Goal: Information Seeking & Learning: Understand process/instructions

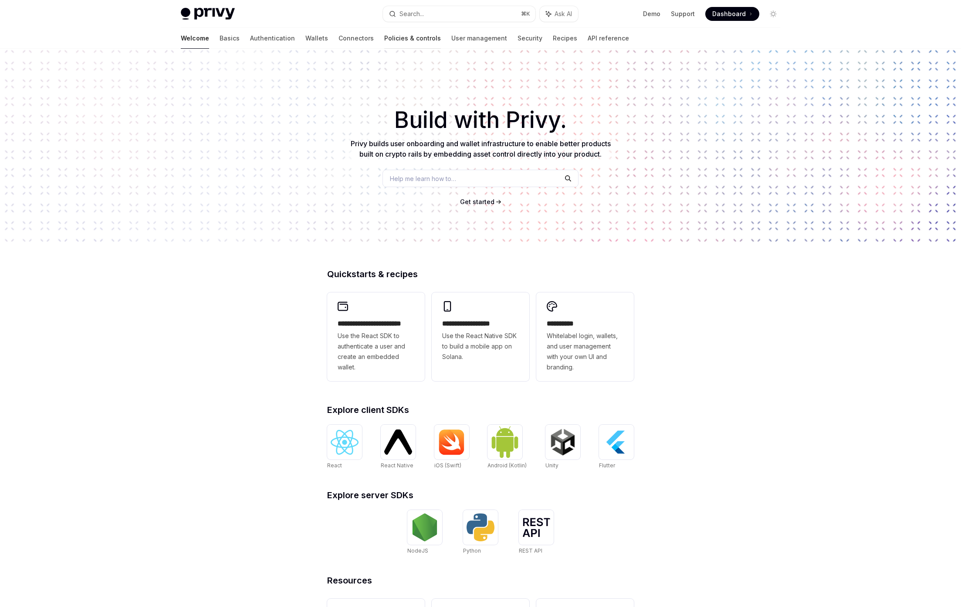
click at [384, 40] on link "Policies & controls" at bounding box center [412, 38] width 57 height 21
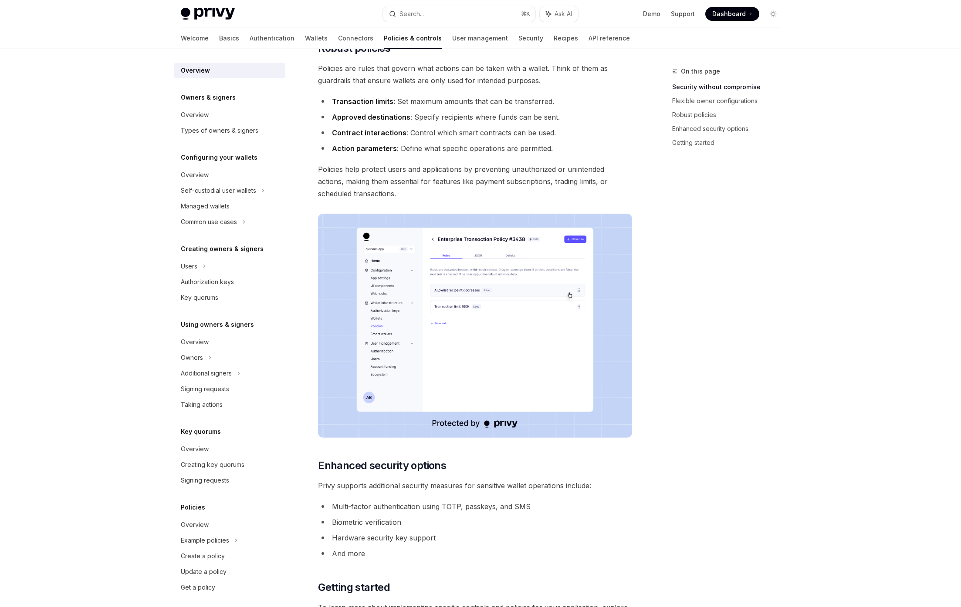
scroll to position [498, 0]
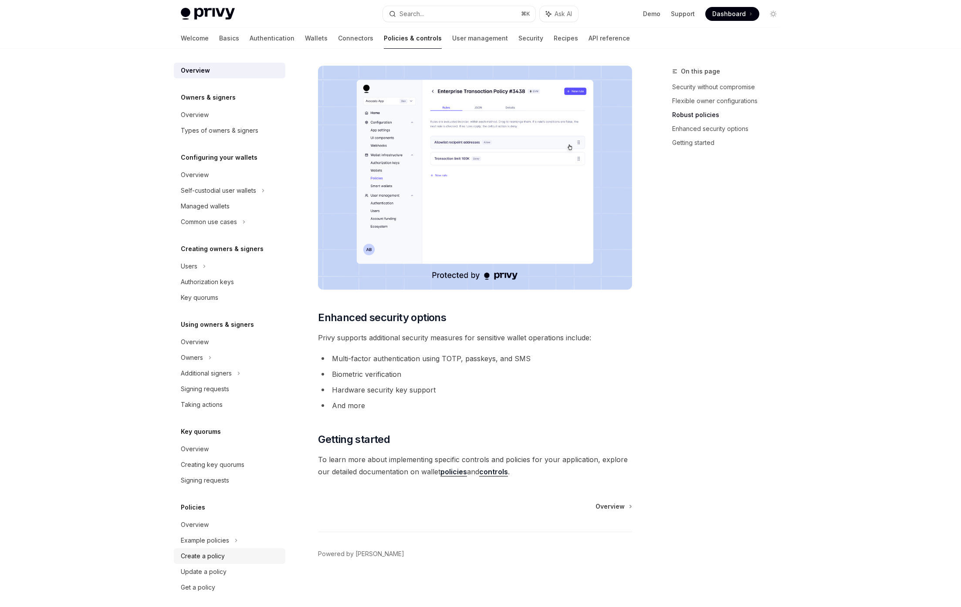
click at [191, 557] on div "Create a policy" at bounding box center [203, 556] width 44 height 10
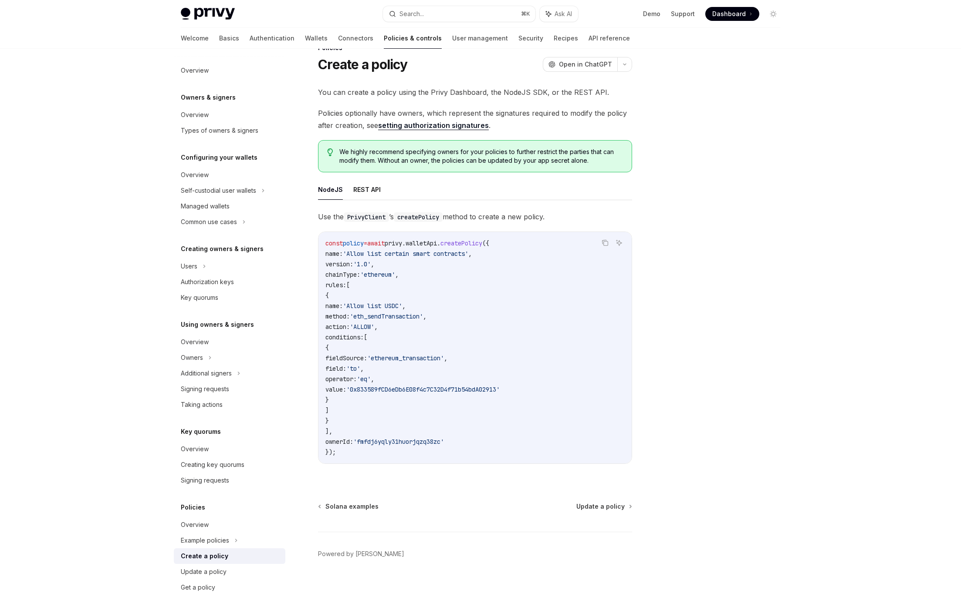
scroll to position [24, 0]
click at [209, 524] on div "Overview" at bounding box center [230, 525] width 99 height 10
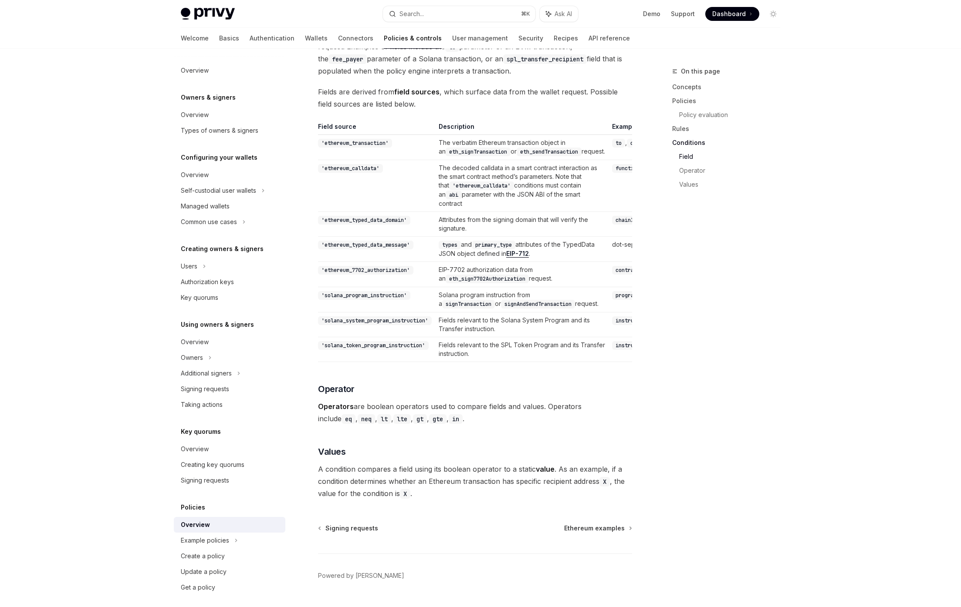
scroll to position [2349, 0]
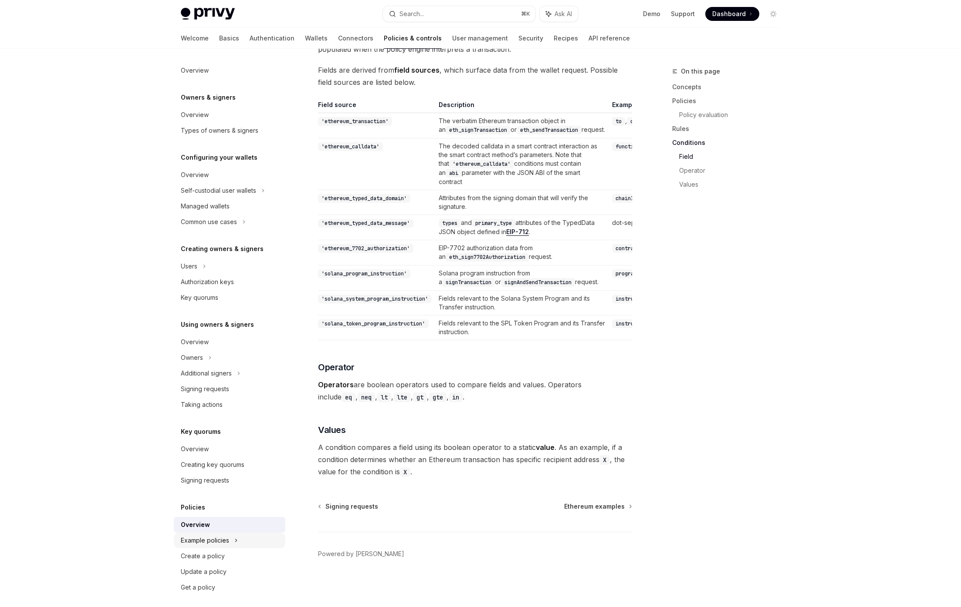
click at [202, 196] on div "Example policies" at bounding box center [218, 190] width 75 height 10
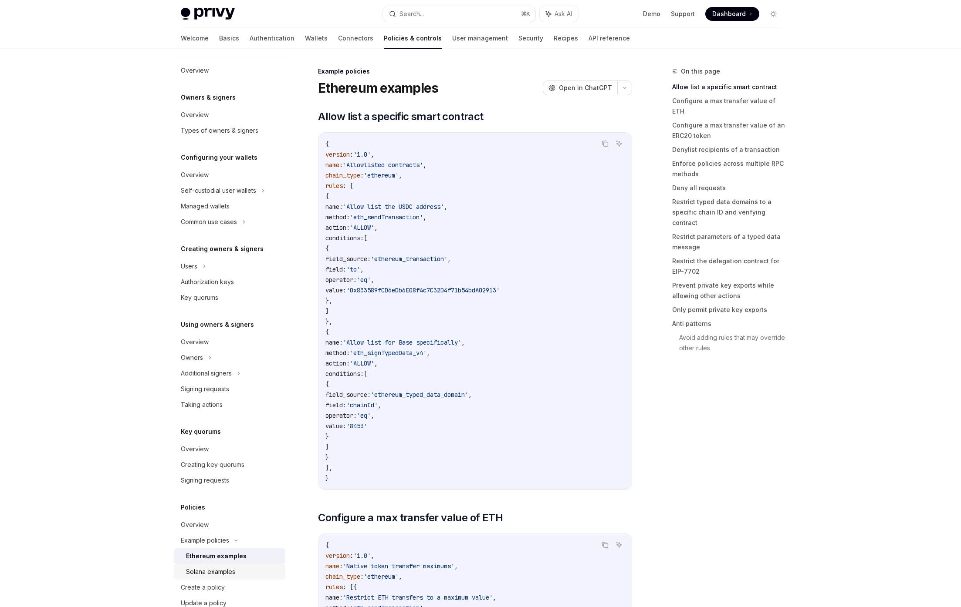
scroll to position [37, 0]
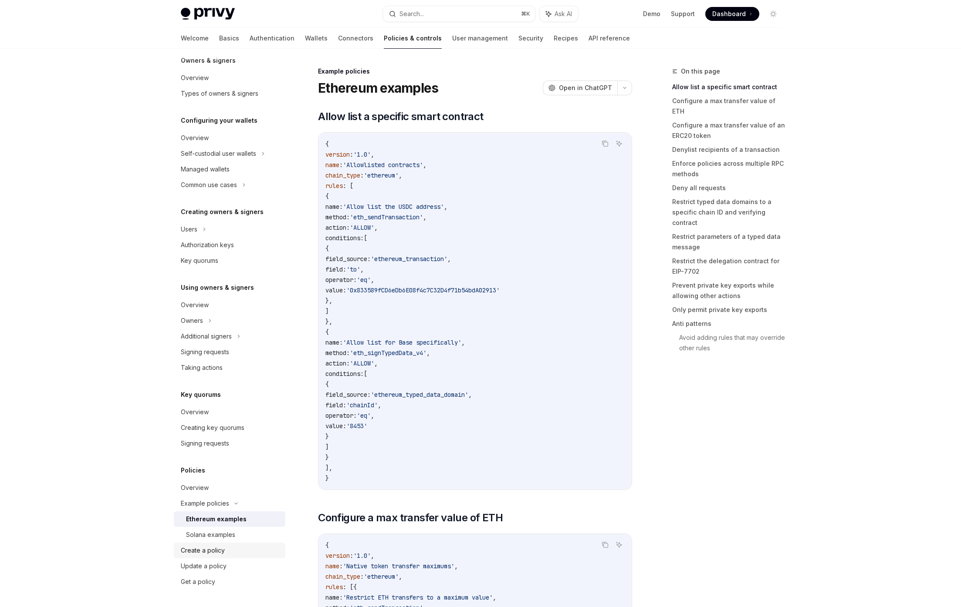
click at [205, 548] on div "Create a policy" at bounding box center [203, 551] width 44 height 10
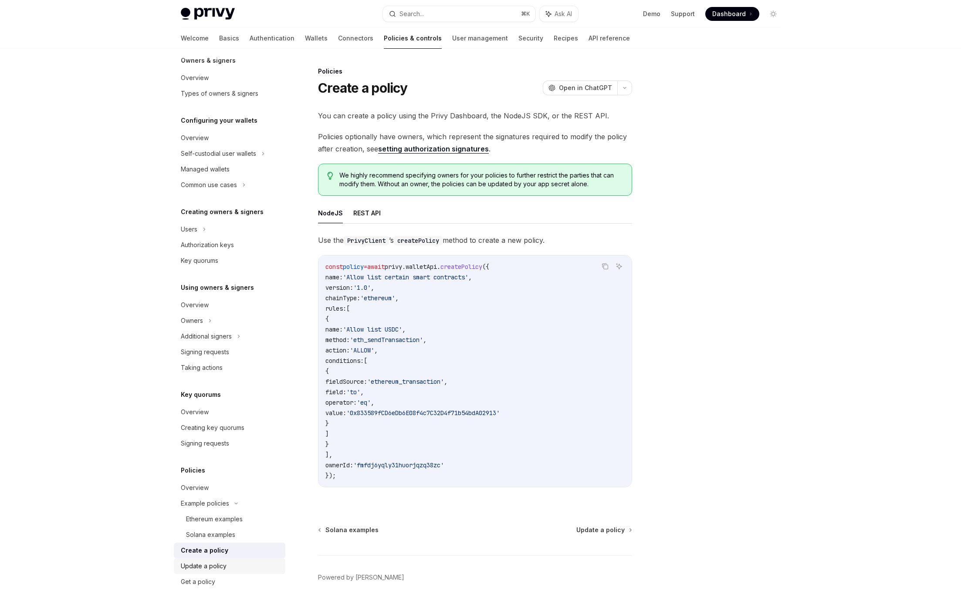
click at [210, 571] on div "Update a policy" at bounding box center [204, 566] width 46 height 10
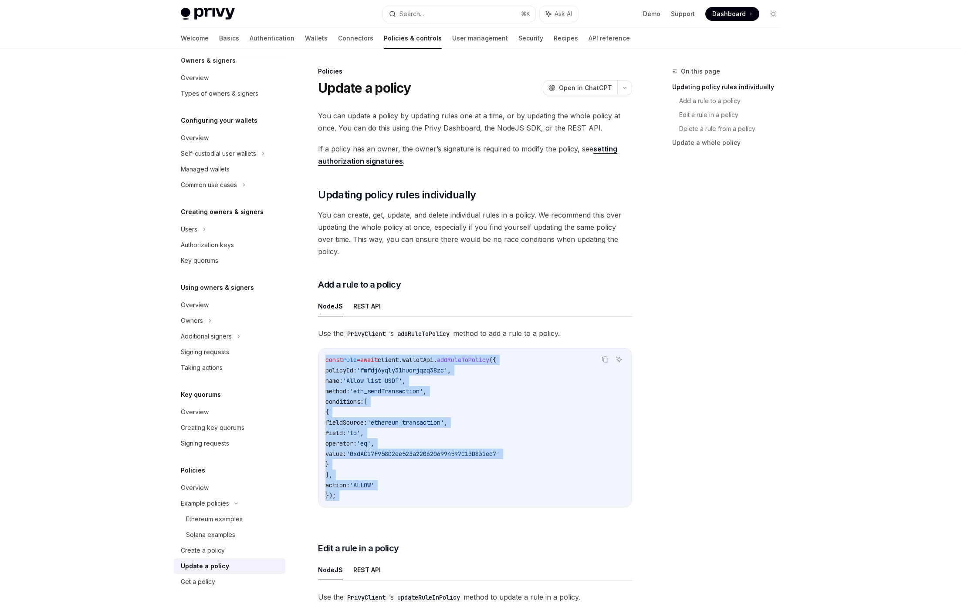
drag, startPoint x: 419, startPoint y: 513, endPoint x: 333, endPoint y: 339, distance: 194.3
click at [333, 349] on div "const rule = await client . walletApi . addRuleToPolicy ({ policyId: 'fmfdj6yql…" at bounding box center [474, 428] width 313 height 158
drag, startPoint x: 333, startPoint y: 339, endPoint x: 380, endPoint y: 487, distance: 155.3
click at [380, 487] on div "const rule = await client . walletApi . addRuleToPolicy ({ policyId: 'fmfdj6yql…" at bounding box center [474, 428] width 313 height 158
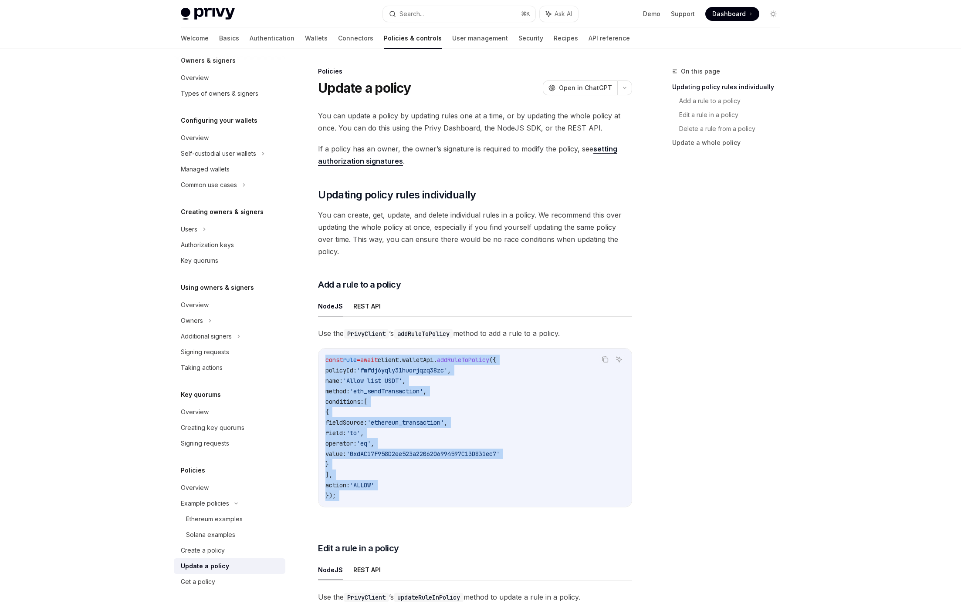
click at [380, 487] on code "const rule = await client . walletApi . addRuleToPolicy ({ policyId: 'fmfdj6yql…" at bounding box center [474, 428] width 299 height 146
drag, startPoint x: 374, startPoint y: 471, endPoint x: 340, endPoint y: 345, distance: 130.3
click at [340, 355] on code "const rule = await client . walletApi . addRuleToPolicy ({ policyId: 'fmfdj6yql…" at bounding box center [474, 428] width 299 height 146
drag, startPoint x: 340, startPoint y: 345, endPoint x: 349, endPoint y: 447, distance: 102.7
click at [340, 356] on span "const" at bounding box center [333, 360] width 17 height 8
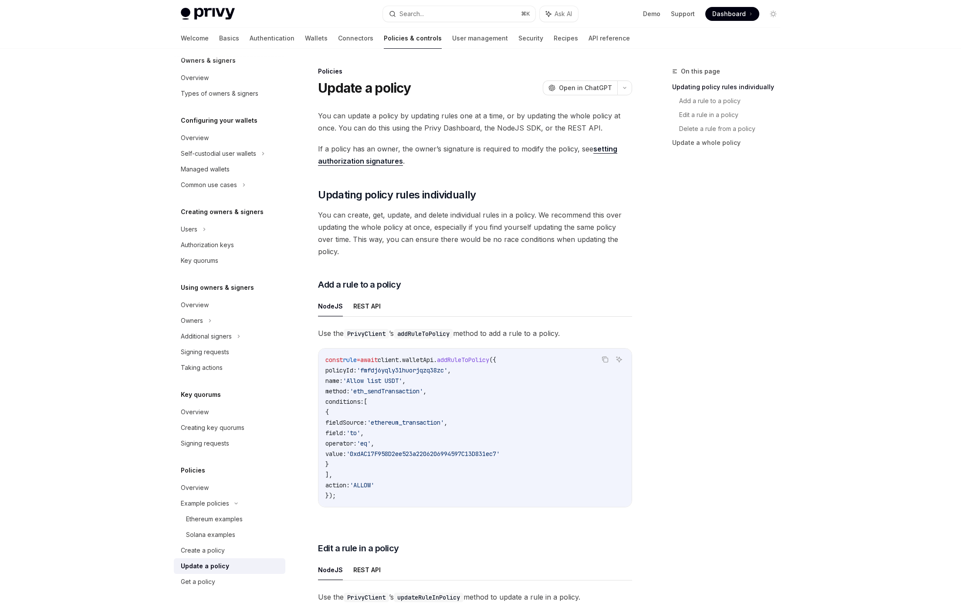
drag, startPoint x: 435, startPoint y: 471, endPoint x: 347, endPoint y: 376, distance: 129.4
click at [347, 376] on code "const rule = await client . walletApi . addRuleToPolicy ({ policyId: 'fmfdj6yql…" at bounding box center [474, 428] width 299 height 146
click at [347, 388] on span "method:" at bounding box center [337, 392] width 24 height 8
click at [211, 547] on div "Create a policy" at bounding box center [203, 551] width 44 height 10
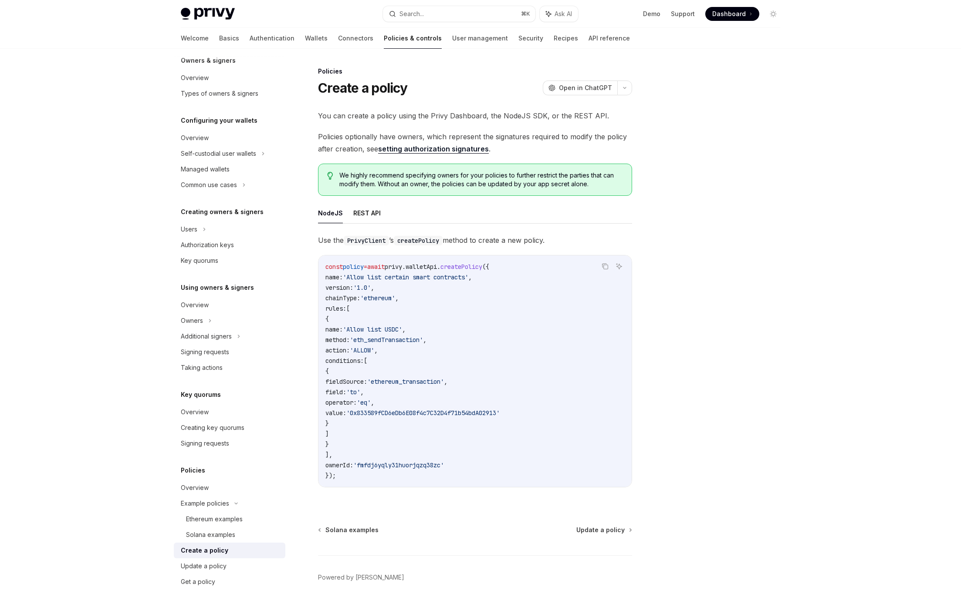
click at [378, 280] on code "const policy = await privy . walletApi . createPolicy ({ name: 'Allow list cert…" at bounding box center [474, 371] width 299 height 219
click at [378, 280] on span "'Allow list certain smart contracts'" at bounding box center [405, 277] width 125 height 8
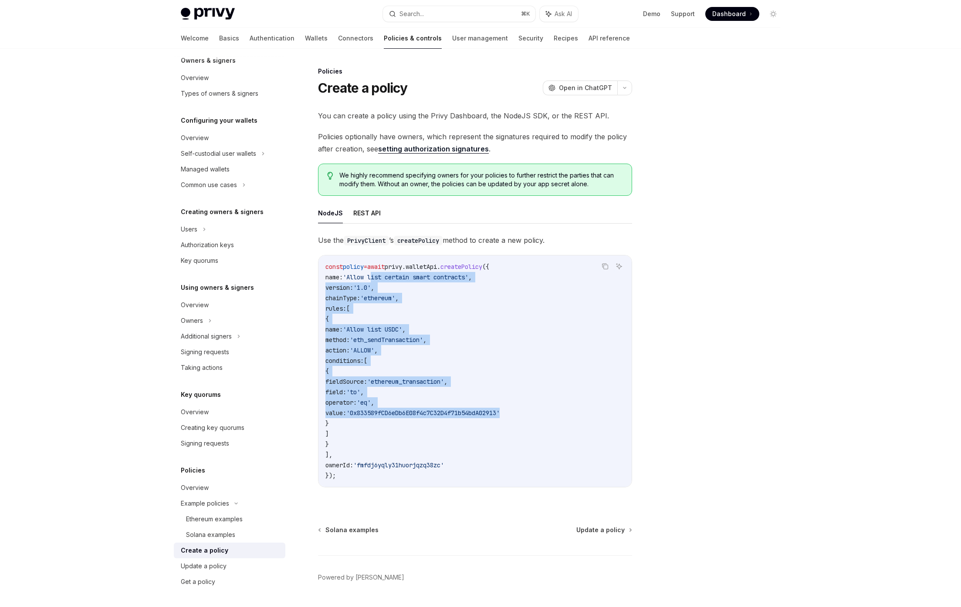
drag, startPoint x: 378, startPoint y: 280, endPoint x: 412, endPoint y: 411, distance: 135.3
click at [412, 411] on code "const policy = await privy . walletApi . createPolicy ({ name: 'Allow list cert…" at bounding box center [474, 371] width 299 height 219
drag, startPoint x: 412, startPoint y: 411, endPoint x: 385, endPoint y: 401, distance: 29.1
click at [412, 411] on span "'0x833589fCD6eDb6E08f4c7C32D4f71b54bdA02913'" at bounding box center [422, 413] width 153 height 8
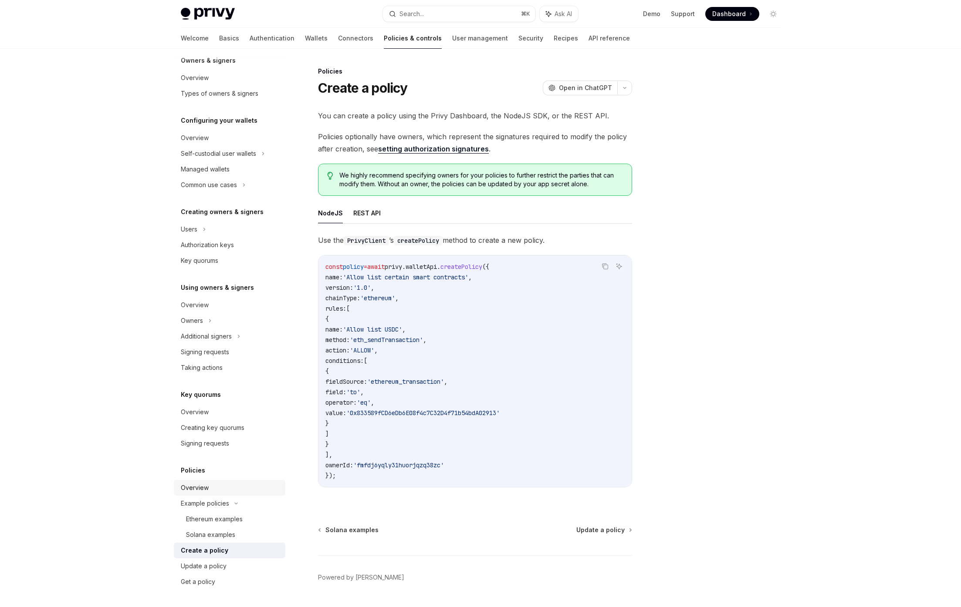
drag, startPoint x: 223, startPoint y: 479, endPoint x: 219, endPoint y: 482, distance: 5.9
click at [222, 480] on div "Policies Overview Example policies Ethereum examples Solana examples Create a p…" at bounding box center [229, 527] width 111 height 125
click at [217, 485] on div "Overview" at bounding box center [230, 488] width 99 height 10
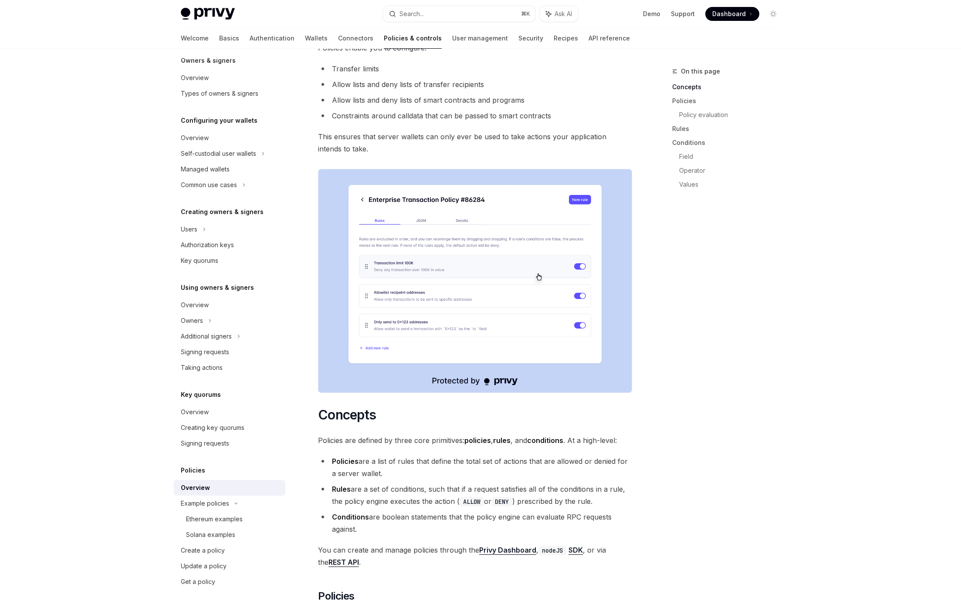
scroll to position [114, 0]
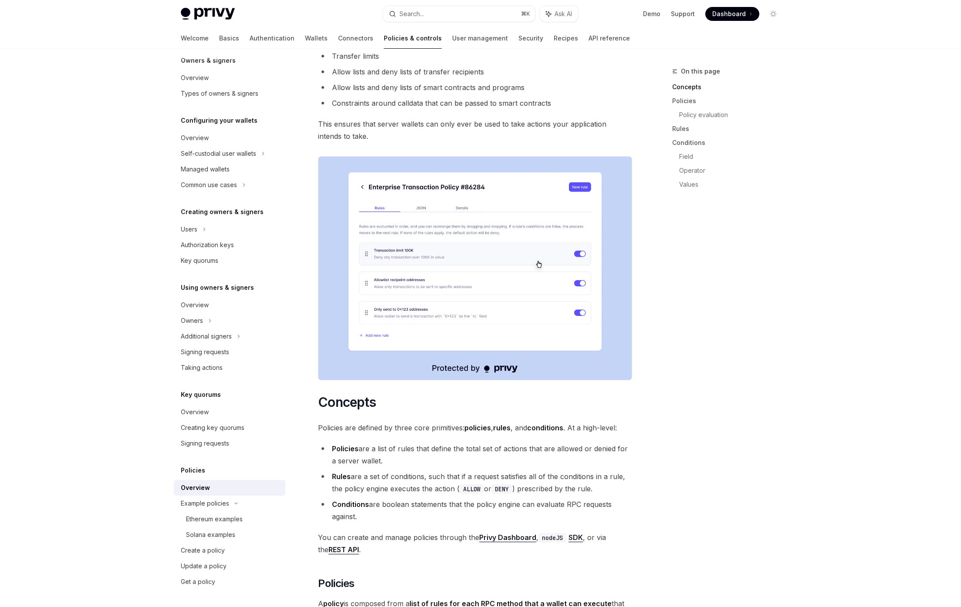
drag, startPoint x: 374, startPoint y: 451, endPoint x: 382, endPoint y: 461, distance: 12.7
click at [382, 461] on li "Policies are a list of rules that define the total set of actions that are allo…" at bounding box center [475, 455] width 314 height 24
drag, startPoint x: 382, startPoint y: 461, endPoint x: 368, endPoint y: 448, distance: 19.2
click at [368, 448] on li "Policies are a list of rules that define the total set of actions that are allo…" at bounding box center [475, 455] width 314 height 24
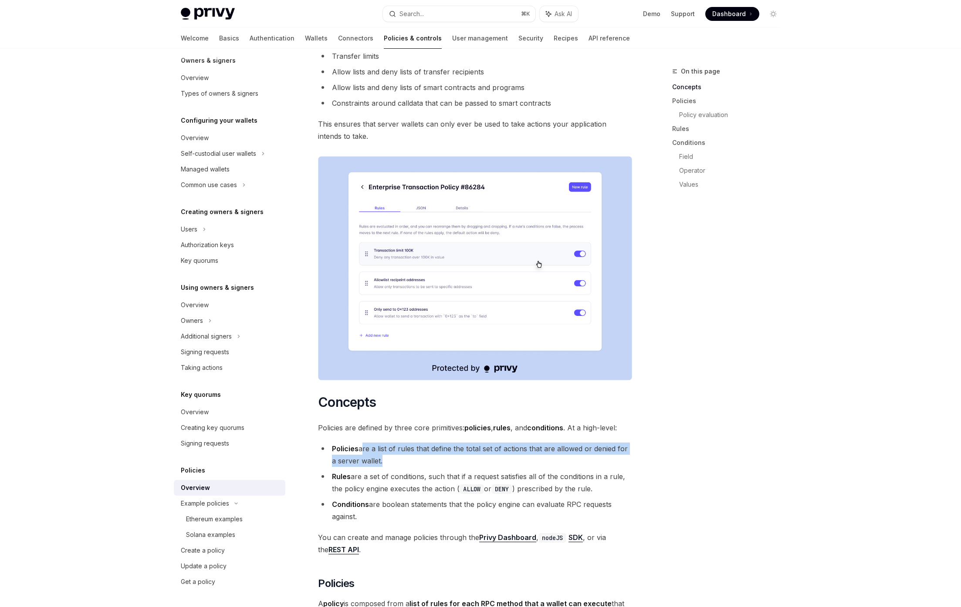
click at [368, 448] on li "Policies are a list of rules that define the total set of actions that are allo…" at bounding box center [475, 455] width 314 height 24
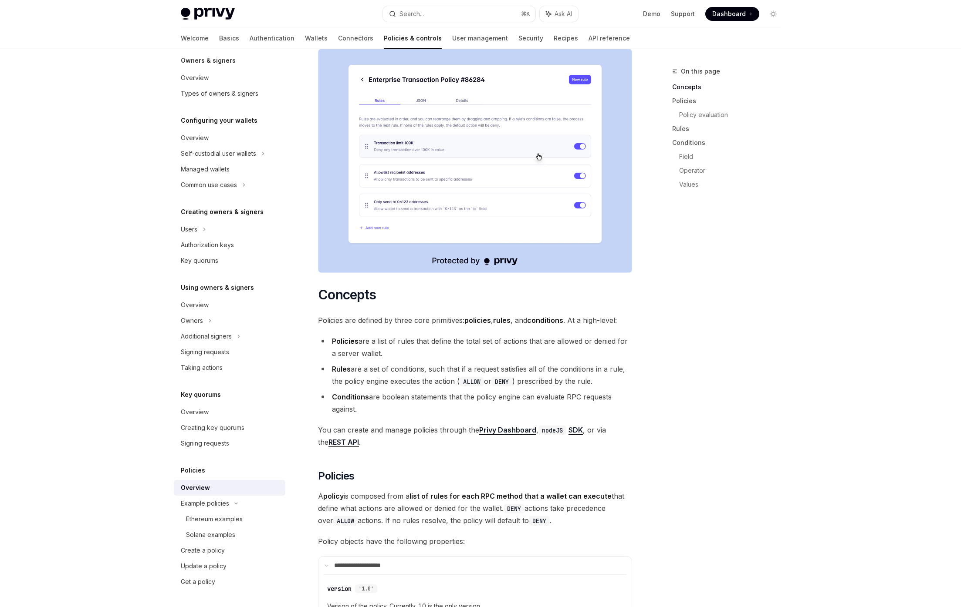
scroll to position [223, 0]
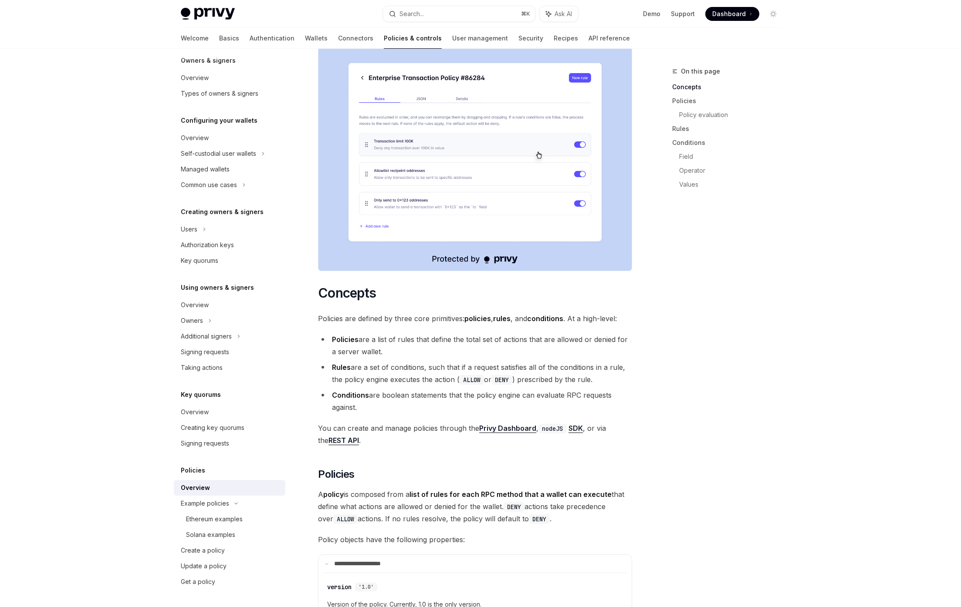
drag, startPoint x: 362, startPoint y: 431, endPoint x: 431, endPoint y: 428, distance: 68.8
click at [431, 428] on span "You can create and manage policies through the Privy Dashboard , nodeJS SDK , o…" at bounding box center [475, 434] width 314 height 24
drag, startPoint x: 431, startPoint y: 428, endPoint x: 443, endPoint y: 428, distance: 12.6
click at [433, 428] on span "You can create and manage policies through the Privy Dashboard , nodeJS SDK , o…" at bounding box center [475, 434] width 314 height 24
drag, startPoint x: 443, startPoint y: 428, endPoint x: 351, endPoint y: 423, distance: 92.9
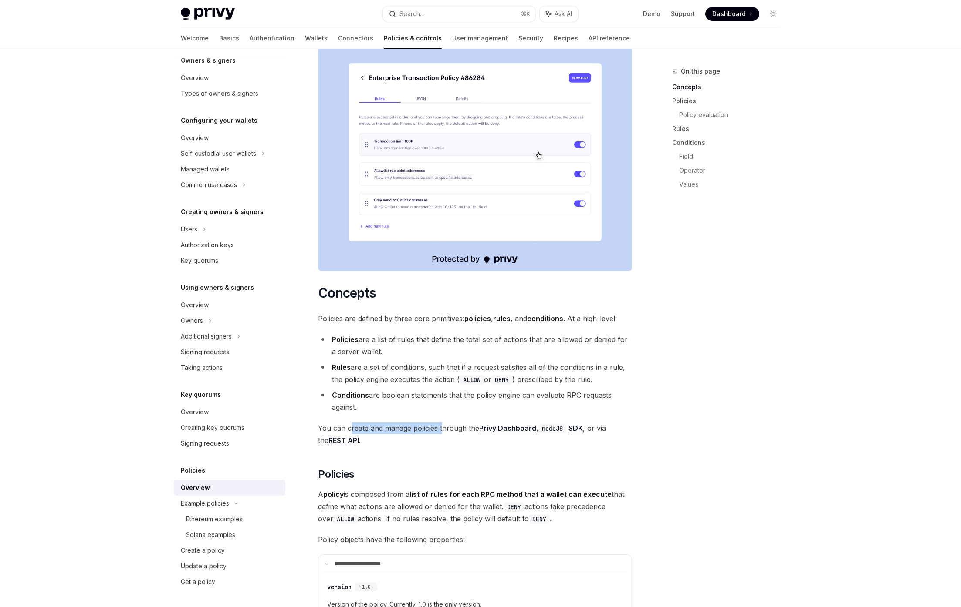
click at [351, 423] on span "You can create and manage policies through the Privy Dashboard , nodeJS SDK , o…" at bounding box center [475, 434] width 314 height 24
drag, startPoint x: 351, startPoint y: 423, endPoint x: 426, endPoint y: 423, distance: 75.8
click at [426, 423] on span "You can create and manage policies through the Privy Dashboard , nodeJS SDK , o…" at bounding box center [475, 434] width 314 height 24
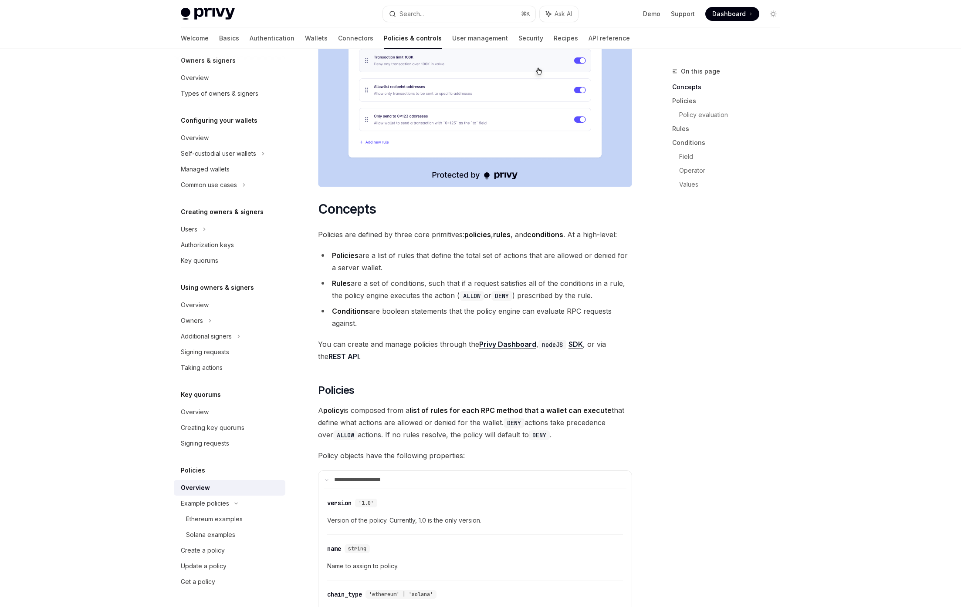
scroll to position [317, 0]
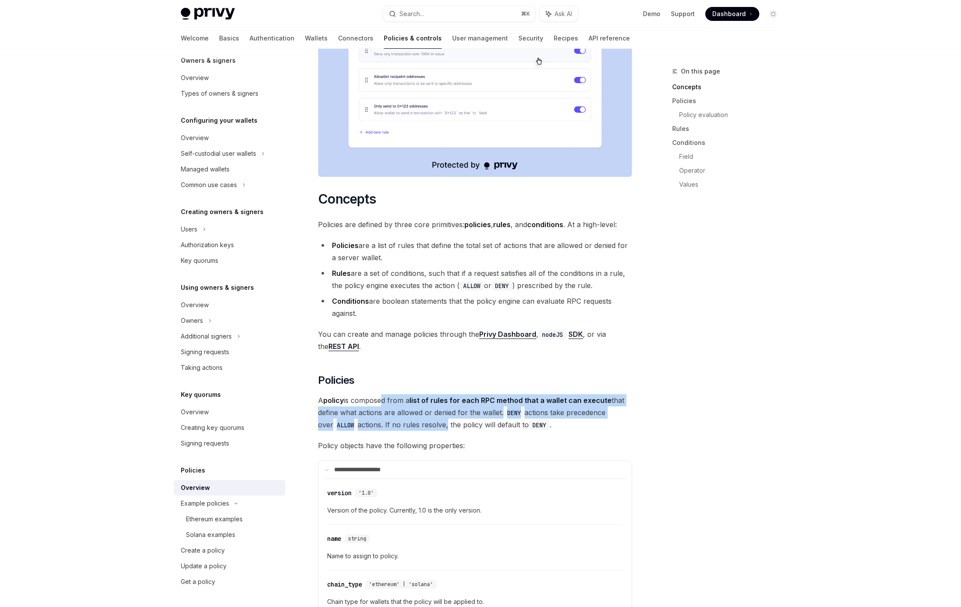
drag, startPoint x: 384, startPoint y: 399, endPoint x: 435, endPoint y: 425, distance: 57.6
click at [435, 425] on span "A policy is composed from a list of rules for each RPC method that a wallet can…" at bounding box center [475, 413] width 314 height 37
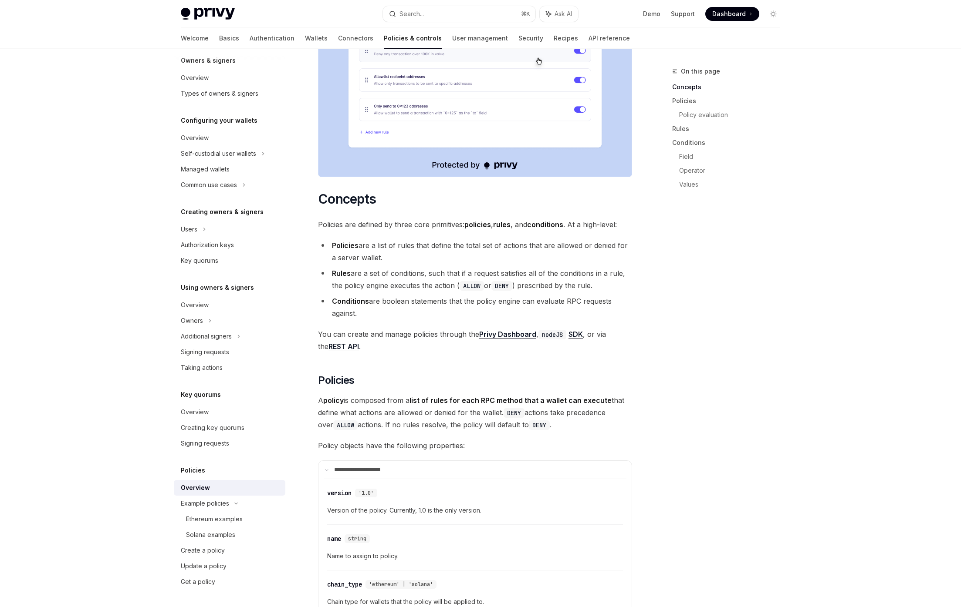
click at [435, 426] on span "A policy is composed from a list of rules for each RPC method that a wallet can…" at bounding box center [475, 413] width 314 height 37
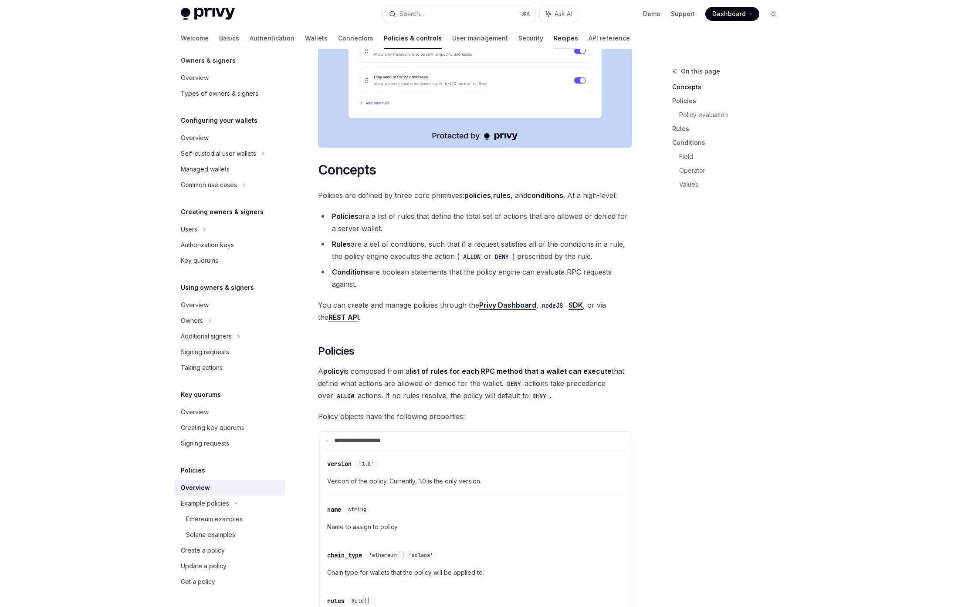
scroll to position [347, 0]
click at [588, 38] on link "API reference" at bounding box center [608, 38] width 41 height 21
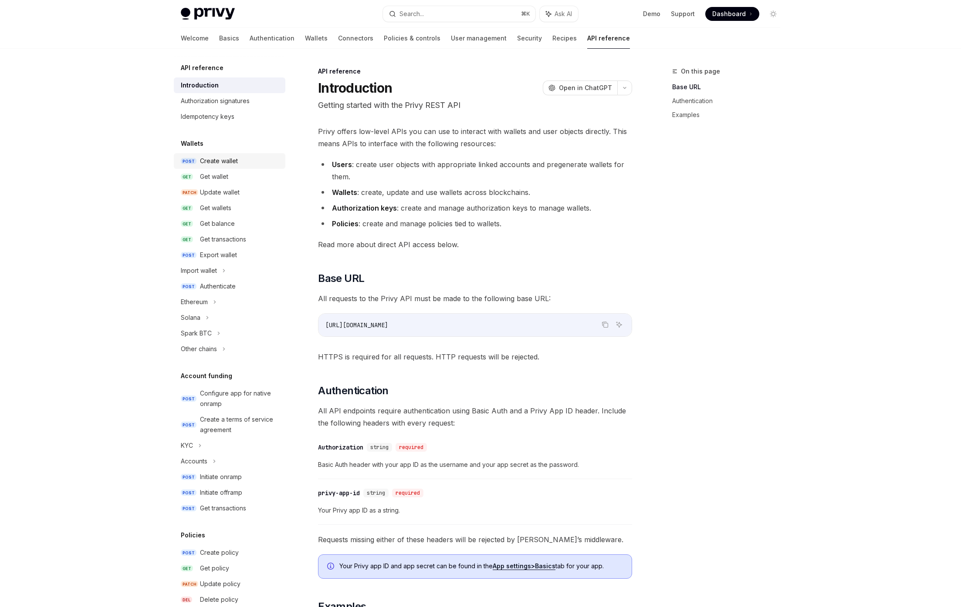
click at [226, 157] on div "Create wallet" at bounding box center [219, 161] width 38 height 10
type textarea "*"
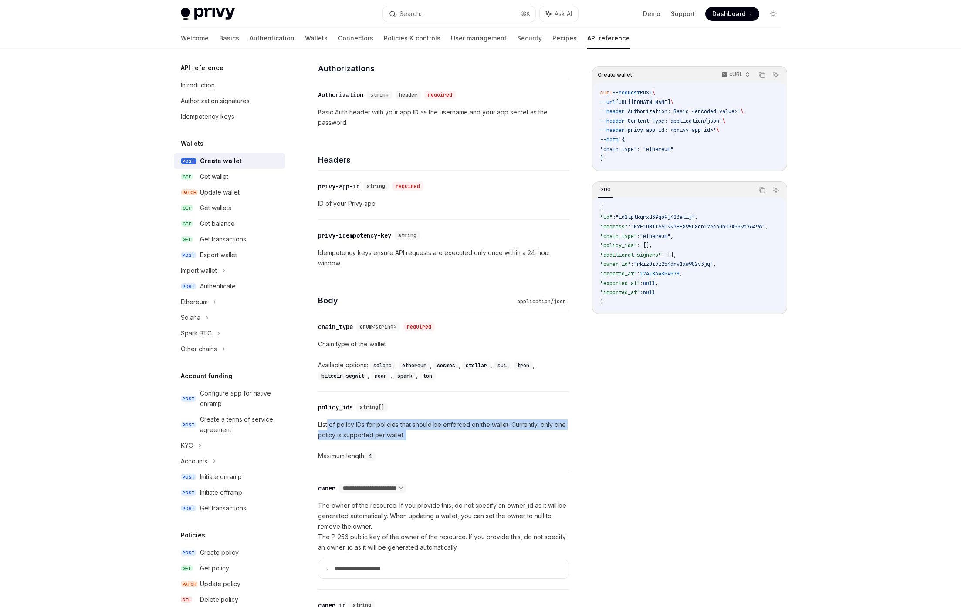
drag, startPoint x: 403, startPoint y: 447, endPoint x: 329, endPoint y: 422, distance: 77.9
click at [329, 422] on div "List of policy IDs for policies that should be enforced on the wallet. Currentl…" at bounding box center [443, 441] width 251 height 42
click at [329, 422] on p "List of policy IDs for policies that should be enforced on the wallet. Currentl…" at bounding box center [443, 431] width 251 height 21
drag, startPoint x: 329, startPoint y: 422, endPoint x: 405, endPoint y: 442, distance: 79.1
click at [405, 442] on div "List of policy IDs for policies that should be enforced on the wallet. Currentl…" at bounding box center [443, 442] width 251 height 42
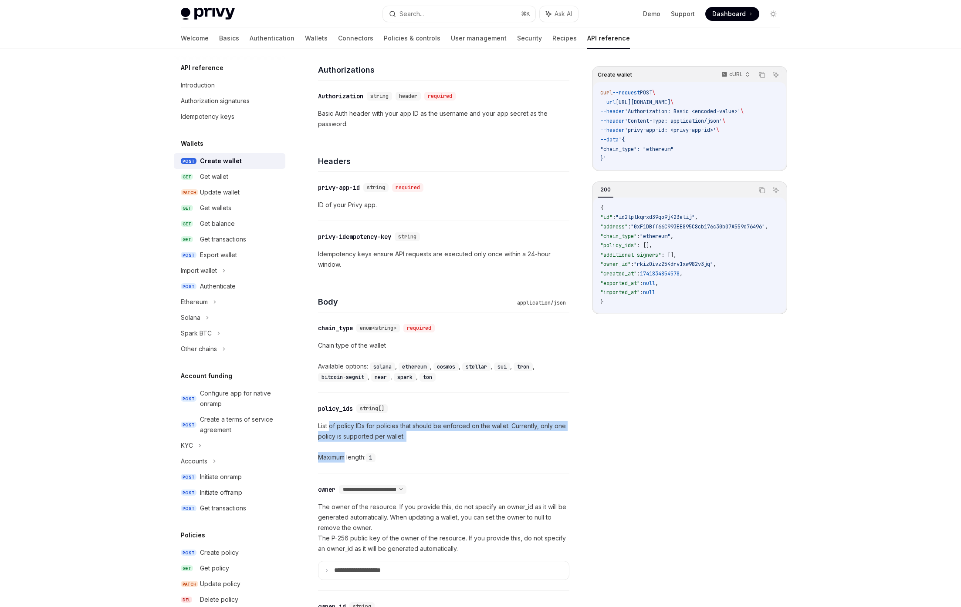
click at [405, 442] on div "List of policy IDs for policies that should be enforced on the wallet. Currentl…" at bounding box center [443, 442] width 251 height 42
drag, startPoint x: 405, startPoint y: 442, endPoint x: 347, endPoint y: 426, distance: 60.4
click at [347, 426] on div "List of policy IDs for policies that should be enforced on the wallet. Currentl…" at bounding box center [443, 441] width 251 height 42
click at [347, 426] on p "List of policy IDs for policies that should be enforced on the wallet. Currentl…" at bounding box center [443, 430] width 251 height 21
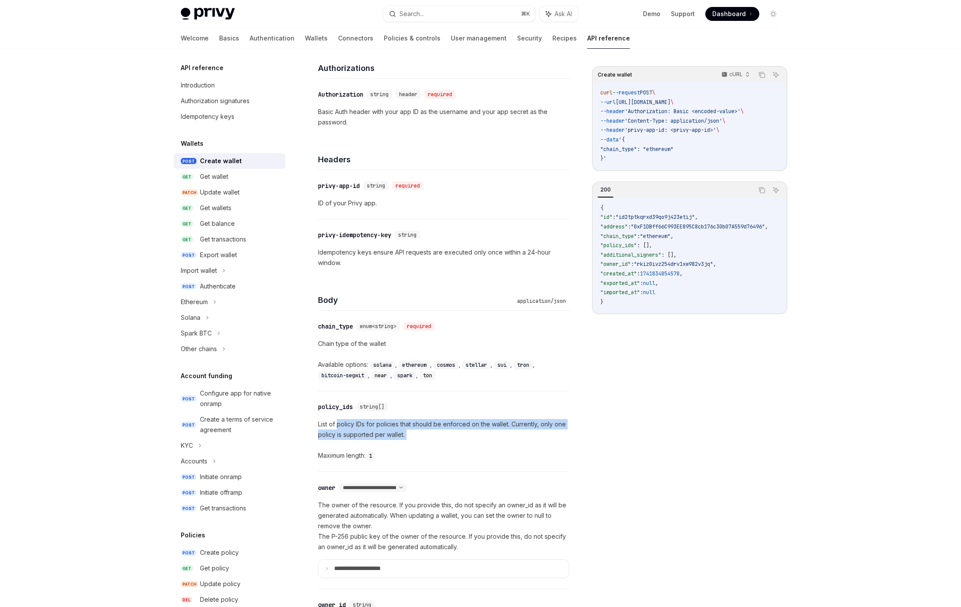
drag, startPoint x: 347, startPoint y: 426, endPoint x: 407, endPoint y: 437, distance: 60.6
click at [407, 437] on p "List of policy IDs for policies that should be enforced on the wallet. Currentl…" at bounding box center [443, 429] width 251 height 21
click at [352, 422] on p "List of policy IDs for policies that should be enforced on the wallet. Currentl…" at bounding box center [443, 429] width 251 height 21
drag, startPoint x: 352, startPoint y: 422, endPoint x: 354, endPoint y: 428, distance: 7.4
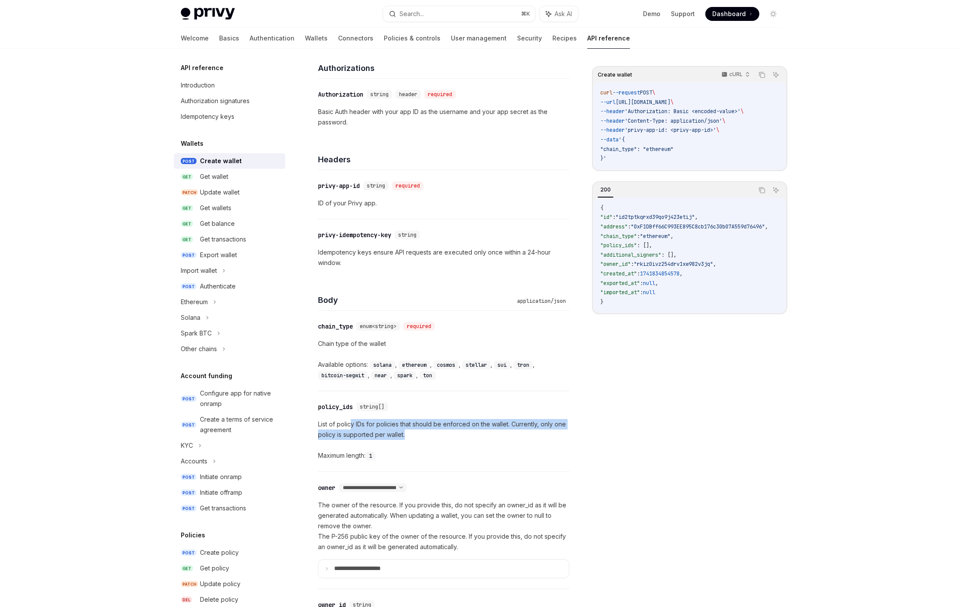
click at [352, 422] on p "List of policy IDs for policies that should be enforced on the wallet. Currentl…" at bounding box center [443, 429] width 251 height 21
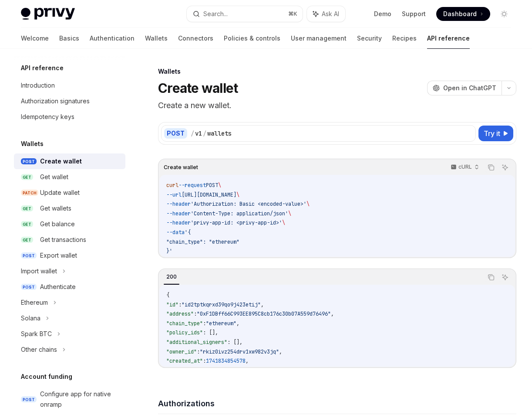
type textarea "*"
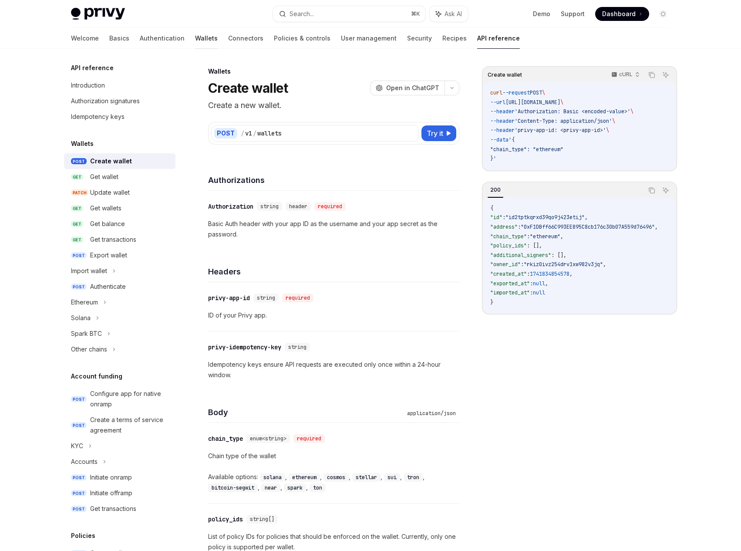
click at [195, 34] on link "Wallets" at bounding box center [206, 38] width 23 height 21
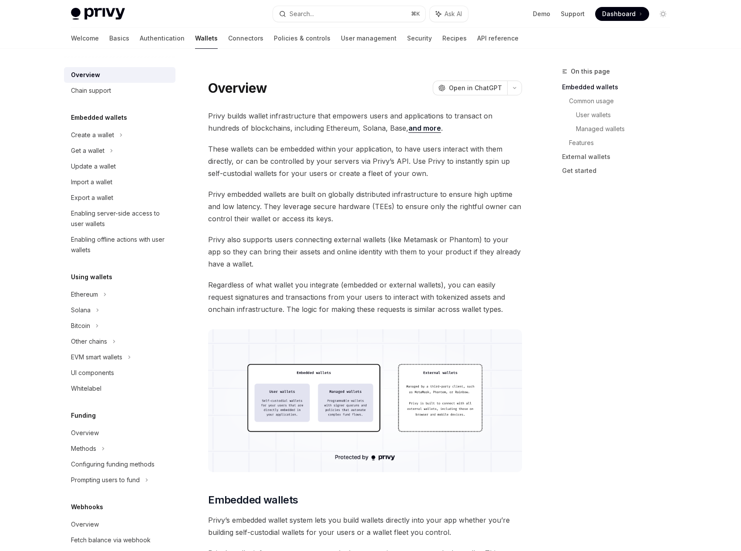
click at [195, 36] on link "Wallets" at bounding box center [206, 38] width 23 height 21
click at [99, 137] on div "Create a wallet" at bounding box center [92, 135] width 43 height 10
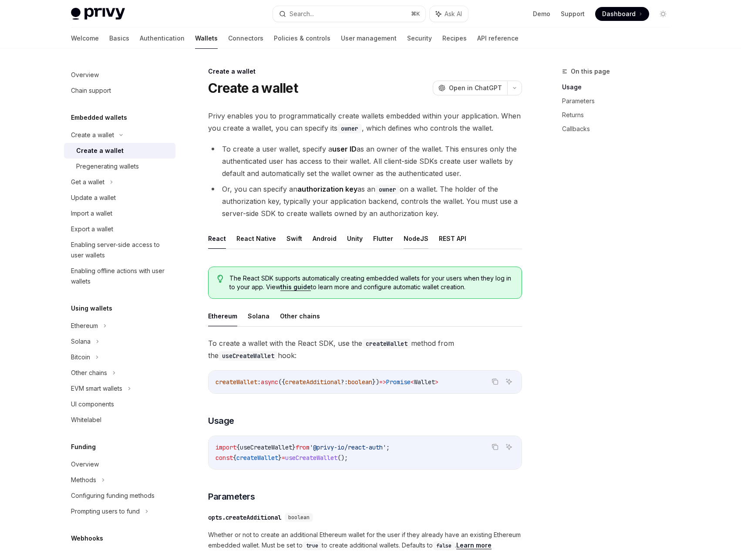
click at [411, 242] on button "NodeJS" at bounding box center [416, 238] width 25 height 20
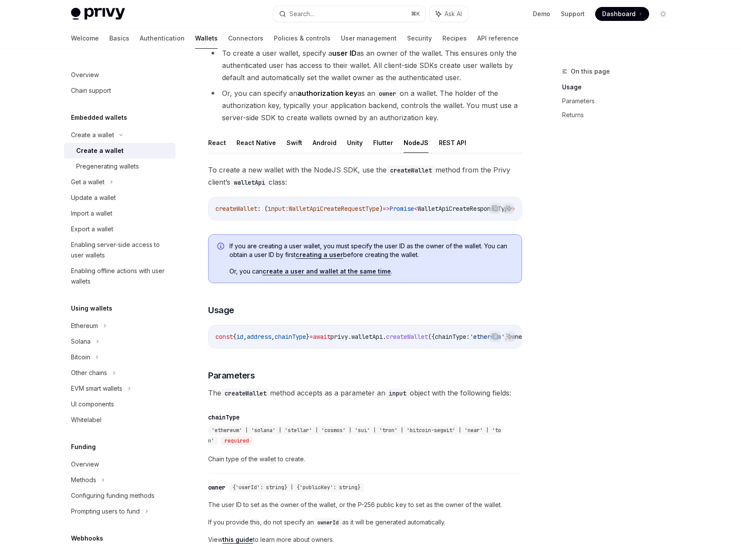
scroll to position [97, 0]
click at [244, 210] on span "createWallet" at bounding box center [237, 208] width 42 height 8
drag, startPoint x: 250, startPoint y: 210, endPoint x: 240, endPoint y: 207, distance: 10.9
click at [247, 210] on span "createWallet" at bounding box center [237, 208] width 42 height 8
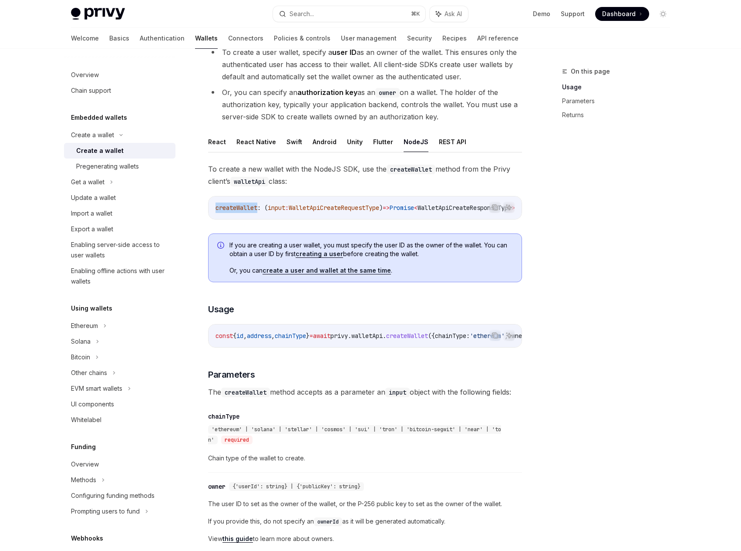
click at [240, 207] on span "createWallet" at bounding box center [237, 208] width 42 height 8
copy span "createWallet"
drag, startPoint x: 301, startPoint y: 180, endPoint x: 279, endPoint y: 170, distance: 24.8
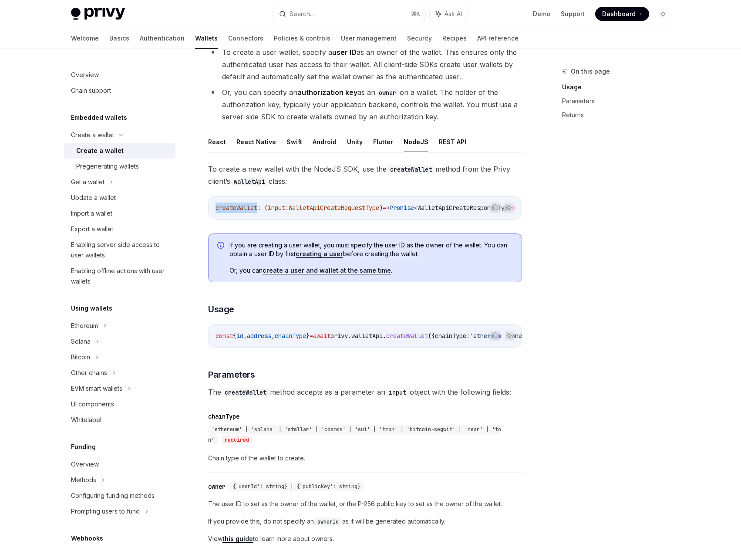
click at [279, 170] on span "To create a new wallet with the NodeJS SDK, use the createWallet method from th…" at bounding box center [365, 175] width 314 height 24
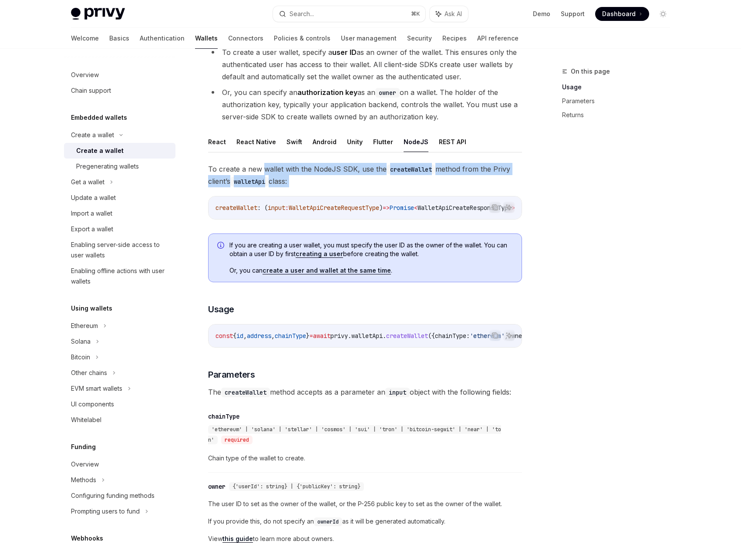
click at [307, 186] on span "To create a new wallet with the NodeJS SDK, use the createWallet method from th…" at bounding box center [365, 175] width 314 height 24
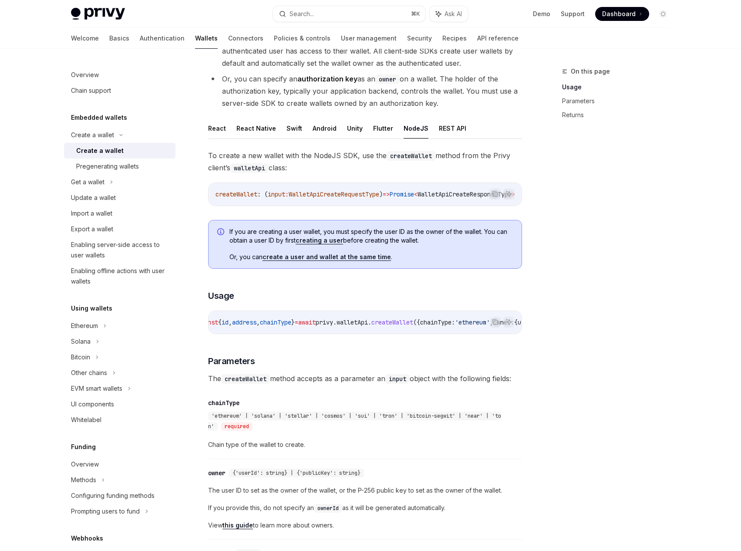
scroll to position [0, 0]
click at [383, 325] on span "walletApi" at bounding box center [366, 322] width 31 height 8
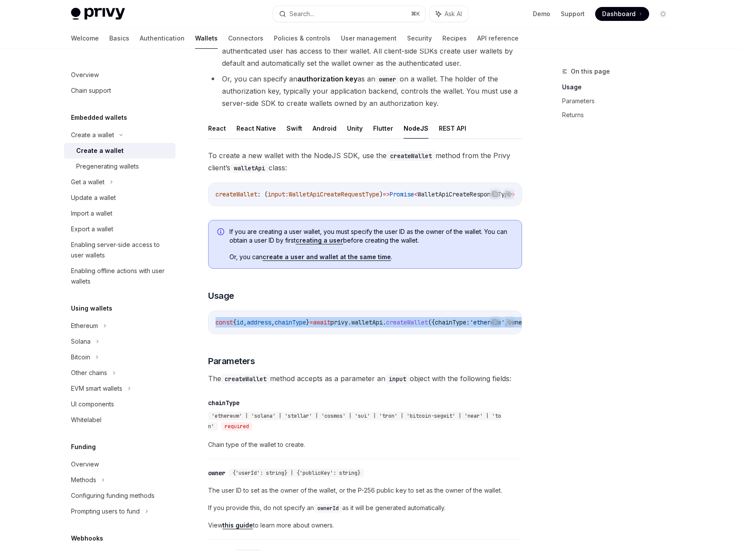
click at [383, 325] on span "walletApi" at bounding box center [366, 322] width 31 height 8
copy code "const { id , address , chainType } = await privy . walletApi . createWallet ({ …"
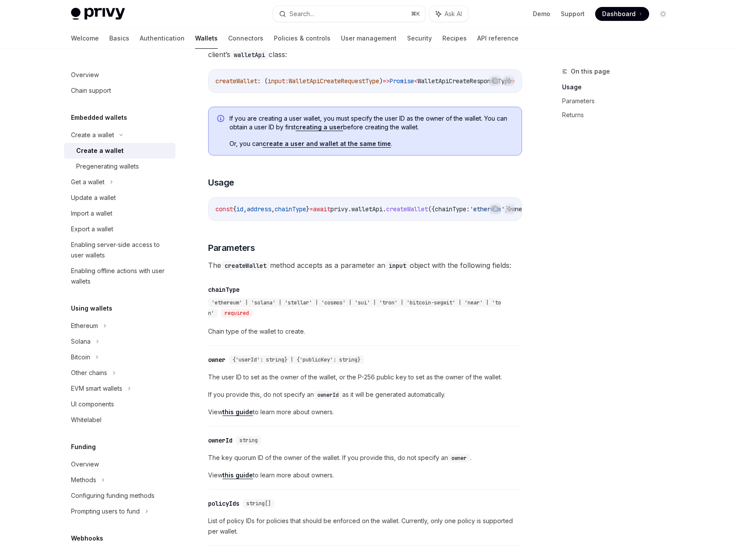
drag, startPoint x: 389, startPoint y: 337, endPoint x: 405, endPoint y: 326, distance: 19.1
click at [391, 337] on span "Chain type of the wallet to create." at bounding box center [365, 331] width 314 height 10
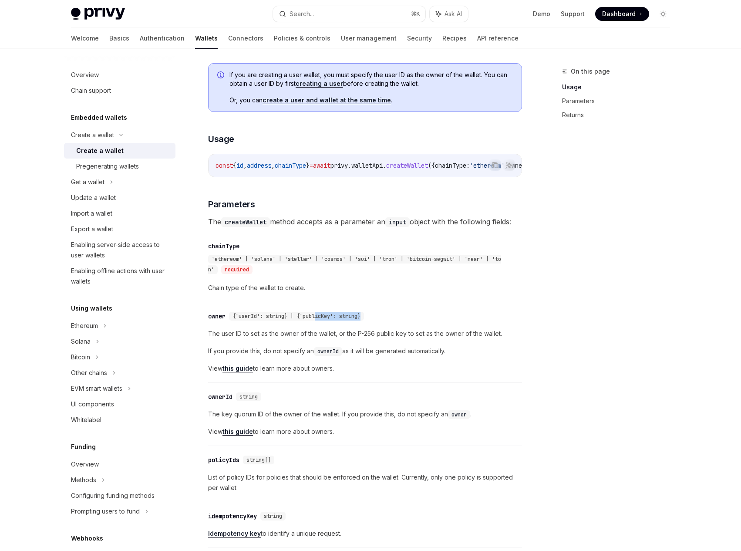
drag, startPoint x: 259, startPoint y: 327, endPoint x: 319, endPoint y: 322, distance: 59.8
click at [319, 320] on span "{'userId': string} | {'publicKey': string}" at bounding box center [297, 316] width 128 height 7
click at [319, 320] on span "{'userId': string} | {'publicKey': string}" at bounding box center [297, 317] width 128 height 7
drag, startPoint x: 243, startPoint y: 345, endPoint x: 272, endPoint y: 344, distance: 29.2
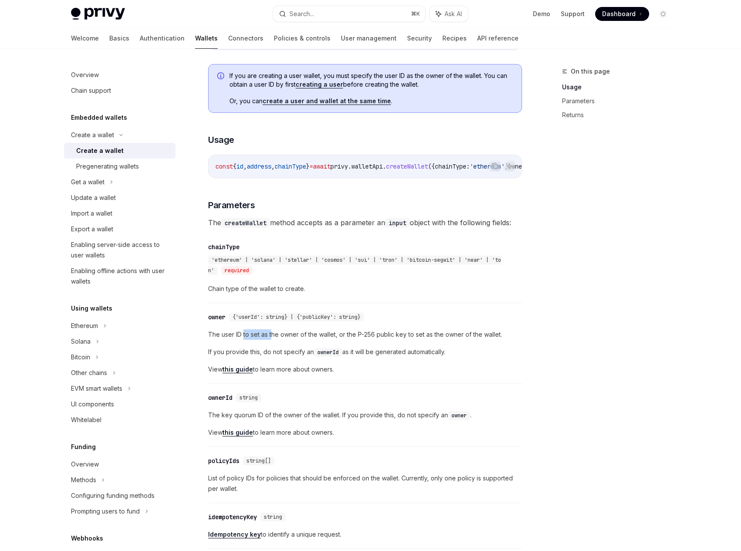
click at [272, 340] on span "The user ID to set as the owner of the wallet, or the P-256 public key to set a…" at bounding box center [365, 334] width 314 height 10
drag, startPoint x: 269, startPoint y: 343, endPoint x: 429, endPoint y: 340, distance: 160.3
click at [429, 340] on span "The user ID to set as the owner of the wallet, or the P-256 public key to set a…" at bounding box center [365, 334] width 314 height 10
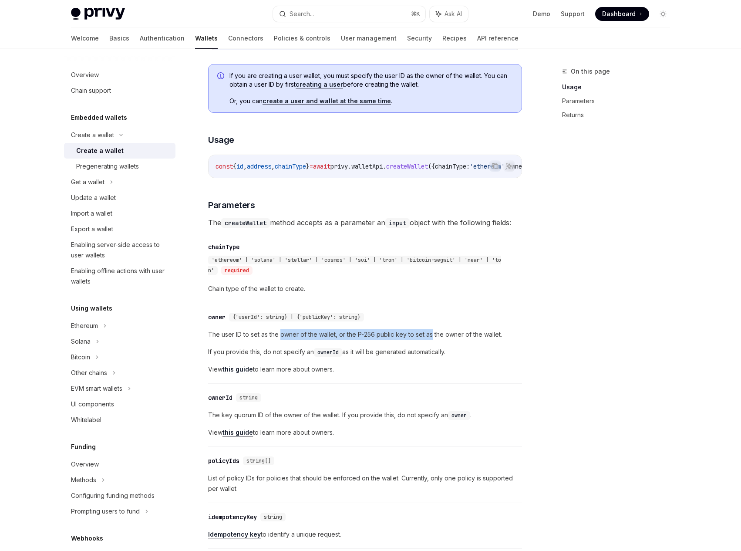
drag, startPoint x: 429, startPoint y: 340, endPoint x: 279, endPoint y: 336, distance: 150.3
click at [279, 336] on span "The user ID to set as the owner of the wallet, or the P-256 public key to set a…" at bounding box center [365, 334] width 314 height 10
click at [477, 36] on link "API reference" at bounding box center [497, 38] width 41 height 21
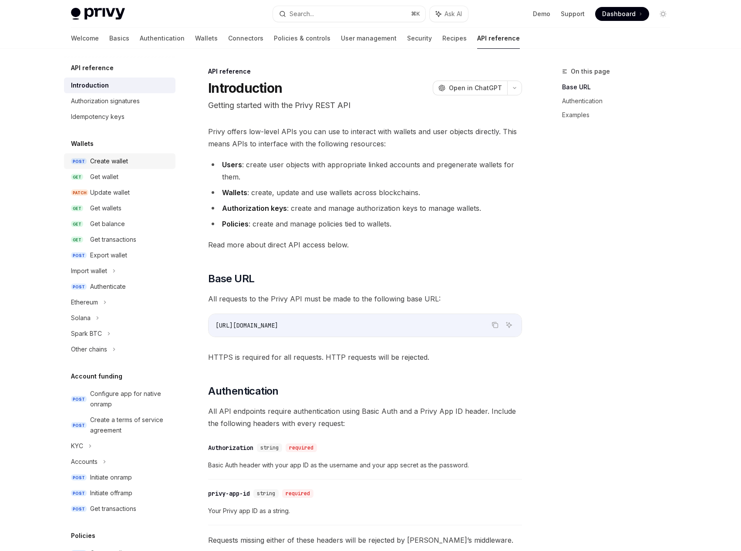
click at [126, 160] on div "Create wallet" at bounding box center [109, 161] width 38 height 10
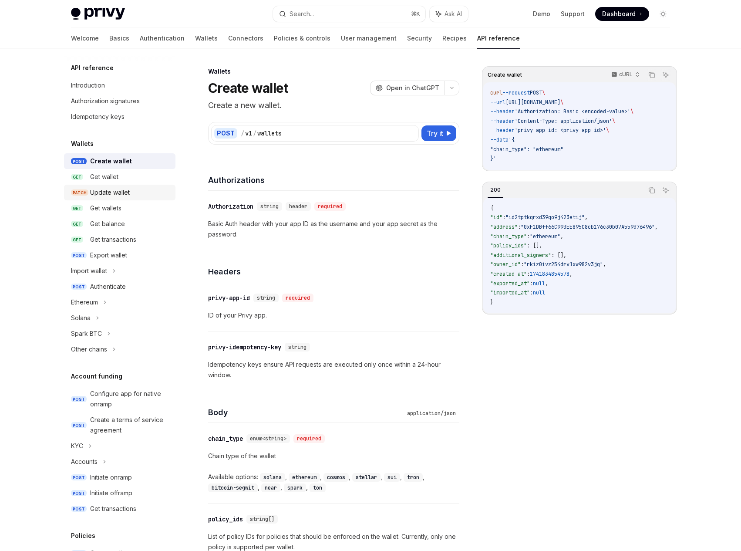
type textarea "*"
drag, startPoint x: 283, startPoint y: 378, endPoint x: 246, endPoint y: 344, distance: 50.9
click at [246, 344] on div "​ privy-idempotency-key string Idempotency keys ensure API requests are execute…" at bounding box center [333, 360] width 251 height 59
drag, startPoint x: 246, startPoint y: 344, endPoint x: 248, endPoint y: 378, distance: 34.0
click at [245, 355] on div "​ privy-idempotency-key string Idempotency keys ensure API requests are execute…" at bounding box center [333, 360] width 251 height 59
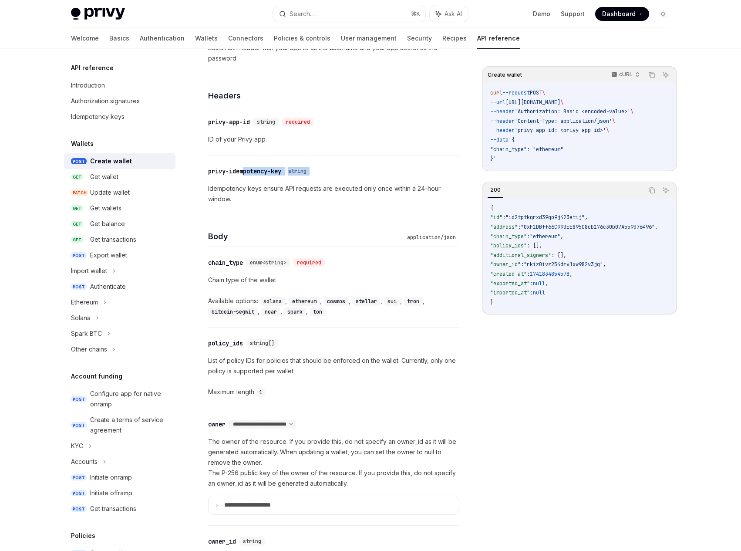
scroll to position [270, 0]
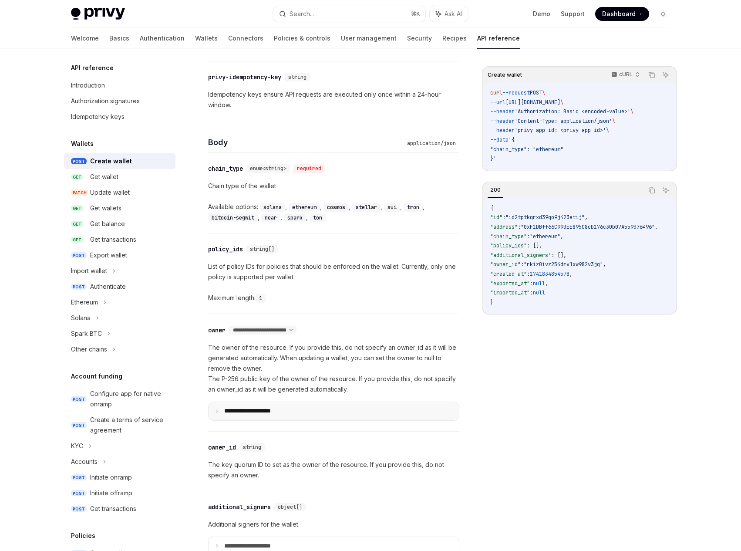
click at [246, 414] on summary "**********" at bounding box center [334, 411] width 250 height 18
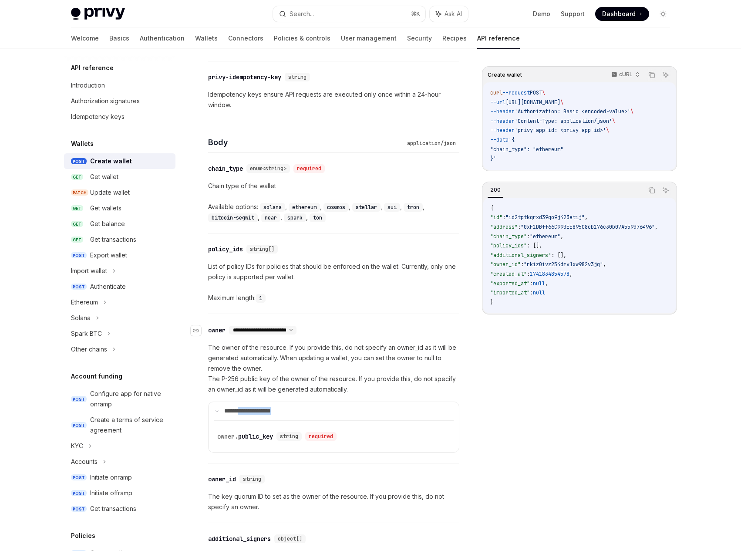
click at [282, 328] on select "**********" at bounding box center [262, 330] width 67 height 7
select select "*"
click at [230, 327] on select "**********" at bounding box center [262, 330] width 67 height 7
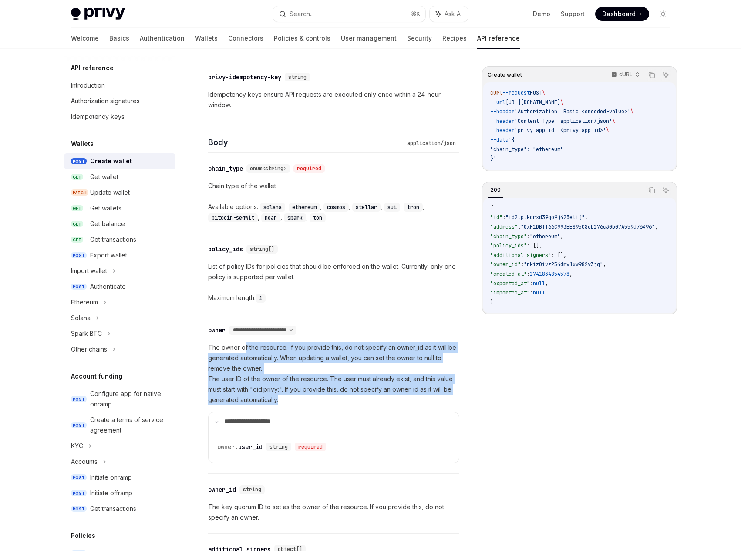
drag, startPoint x: 295, startPoint y: 391, endPoint x: 244, endPoint y: 341, distance: 71.4
click at [244, 341] on div "**********" at bounding box center [333, 393] width 251 height 159
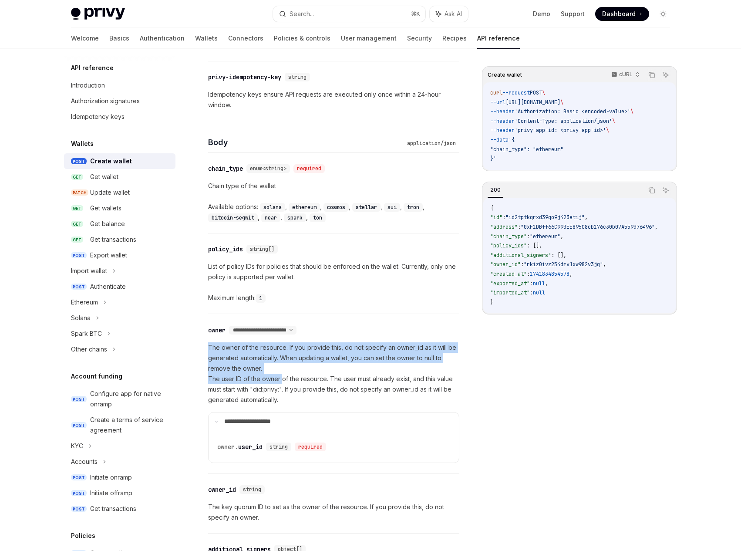
drag, startPoint x: 244, startPoint y: 341, endPoint x: 287, endPoint y: 364, distance: 48.5
click at [281, 376] on div "**********" at bounding box center [333, 393] width 251 height 159
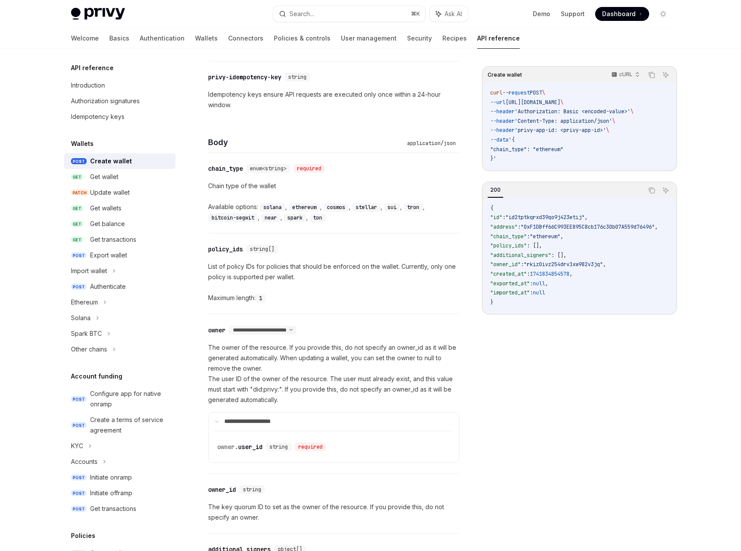
click at [295, 320] on div "**********" at bounding box center [333, 393] width 251 height 159
click at [109, 31] on link "Basics" at bounding box center [119, 38] width 20 height 21
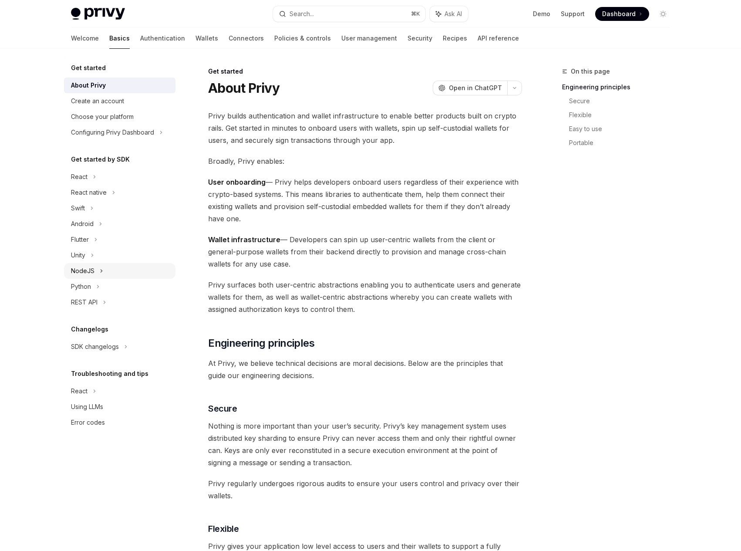
click at [88, 275] on div "NodeJS" at bounding box center [83, 271] width 24 height 10
click at [96, 317] on div "Quickstart" at bounding box center [90, 318] width 29 height 10
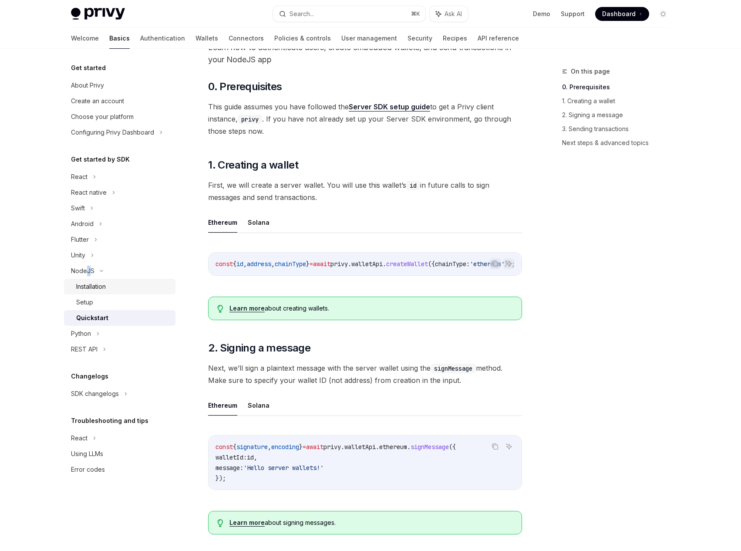
click at [99, 293] on link "Installation" at bounding box center [119, 287] width 111 height 16
click at [98, 299] on div "Setup" at bounding box center [123, 302] width 94 height 10
type textarea "*"
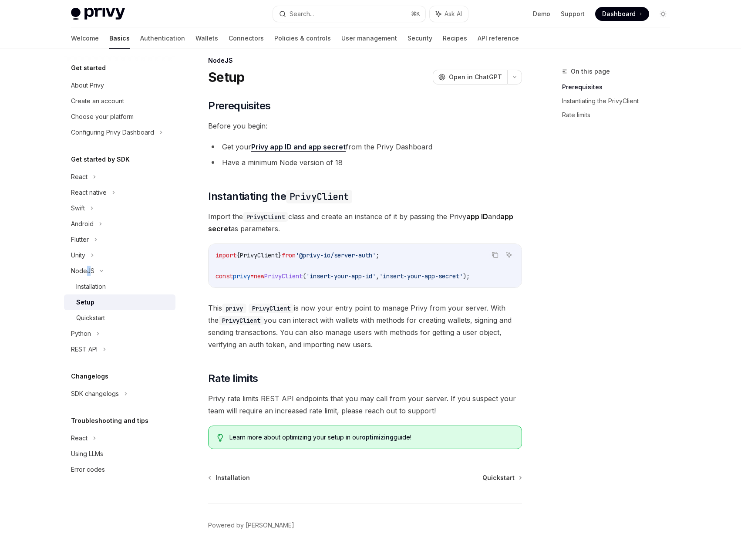
scroll to position [6, 0]
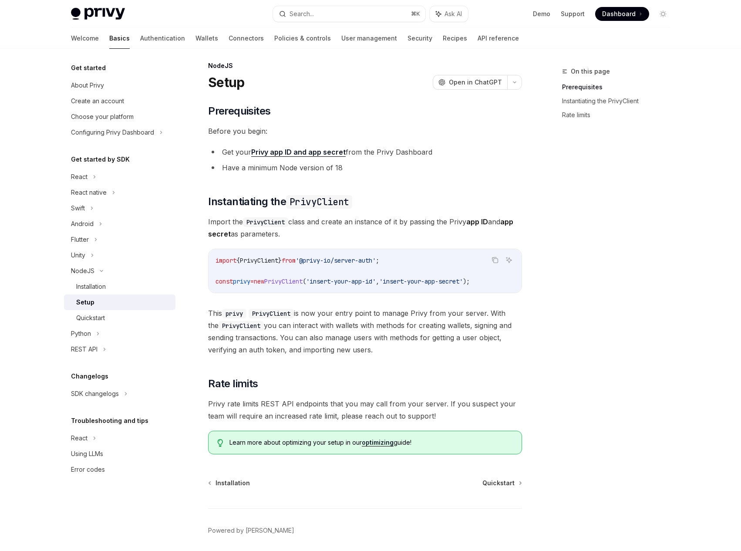
click at [257, 258] on span "PrivyClient" at bounding box center [259, 260] width 38 height 8
click at [258, 259] on span "PrivyClient" at bounding box center [259, 260] width 38 height 8
copy span "PrivyClient"
click at [493, 258] on icon "Copy the contents from the code block" at bounding box center [495, 259] width 7 height 7
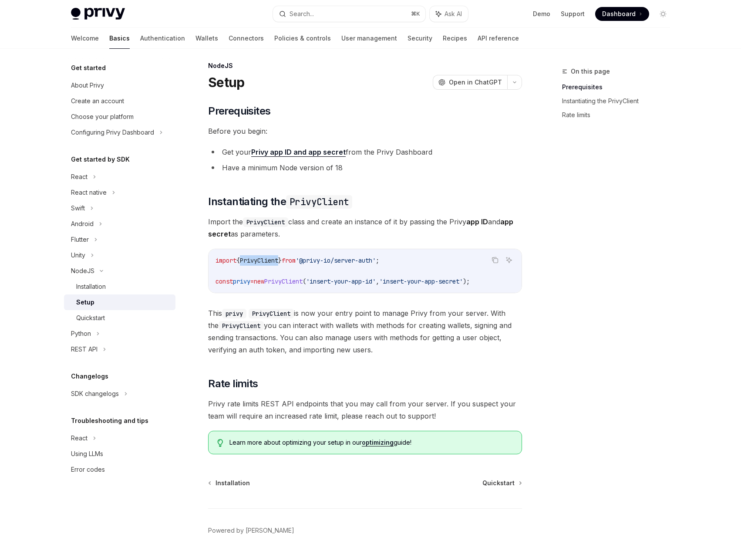
click at [281, 265] on code "import { PrivyClient } from '@privy-io/server-auth' ; const privy = new PrivyCl…" at bounding box center [365, 270] width 299 height 31
click at [87, 313] on div "Quickstart" at bounding box center [90, 318] width 29 height 10
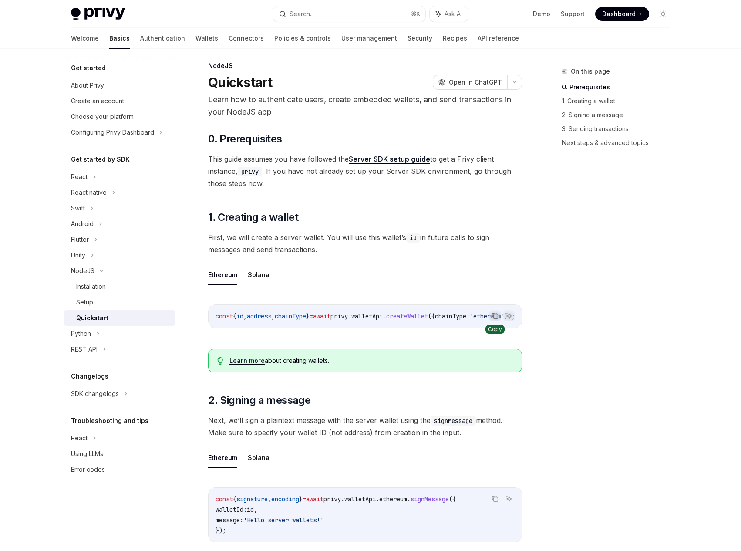
click at [498, 318] on icon "Copy the contents from the code block" at bounding box center [495, 315] width 7 height 7
click at [101, 299] on div "Setup" at bounding box center [123, 302] width 94 height 10
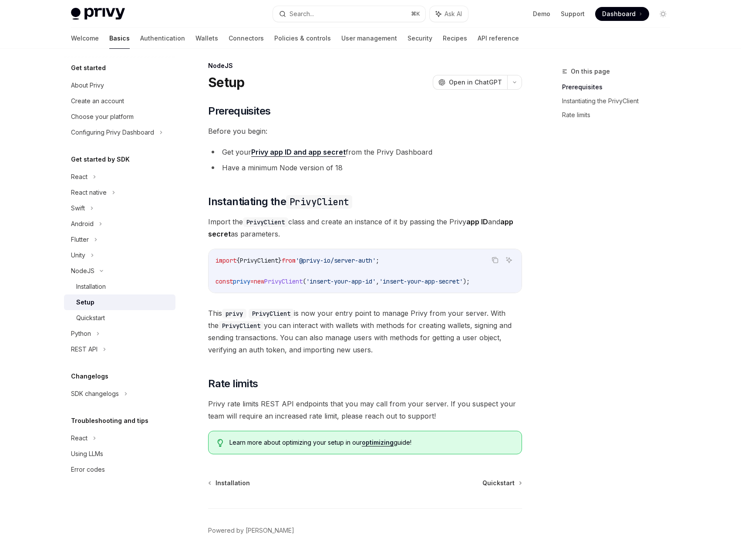
click at [359, 283] on span "'insert-your-app-id'" at bounding box center [341, 281] width 70 height 8
drag, startPoint x: 359, startPoint y: 283, endPoint x: 539, endPoint y: 272, distance: 180.2
click at [361, 283] on span "'insert-your-app-id'" at bounding box center [341, 281] width 70 height 8
click at [196, 42] on link "Wallets" at bounding box center [207, 38] width 23 height 21
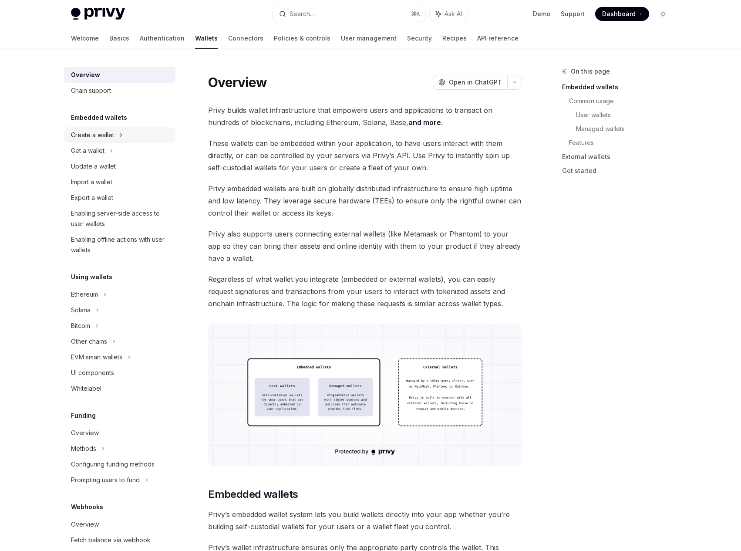
click at [92, 140] on div "Create a wallet" at bounding box center [92, 135] width 43 height 10
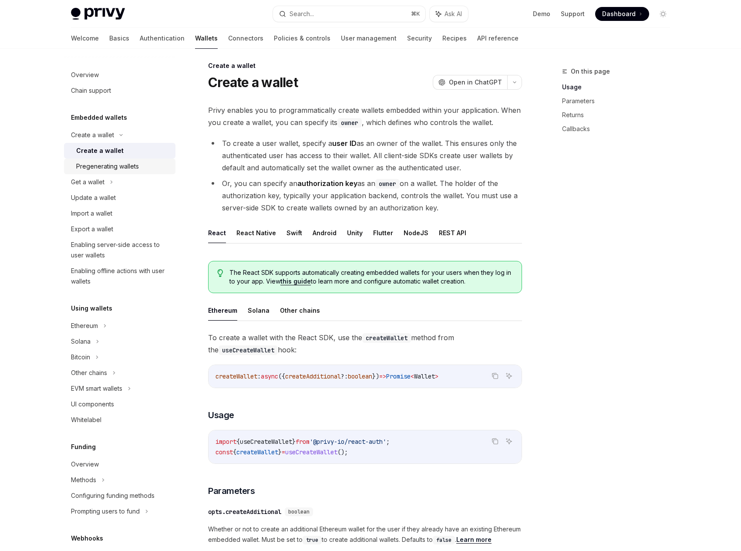
click at [93, 158] on link "Pregenerating wallets" at bounding box center [119, 166] width 111 height 16
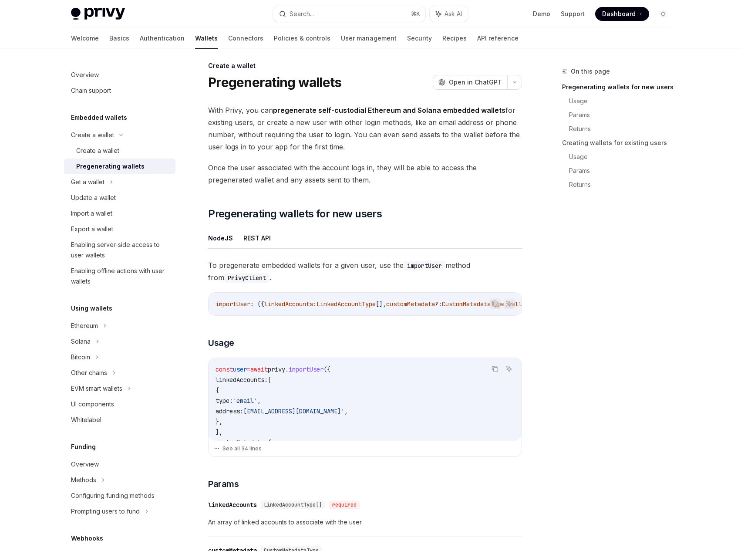
drag, startPoint x: 97, startPoint y: 152, endPoint x: 181, endPoint y: 183, distance: 90.3
click at [97, 152] on div "Create a wallet" at bounding box center [97, 150] width 43 height 10
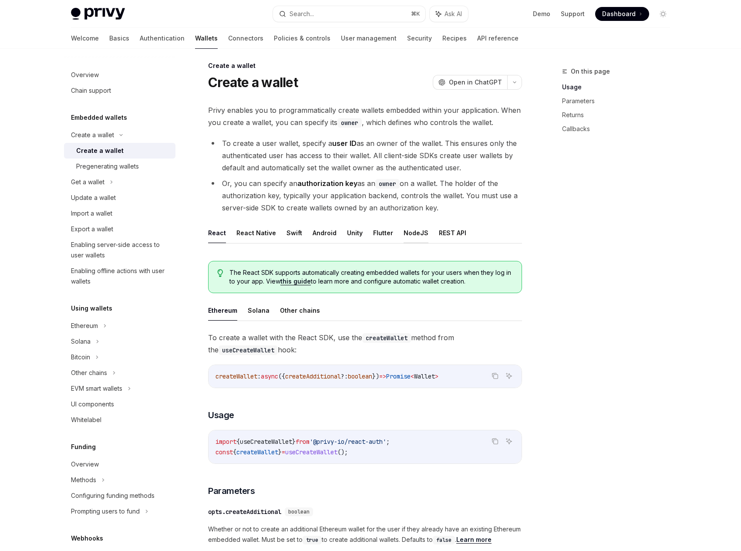
click at [416, 233] on button "NodeJS" at bounding box center [416, 233] width 25 height 20
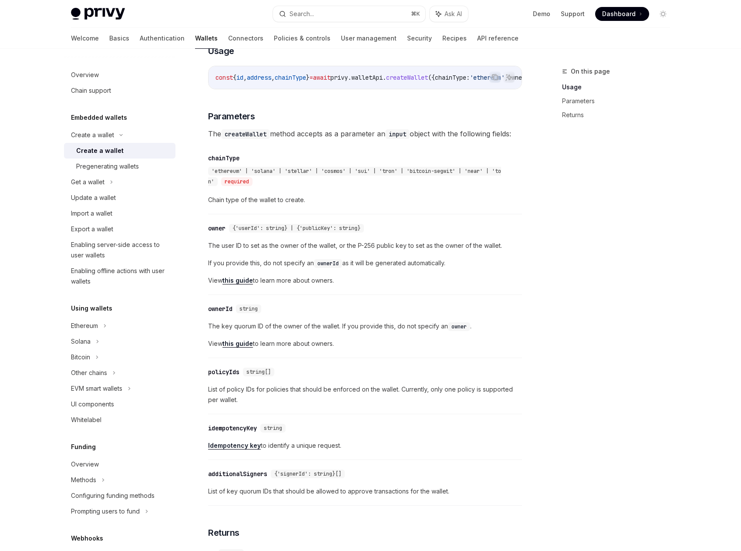
scroll to position [355, 0]
drag, startPoint x: 216, startPoint y: 251, endPoint x: 4, endPoint y: 291, distance: 215.5
click at [216, 250] on span "The user ID to set as the owner of the wallet, or the P-256 public key to set a…" at bounding box center [365, 245] width 314 height 10
click at [215, 232] on div "owner" at bounding box center [216, 227] width 17 height 9
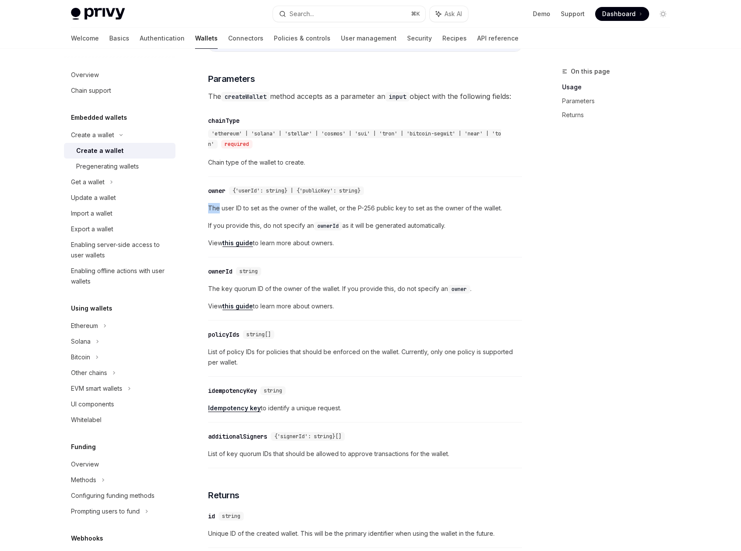
click at [215, 236] on div "​ owner {'userId': string} | {'publicKey': string} The user ID to set as the ow…" at bounding box center [365, 219] width 314 height 76
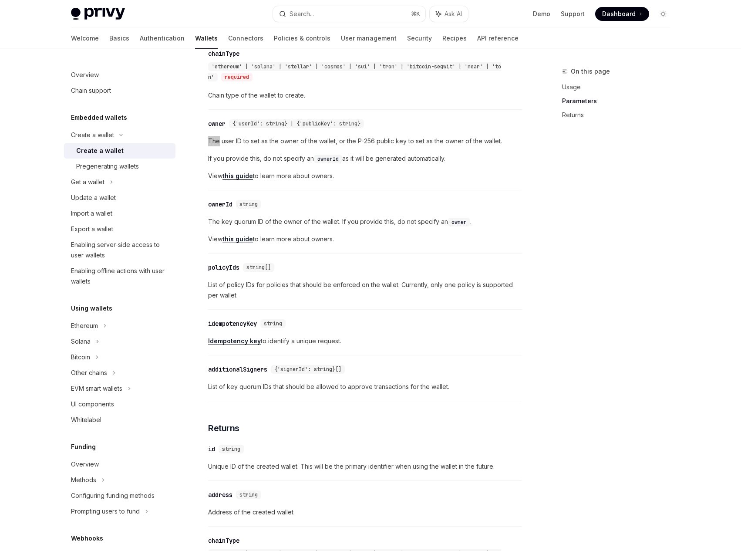
scroll to position [458, 0]
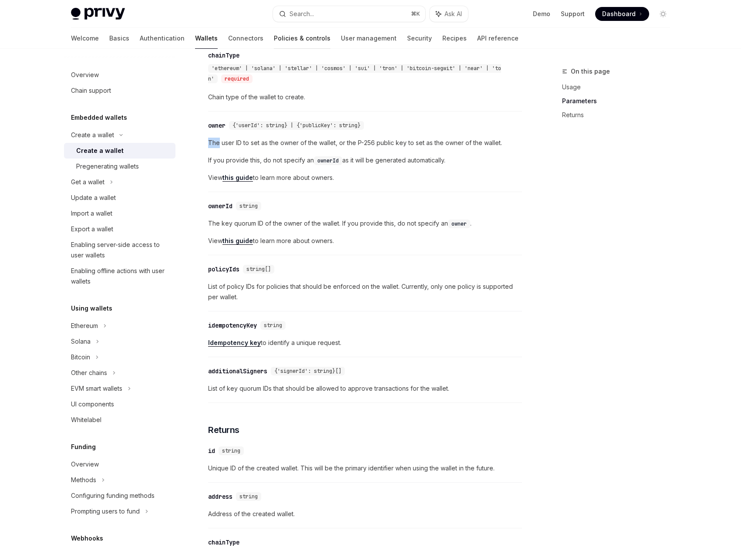
click at [274, 41] on link "Policies & controls" at bounding box center [302, 38] width 57 height 21
type textarea "*"
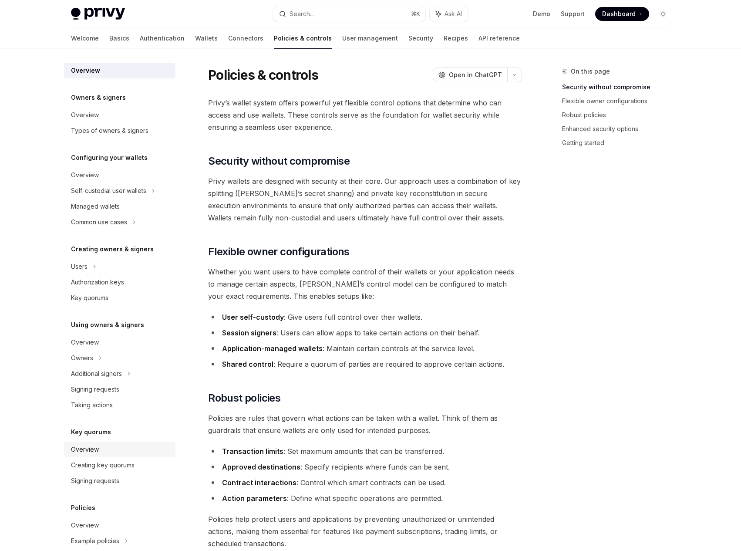
scroll to position [62, 0]
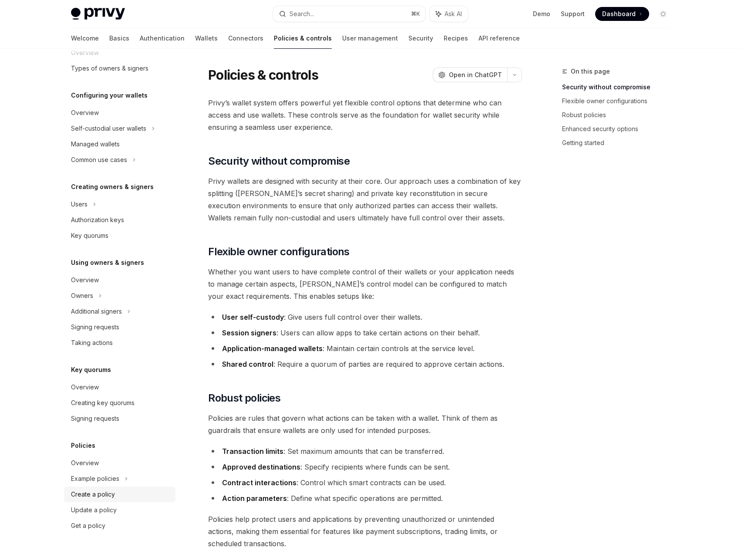
click at [108, 500] on link "Create a policy" at bounding box center [119, 494] width 111 height 16
click at [104, 496] on div "Create a policy" at bounding box center [93, 494] width 44 height 10
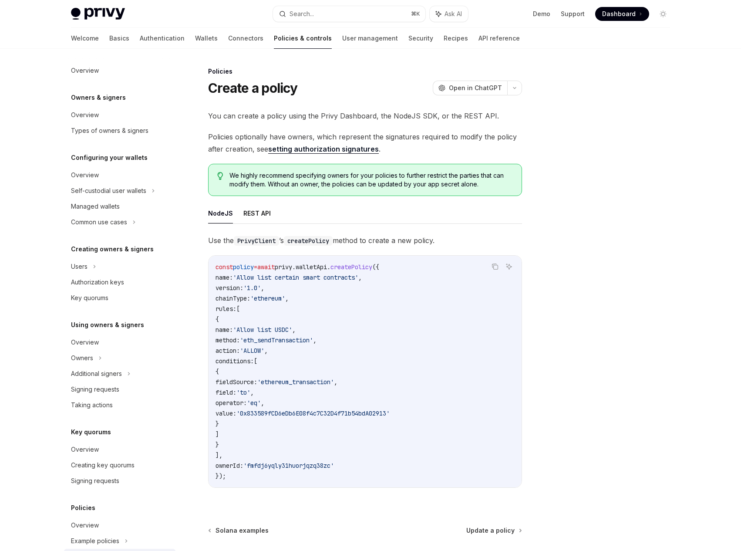
scroll to position [62, 0]
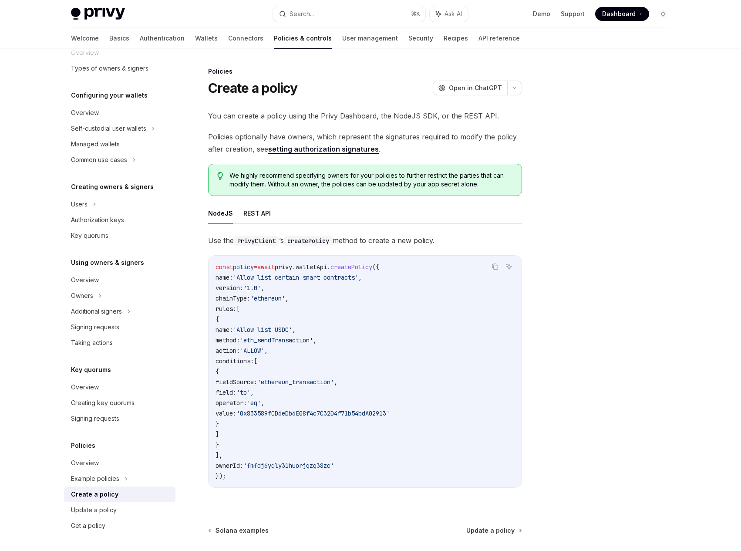
click at [233, 312] on span "rules:" at bounding box center [226, 309] width 21 height 8
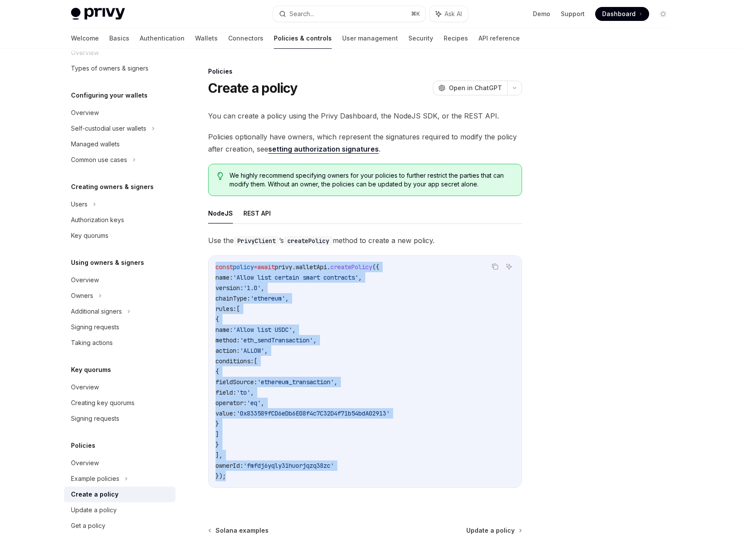
drag, startPoint x: 256, startPoint y: 472, endPoint x: 193, endPoint y: 258, distance: 222.8
click at [193, 258] on div "Policies Create a policy OpenAI Open in ChatGPT OpenAI Open in ChatGPT You can …" at bounding box center [283, 348] width 481 height 565
copy code "const policy = await privy . walletApi . createPolicy ({ name: 'Allow list cert…"
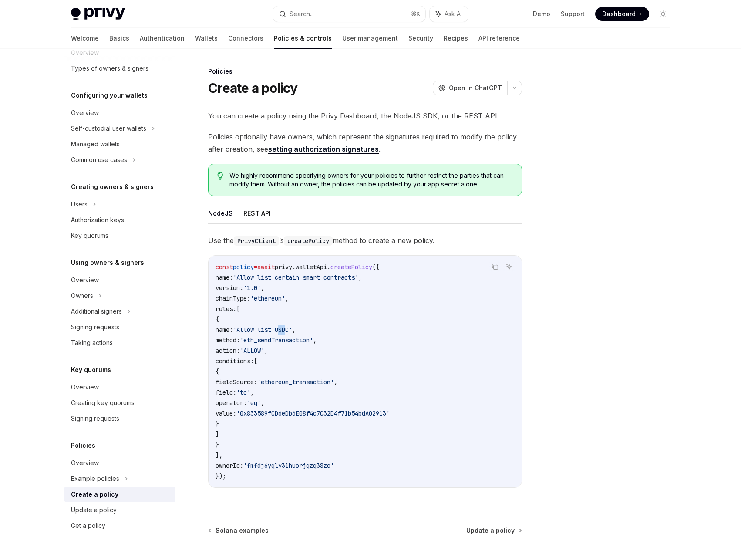
drag, startPoint x: 309, startPoint y: 327, endPoint x: 30, endPoint y: 345, distance: 280.1
click at [292, 326] on span "'Allow list USDC'" at bounding box center [262, 330] width 59 height 8
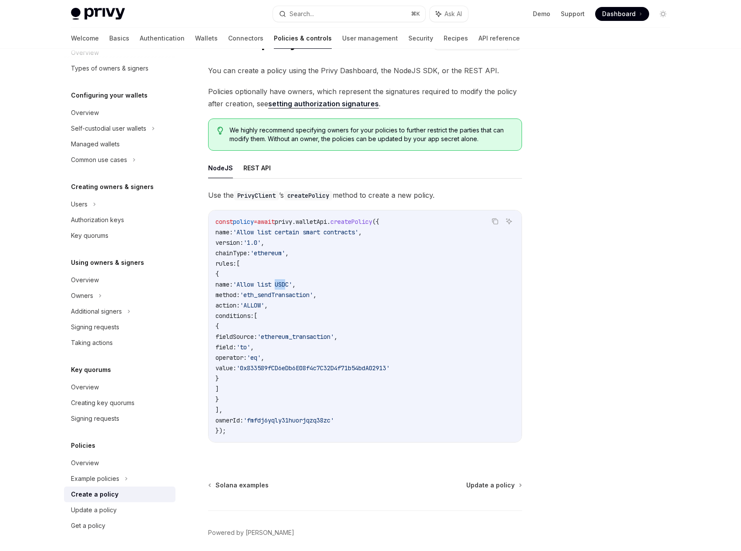
scroll to position [0, 0]
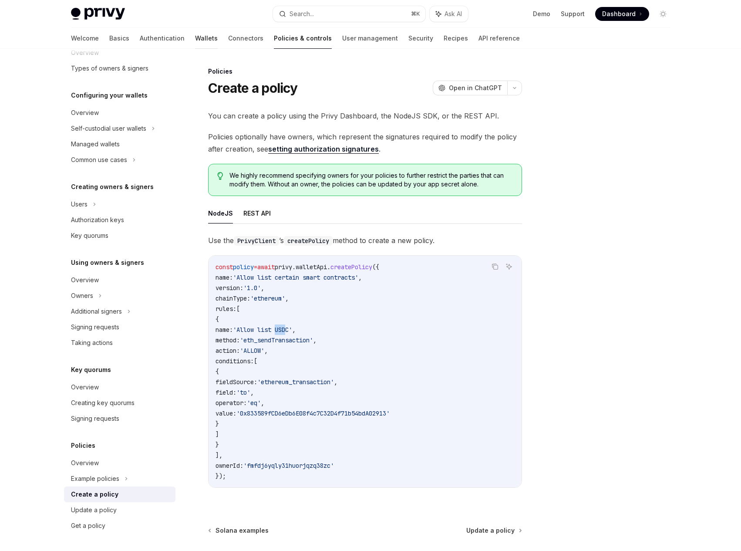
click at [195, 34] on link "Wallets" at bounding box center [206, 38] width 23 height 21
type textarea "*"
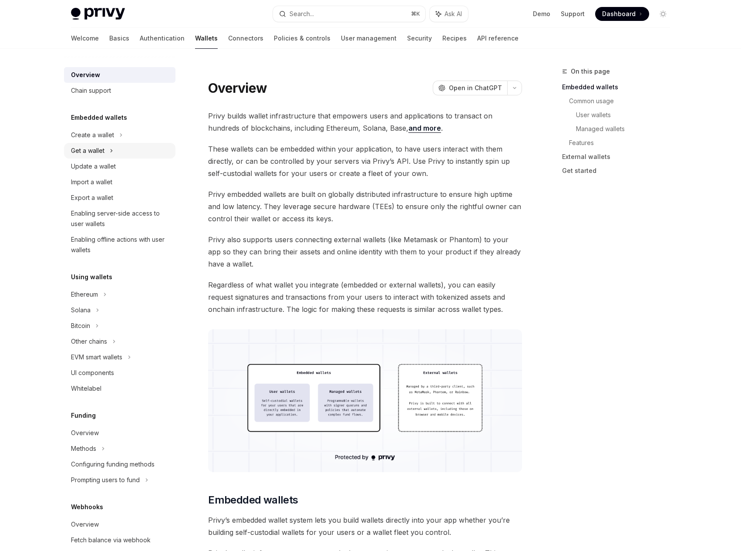
click at [103, 148] on div "Get a wallet" at bounding box center [88, 150] width 34 height 10
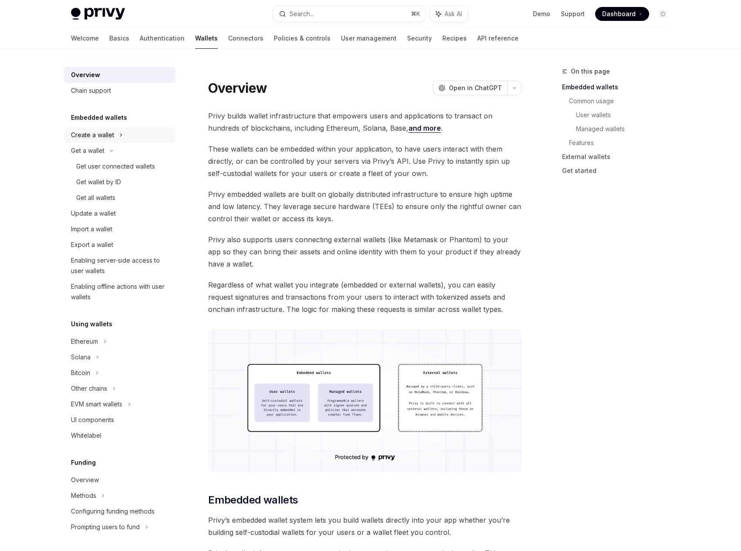
drag, startPoint x: 96, startPoint y: 135, endPoint x: 99, endPoint y: 142, distance: 7.6
click at [96, 135] on div "Create a wallet" at bounding box center [92, 135] width 43 height 10
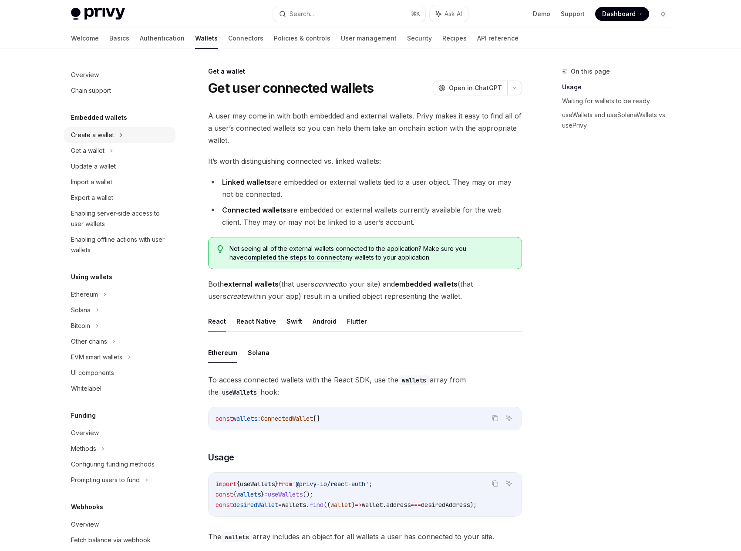
click at [94, 139] on div "Create a wallet" at bounding box center [92, 135] width 43 height 10
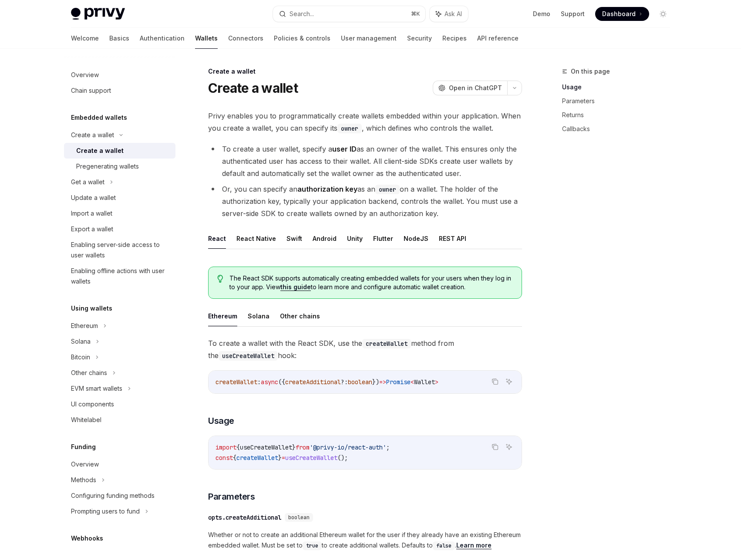
click at [98, 151] on div "Create a wallet" at bounding box center [99, 150] width 47 height 10
click at [408, 244] on button "NodeJS" at bounding box center [416, 238] width 25 height 20
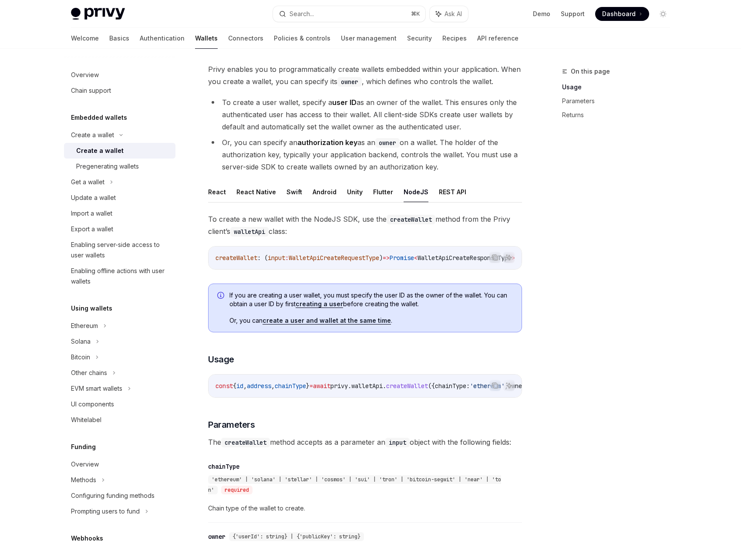
scroll to position [354, 0]
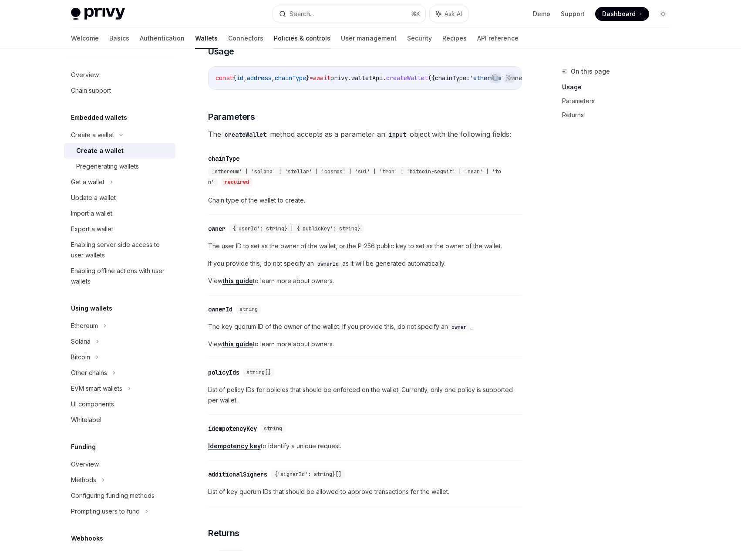
click at [274, 37] on link "Policies & controls" at bounding box center [302, 38] width 57 height 21
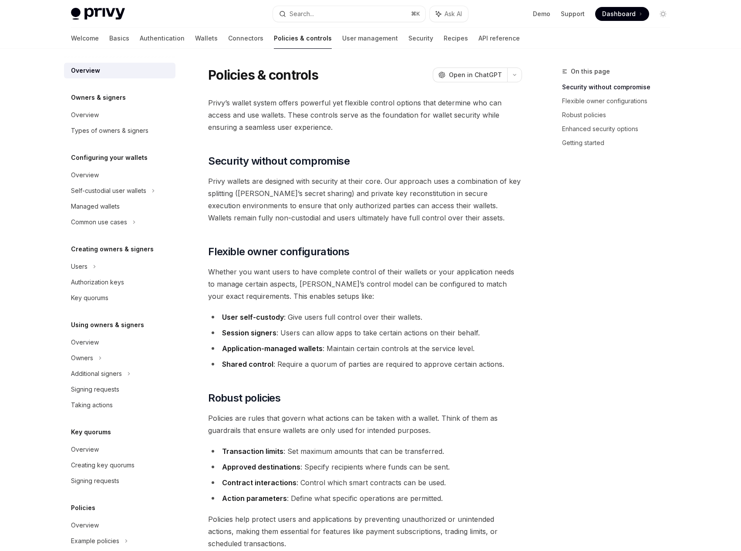
scroll to position [62, 0]
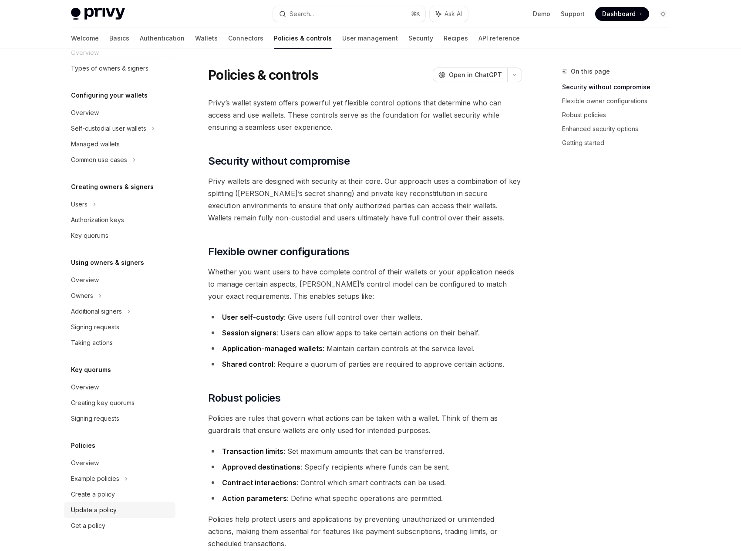
click at [94, 503] on link "Update a policy" at bounding box center [119, 510] width 111 height 16
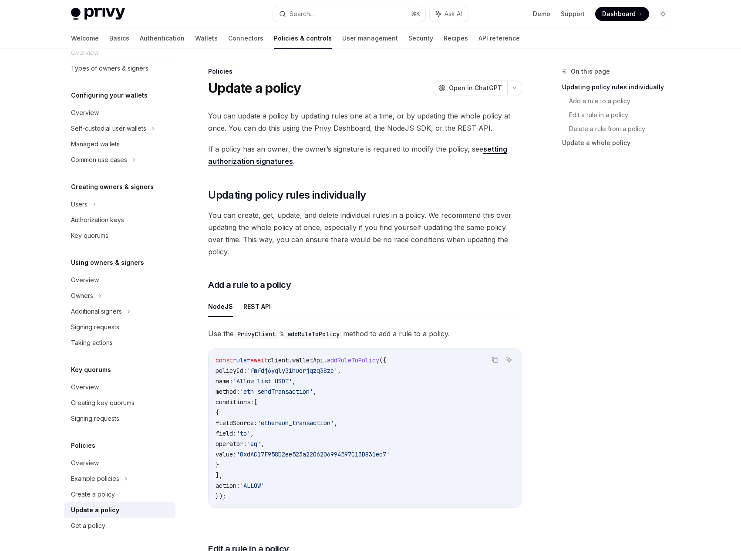
click at [95, 507] on div "Update a policy" at bounding box center [95, 510] width 48 height 10
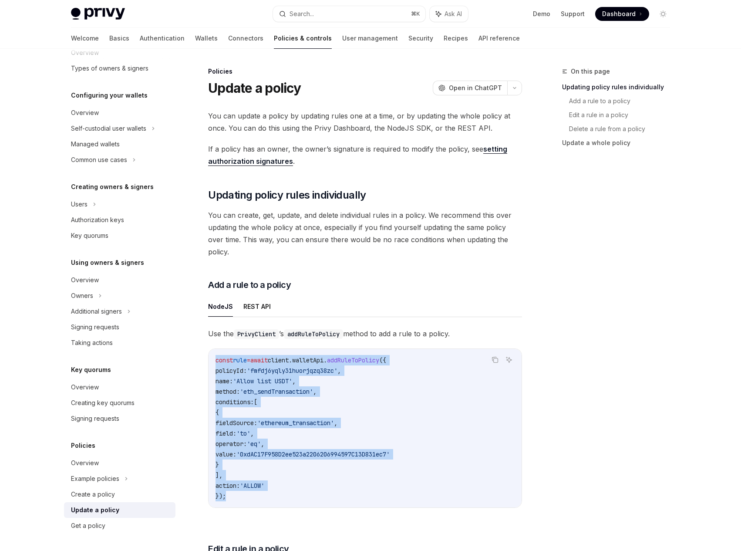
drag, startPoint x: 258, startPoint y: 488, endPoint x: 206, endPoint y: 342, distance: 154.9
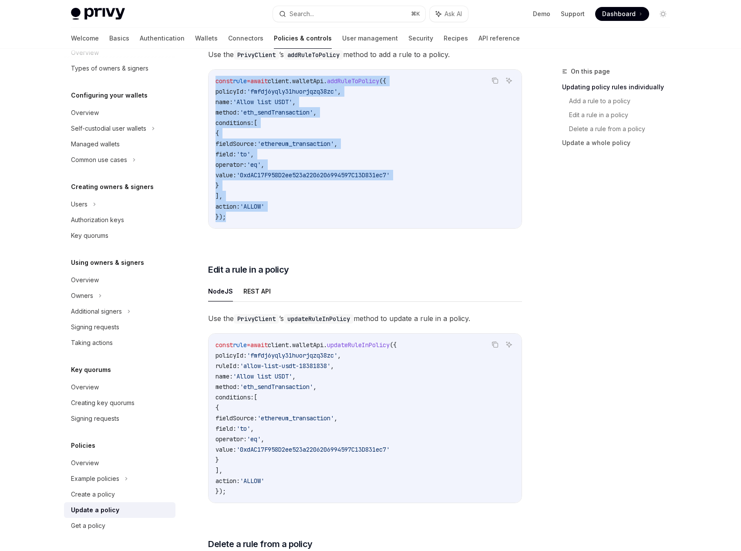
scroll to position [288, 0]
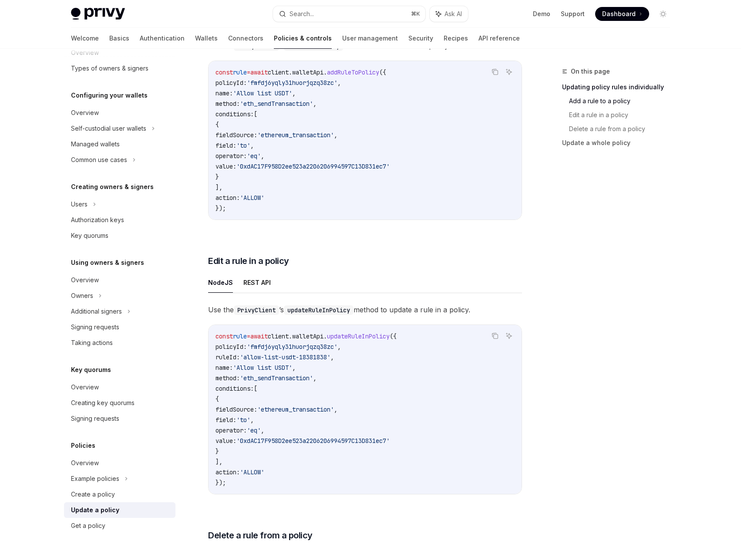
click at [270, 364] on span "'Allow list USDT'" at bounding box center [262, 368] width 59 height 8
click at [366, 332] on span "updateRuleInPolicy" at bounding box center [358, 336] width 63 height 8
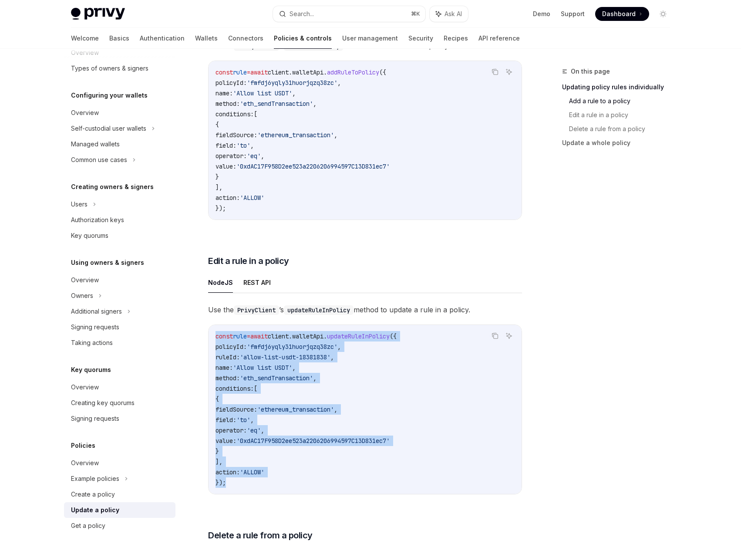
drag, startPoint x: 225, startPoint y: 393, endPoint x: 200, endPoint y: 326, distance: 71.4
click at [200, 326] on div "Policies Update a policy OpenAI Open in ChatGPT OpenAI Open in ChatGPT You can …" at bounding box center [283, 534] width 481 height 1513
copy code "const rule = await client . walletApi . updateRuleInPolicy ({ policyId: 'fmfdj6…"
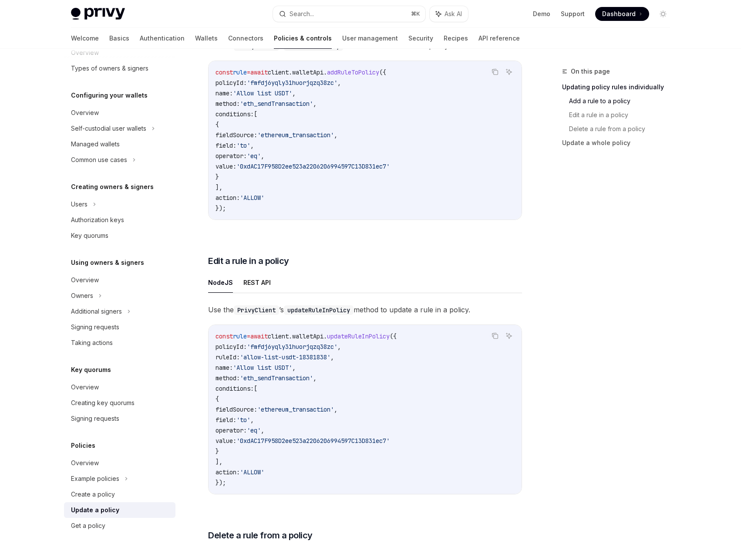
click at [301, 133] on code "const rule = await client . walletApi . addRuleToPolicy ({ policyId: 'fmfdj6yql…" at bounding box center [365, 140] width 299 height 146
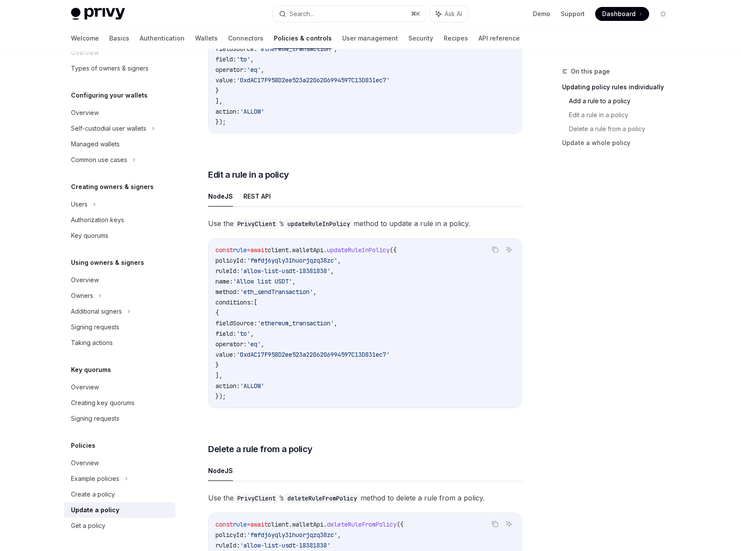
scroll to position [389, 0]
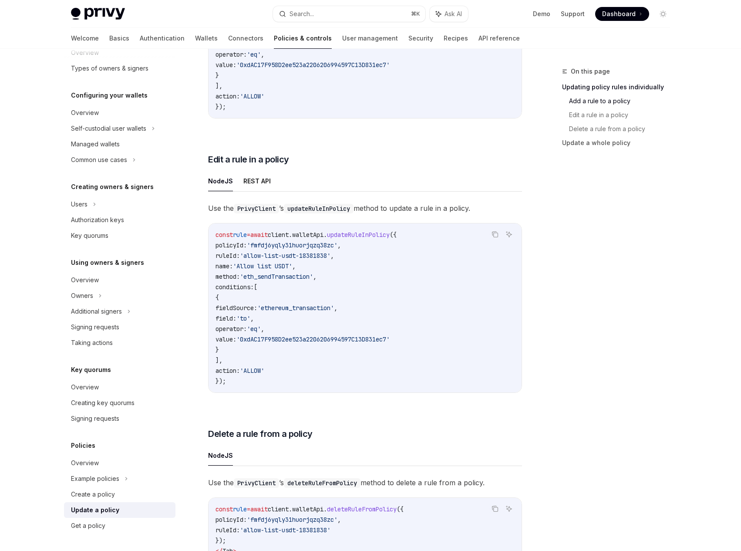
click at [293, 331] on code "const rule = await client . walletApi . updateRuleInPolicy ({ policyId: 'fmfdj6…" at bounding box center [365, 307] width 299 height 157
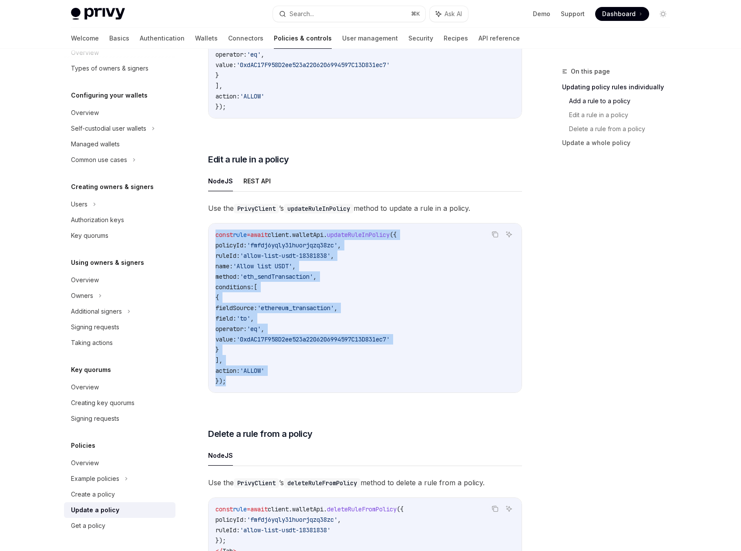
drag, startPoint x: 255, startPoint y: 379, endPoint x: 212, endPoint y: 225, distance: 159.8
click at [212, 225] on div "Copy Ask AI const rule = await client . walletApi . updateRuleInPolicy ({ polic…" at bounding box center [365, 308] width 314 height 170
copy code "const rule = await client . walletApi . updateRuleInPolicy ({ policyId: 'fmfdj6…"
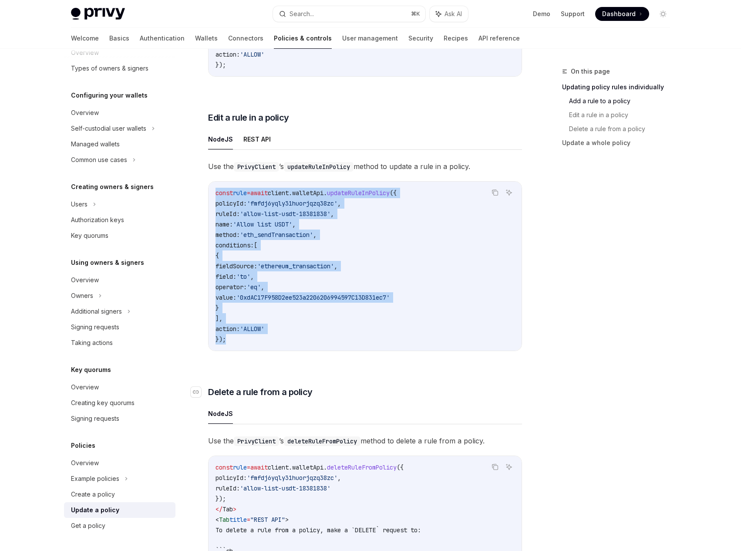
scroll to position [448, 0]
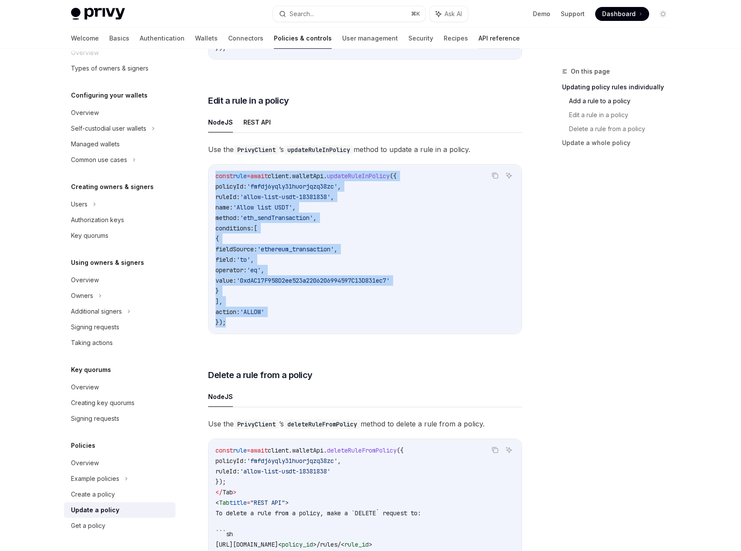
click at [479, 39] on link "API reference" at bounding box center [499, 38] width 41 height 21
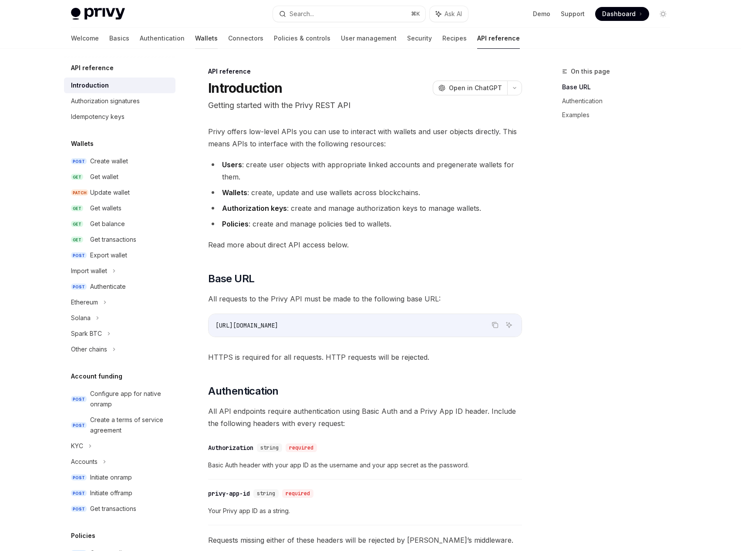
click at [195, 42] on link "Wallets" at bounding box center [206, 38] width 23 height 21
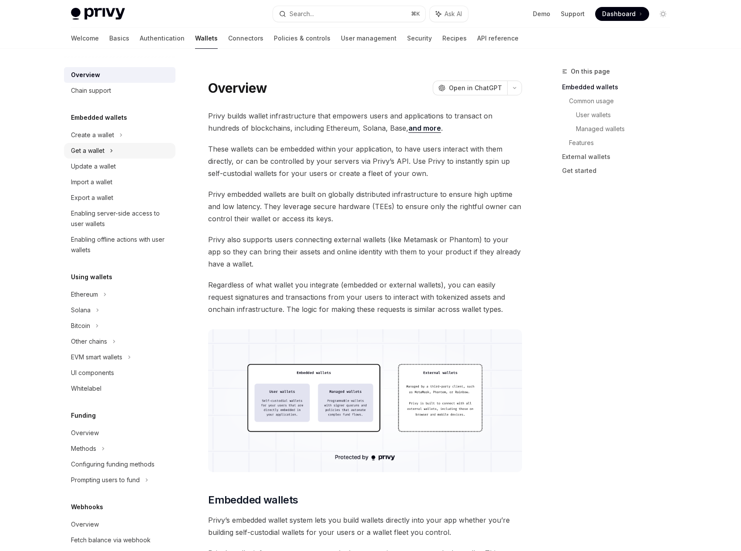
click at [90, 155] on div "Get a wallet" at bounding box center [88, 150] width 34 height 10
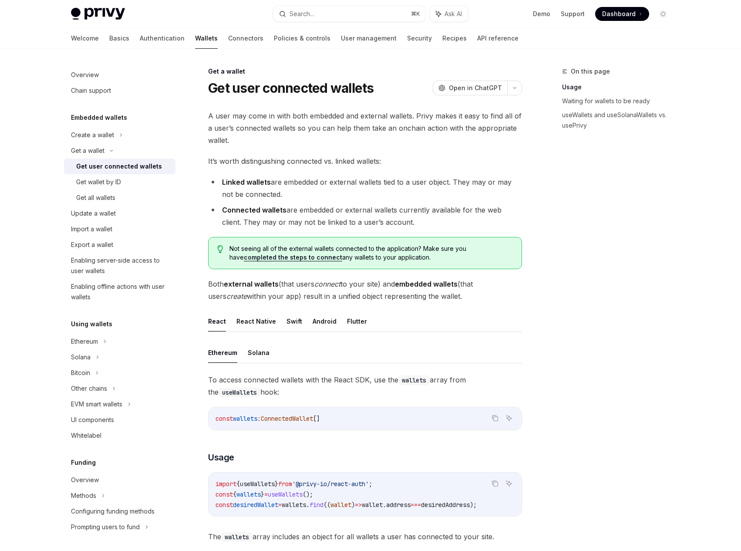
click at [100, 168] on div "Get user connected wallets" at bounding box center [119, 166] width 86 height 10
click at [102, 198] on div "Get all wallets" at bounding box center [95, 197] width 39 height 10
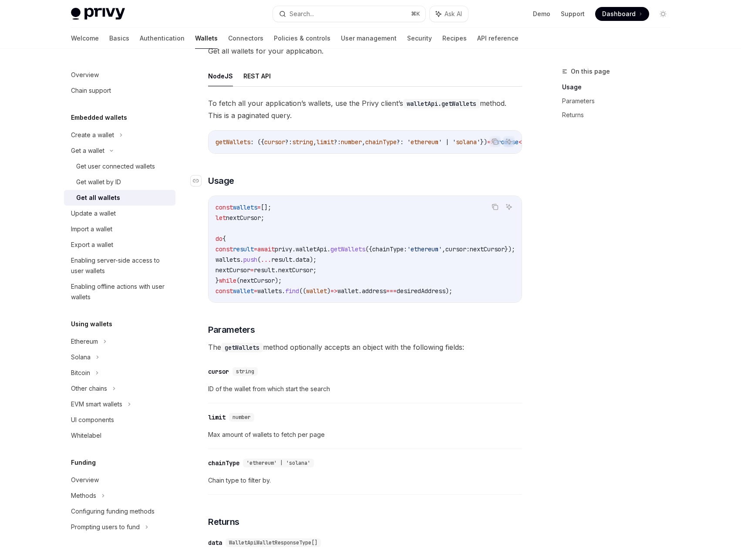
scroll to position [64, 0]
click at [327, 252] on span "walletApi" at bounding box center [311, 250] width 31 height 8
copy code "const result = await privy . walletApi . getWallets ({ chainType: 'ethereum' , …"
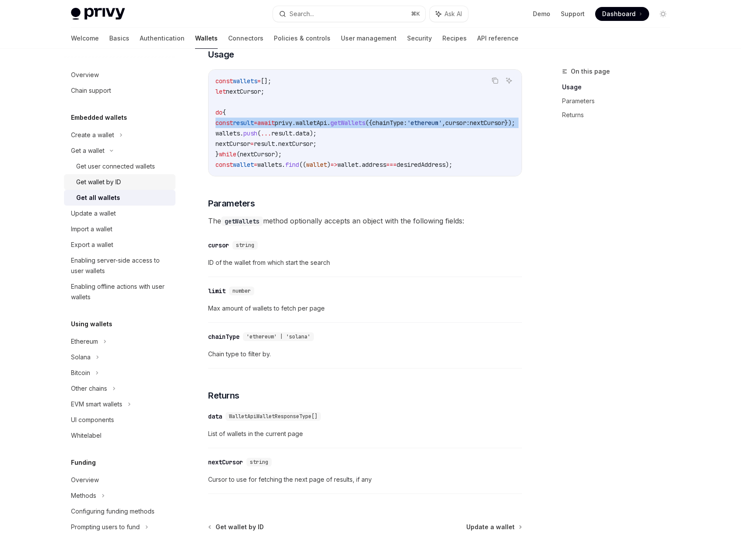
scroll to position [194, 0]
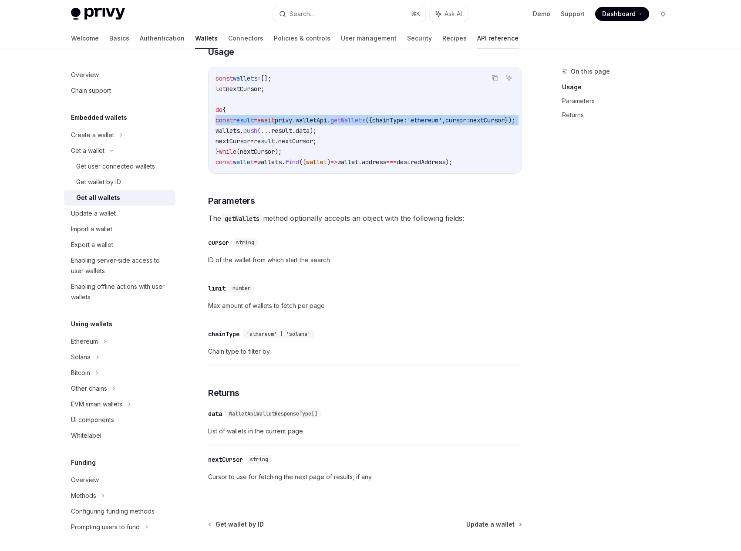
click at [477, 44] on link "API reference" at bounding box center [497, 38] width 41 height 21
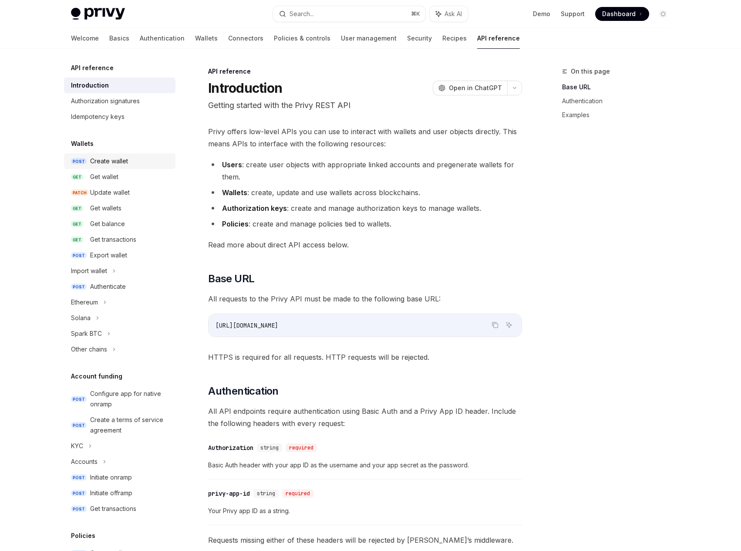
click at [111, 161] on div "Create wallet" at bounding box center [109, 161] width 38 height 10
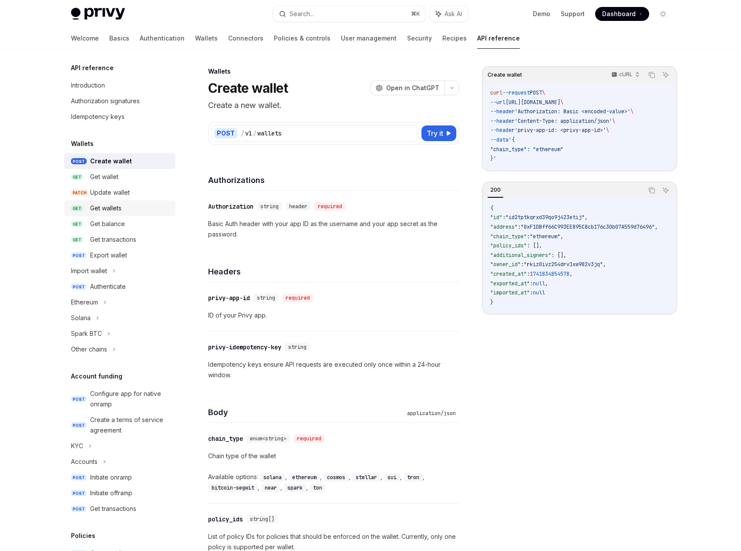
click at [116, 206] on div "Get wallets" at bounding box center [105, 208] width 31 height 10
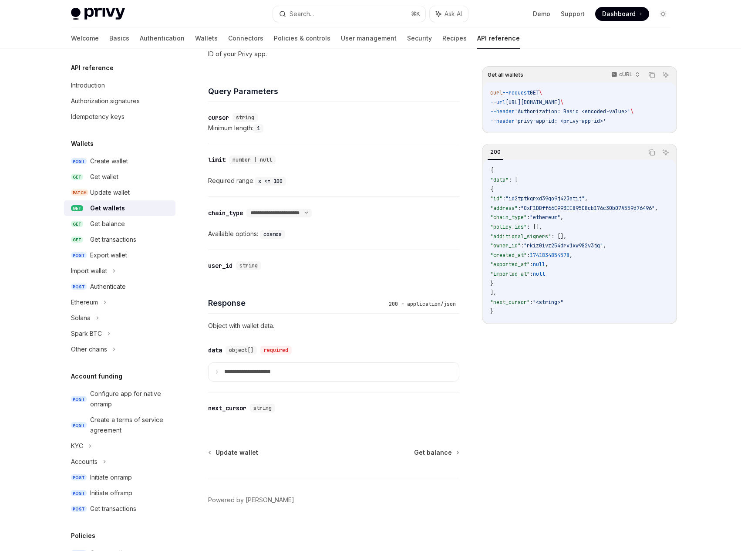
scroll to position [262, 0]
drag, startPoint x: 243, startPoint y: 34, endPoint x: 277, endPoint y: 35, distance: 33.5
click at [274, 34] on link "Policies & controls" at bounding box center [302, 38] width 57 height 21
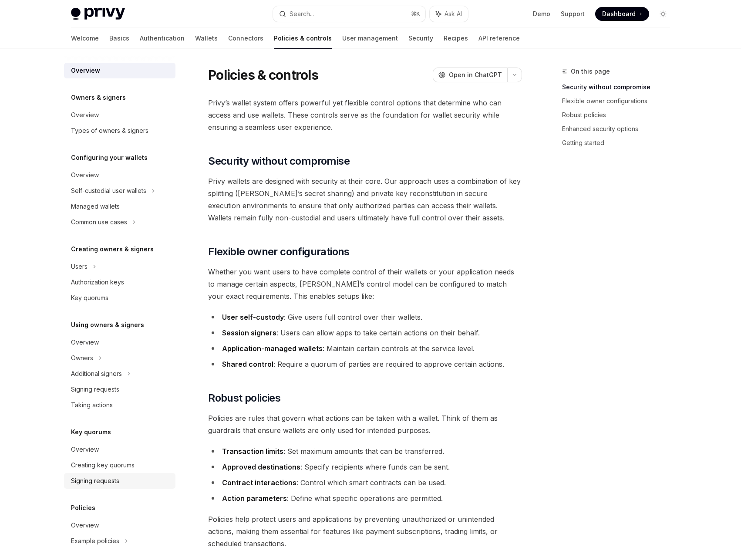
scroll to position [62, 0]
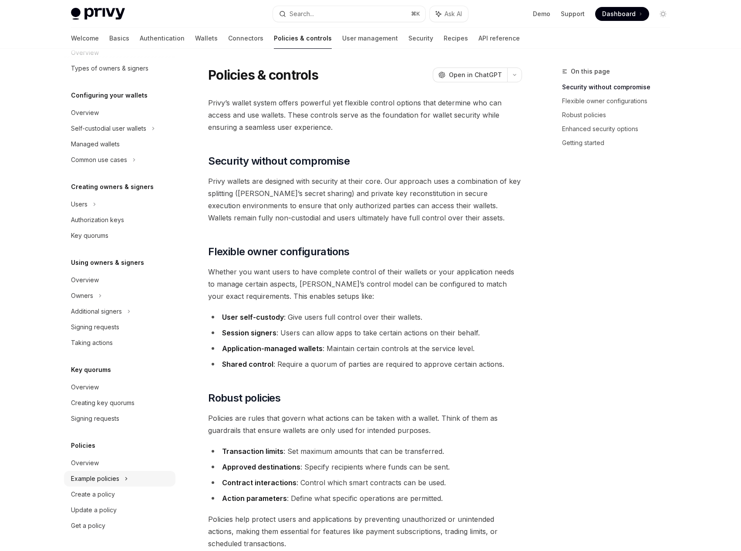
click at [81, 134] on div "Example policies" at bounding box center [108, 128] width 75 height 10
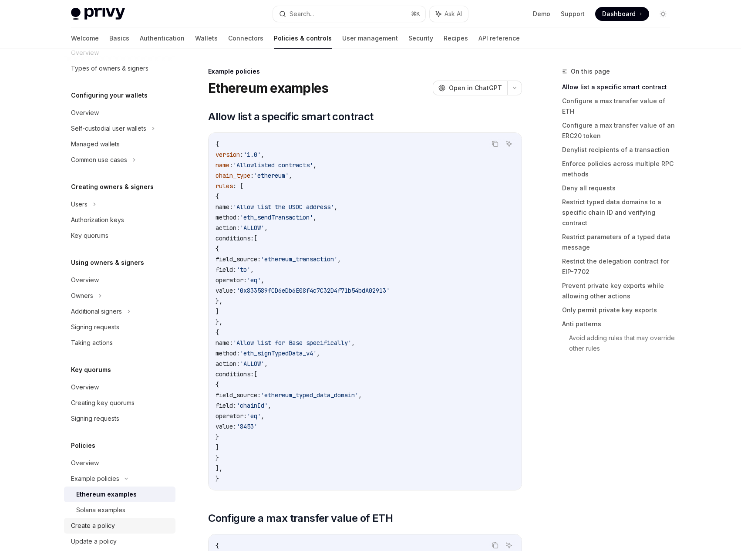
scroll to position [88, 0]
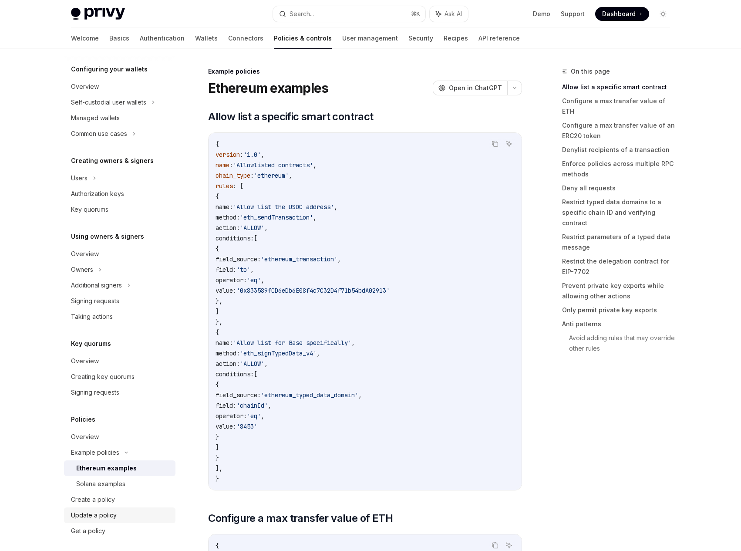
click at [96, 510] on div "Update a policy" at bounding box center [94, 515] width 46 height 10
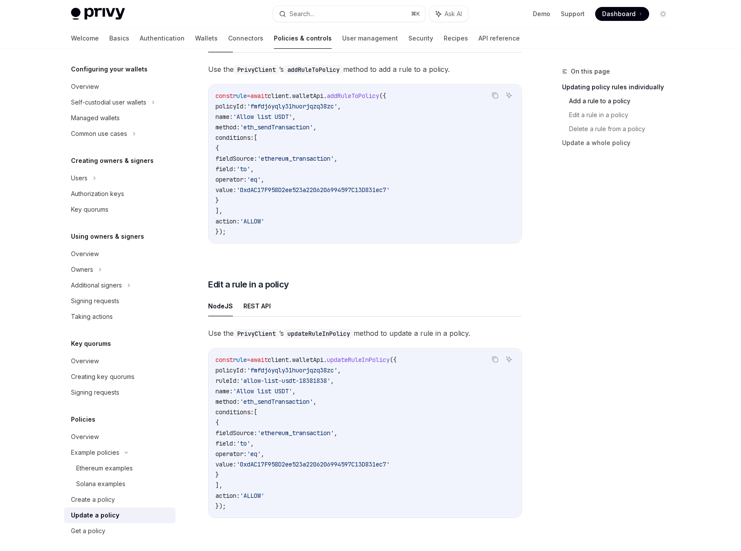
scroll to position [276, 0]
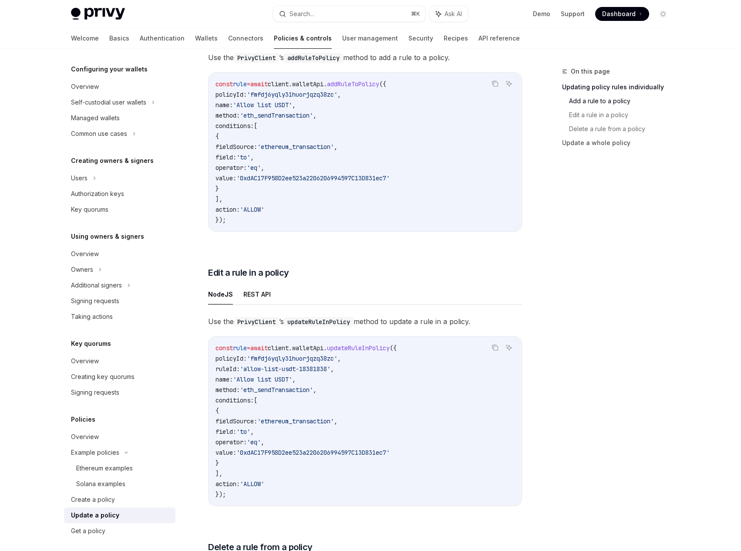
click at [270, 365] on span "'allow-list-usdt-18381838'" at bounding box center [285, 369] width 91 height 8
drag, startPoint x: 340, startPoint y: 358, endPoint x: 240, endPoint y: 356, distance: 99.3
click at [240, 365] on span "ruleId: 'allow-list-usdt-18381838' ," at bounding box center [275, 369] width 118 height 8
click at [271, 365] on span "'allow-list-usdt-18381838'" at bounding box center [285, 369] width 91 height 8
drag, startPoint x: 268, startPoint y: 355, endPoint x: 336, endPoint y: 355, distance: 68.4
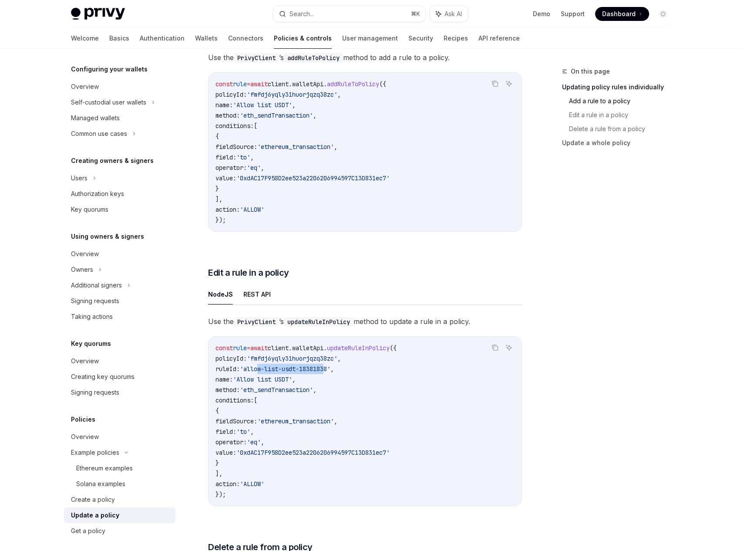
click at [330, 365] on span "'allow-list-usdt-18381838'" at bounding box center [285, 369] width 91 height 8
drag, startPoint x: 336, startPoint y: 355, endPoint x: 302, endPoint y: 352, distance: 34.5
click at [330, 365] on span "'allow-list-usdt-18381838'" at bounding box center [285, 369] width 91 height 8
click at [479, 40] on link "API reference" at bounding box center [499, 38] width 41 height 21
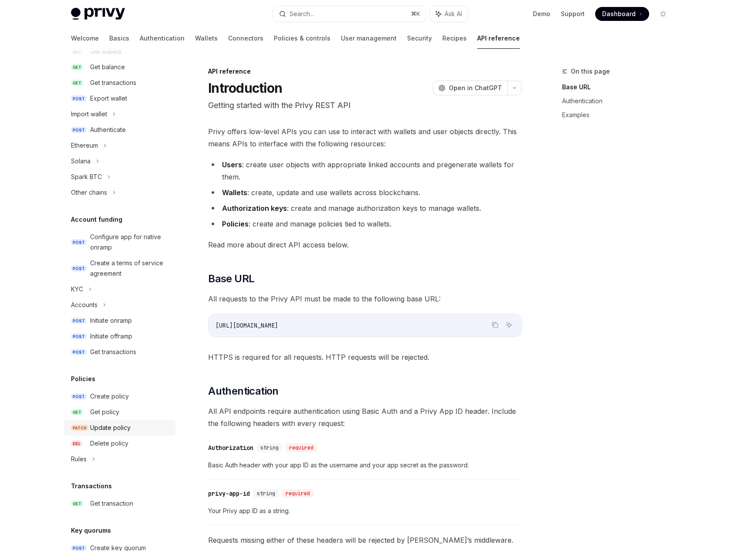
scroll to position [158, 0]
click at [101, 406] on div "Get policy" at bounding box center [104, 410] width 29 height 10
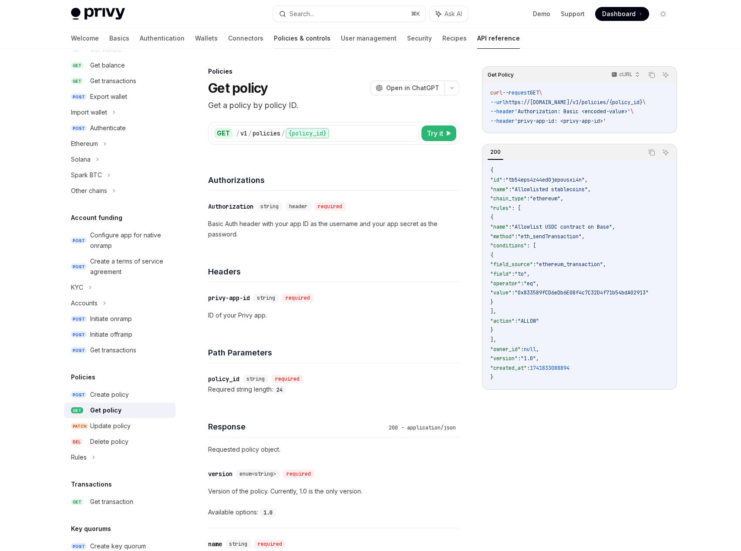
click at [274, 38] on link "Policies & controls" at bounding box center [302, 38] width 57 height 21
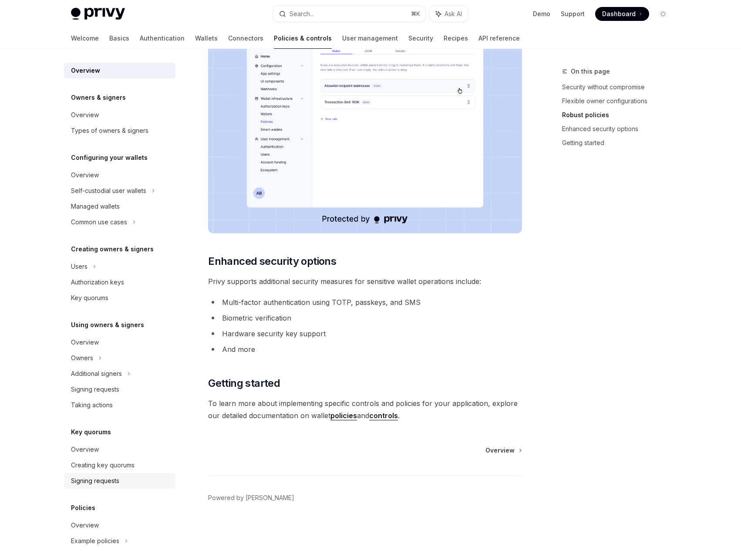
scroll to position [62, 0]
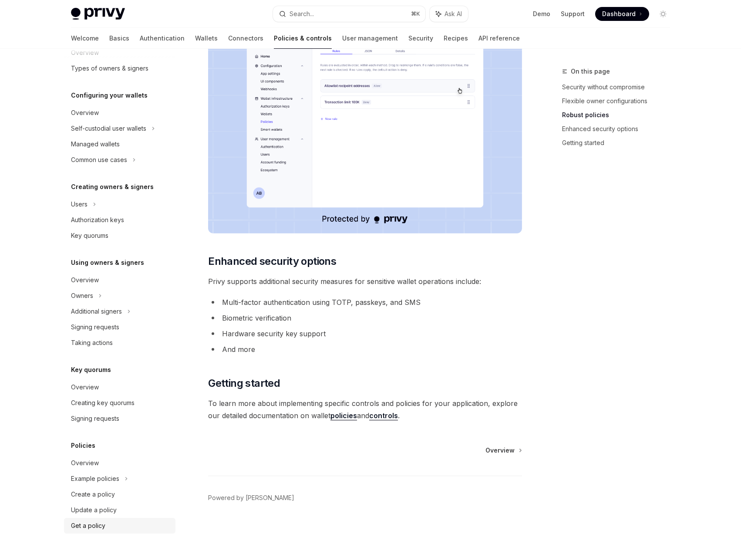
click at [105, 523] on div "Get a policy" at bounding box center [120, 525] width 99 height 10
type textarea "*"
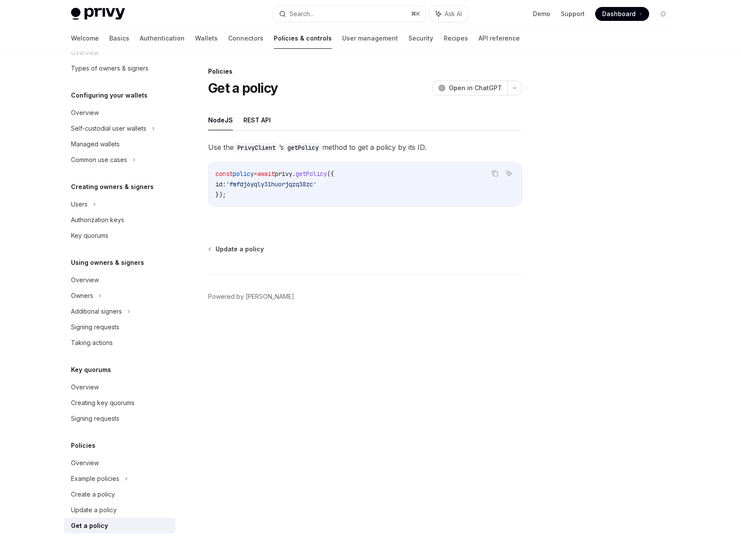
click at [281, 194] on code "const policy = await privy . getPolicy ({ id: 'fmfdj6yqly31huorjqzq38zc' });" at bounding box center [365, 184] width 299 height 31
drag, startPoint x: 277, startPoint y: 195, endPoint x: 207, endPoint y: 171, distance: 73.7
click at [207, 171] on div "Policies Get a policy OpenAI Open in ChatGPT OpenAI Open in ChatGPT NodeJS REST…" at bounding box center [283, 308] width 481 height 485
copy code "const policy = await privy . getPolicy ({ id: 'fmfdj6yqly31huorjqzq38zc' });"
click at [328, 212] on div "Use the PrivyClient ’s getPolicy method to get a policy by its ID. Copy Ask AI …" at bounding box center [365, 180] width 314 height 79
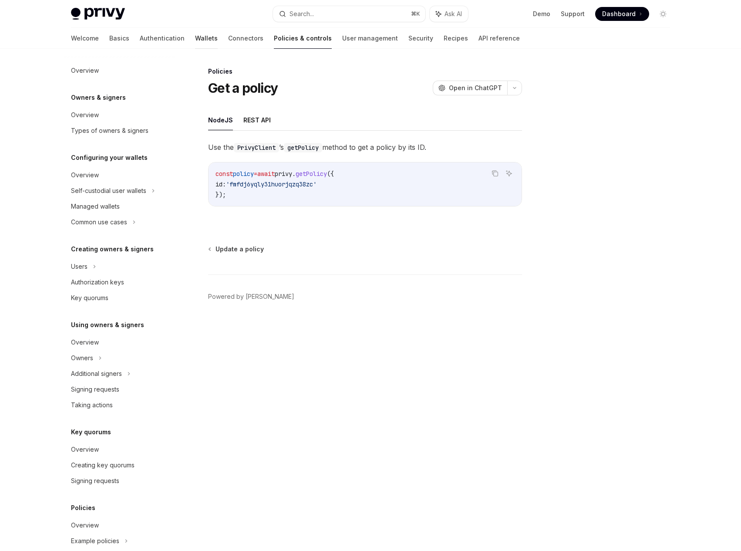
click at [195, 34] on link "Wallets" at bounding box center [206, 38] width 23 height 21
click at [195, 36] on link "Wallets" at bounding box center [206, 38] width 23 height 21
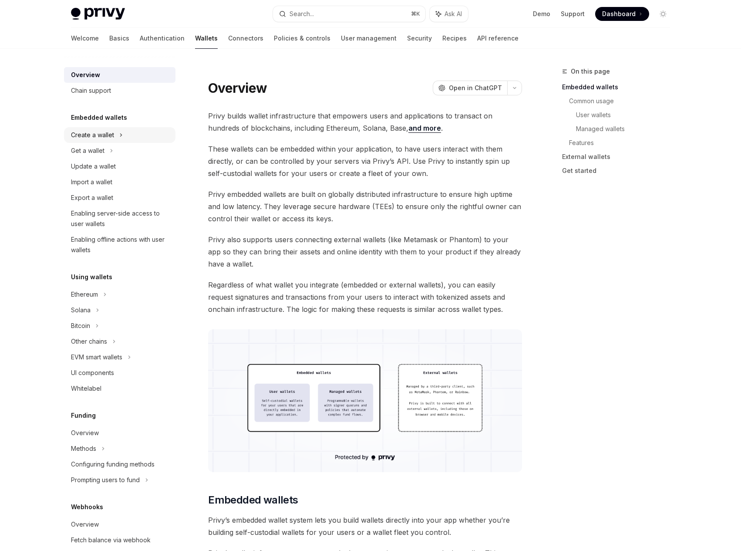
drag, startPoint x: 111, startPoint y: 148, endPoint x: 108, endPoint y: 142, distance: 6.6
click at [111, 148] on icon at bounding box center [111, 150] width 3 height 10
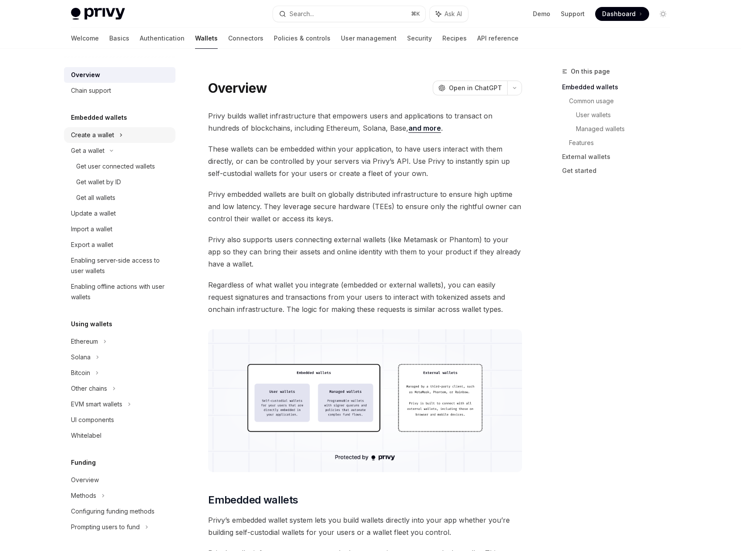
drag, startPoint x: 105, startPoint y: 134, endPoint x: 114, endPoint y: 132, distance: 9.3
click at [108, 133] on div "Create a wallet" at bounding box center [92, 135] width 43 height 10
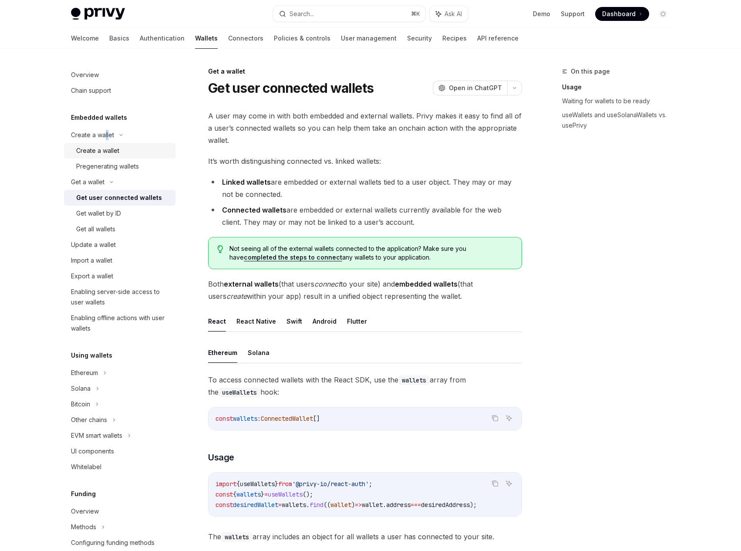
click at [107, 155] on div "Create a wallet" at bounding box center [97, 150] width 43 height 10
click at [109, 149] on div "Create a wallet" at bounding box center [97, 150] width 43 height 10
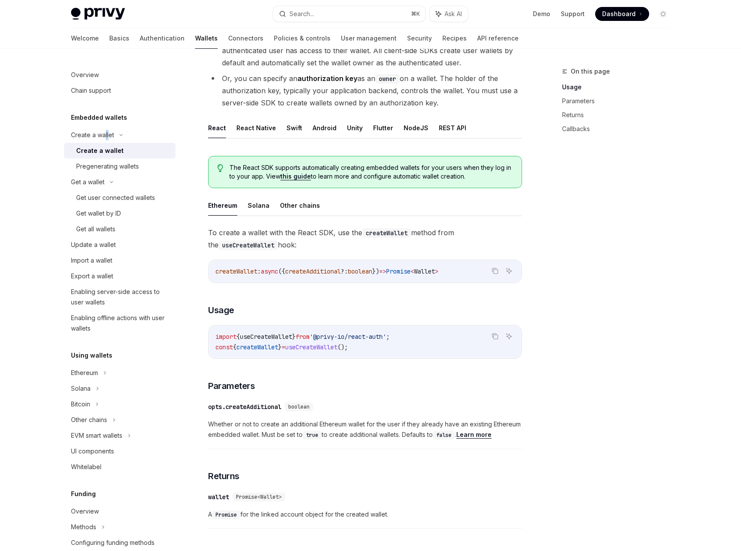
scroll to position [58, 0]
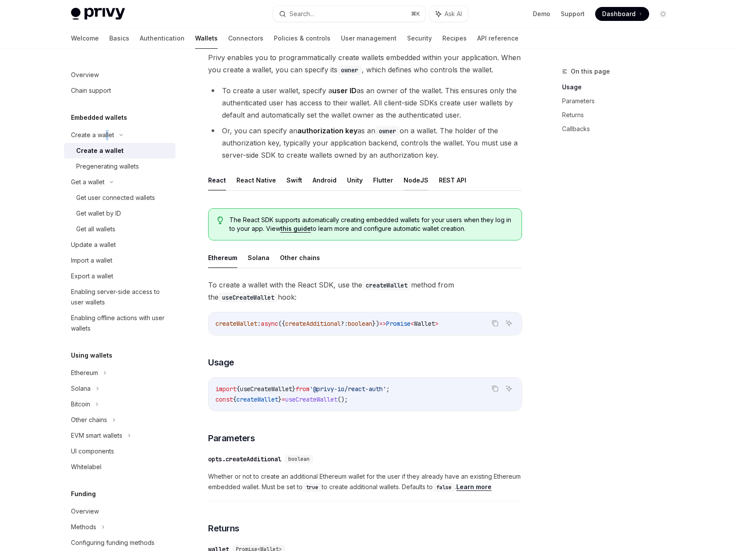
click at [409, 182] on button "NodeJS" at bounding box center [416, 180] width 25 height 20
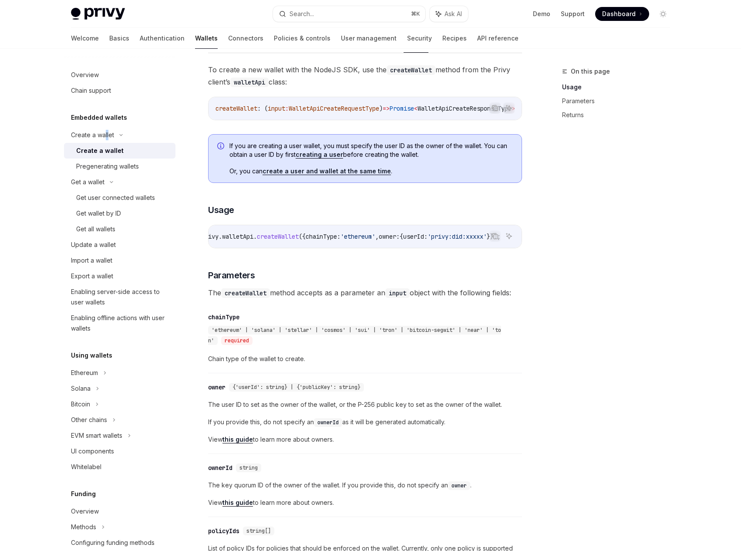
scroll to position [0, 186]
click at [429, 240] on span "'privy:did:xxxxx'" at bounding box center [457, 237] width 59 height 8
click at [341, 38] on link "User management" at bounding box center [369, 38] width 56 height 21
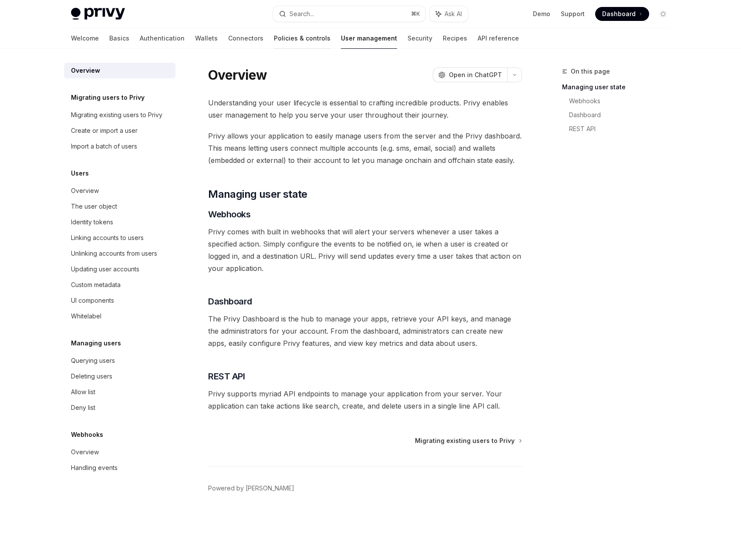
click at [274, 40] on link "Policies & controls" at bounding box center [302, 38] width 57 height 21
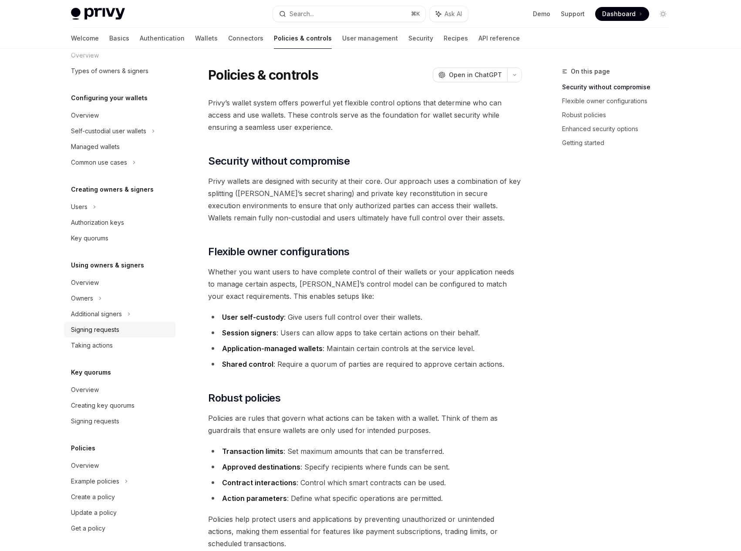
scroll to position [62, 0]
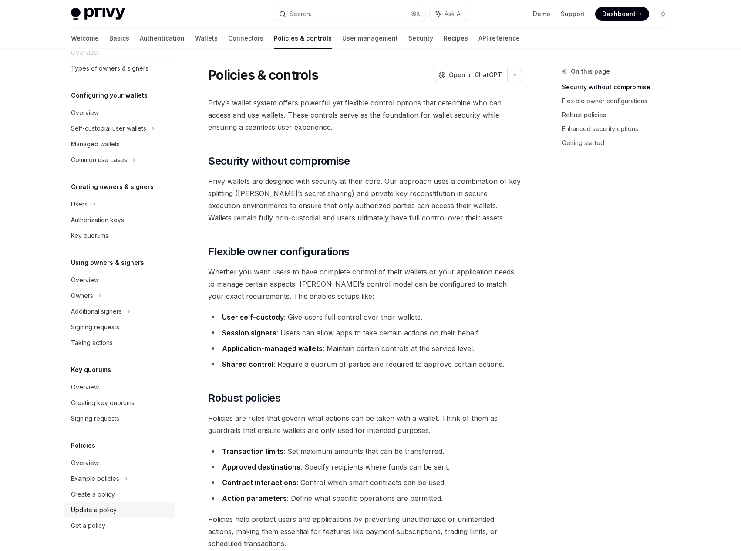
click at [95, 516] on link "Update a policy" at bounding box center [119, 510] width 111 height 16
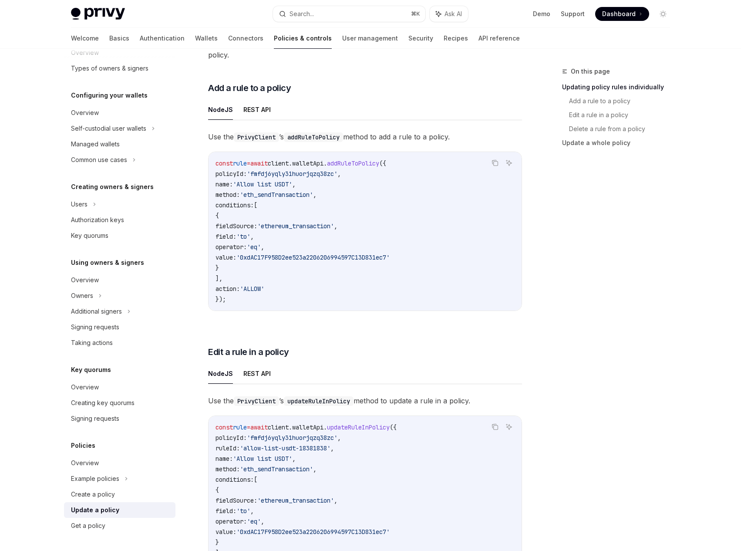
scroll to position [284, 0]
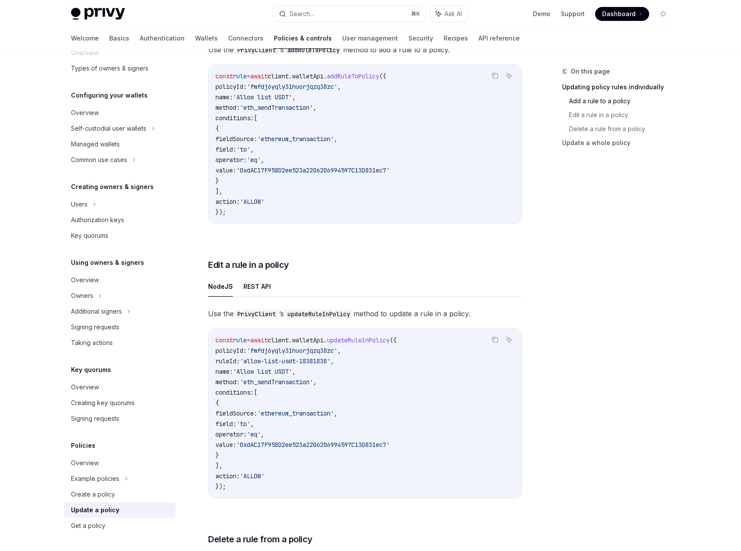
drag, startPoint x: 255, startPoint y: 339, endPoint x: 255, endPoint y: 392, distance: 52.7
click at [255, 392] on code "const rule = await client . walletApi . updateRuleInPolicy ({ policyId: 'fmfdj6…" at bounding box center [365, 413] width 299 height 157
drag, startPoint x: 255, startPoint y: 392, endPoint x: 271, endPoint y: 448, distance: 58.1
click at [254, 392] on code "const rule = await client . walletApi . updateRuleInPolicy ({ policyId: 'fmfdj6…" at bounding box center [365, 413] width 299 height 157
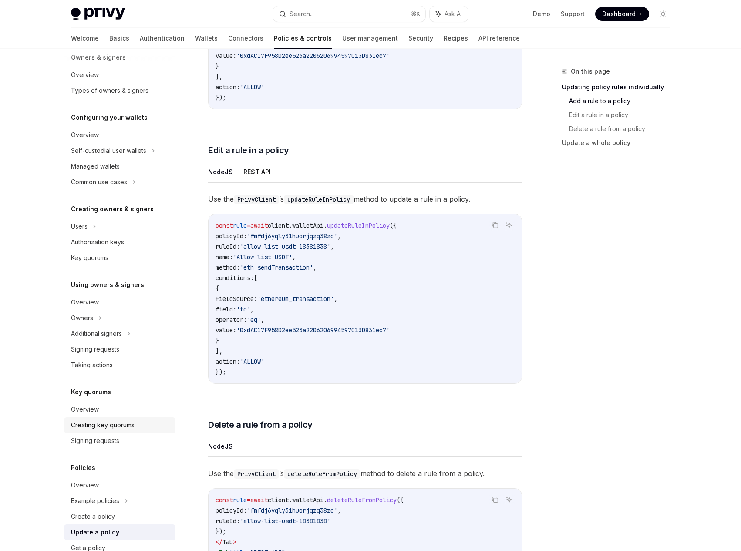
scroll to position [39, 0]
click at [92, 242] on div "Authorization keys" at bounding box center [97, 243] width 53 height 10
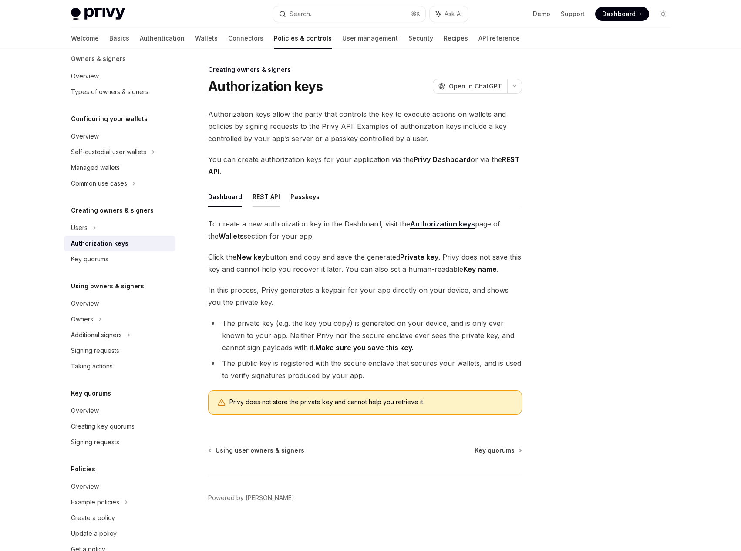
drag, startPoint x: 246, startPoint y: 198, endPoint x: 262, endPoint y: 198, distance: 15.7
click at [246, 198] on ul "Dashboard REST API Passkeys" at bounding box center [365, 196] width 314 height 21
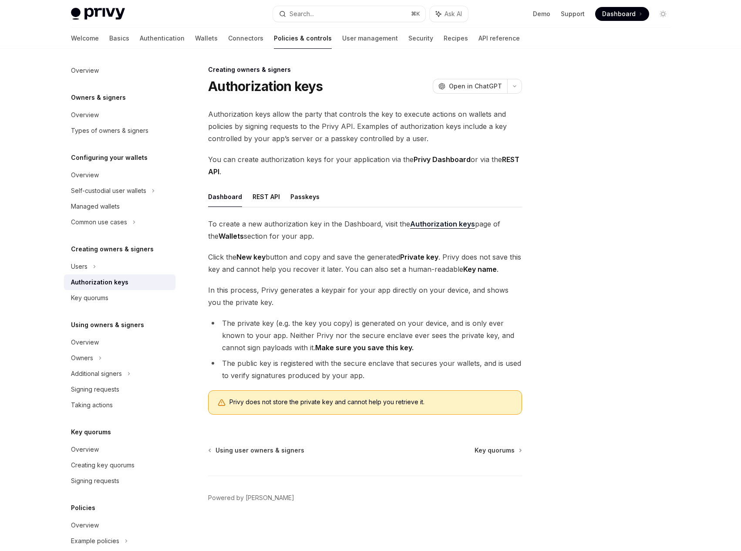
click at [84, 276] on link "Authorization keys" at bounding box center [119, 282] width 111 height 16
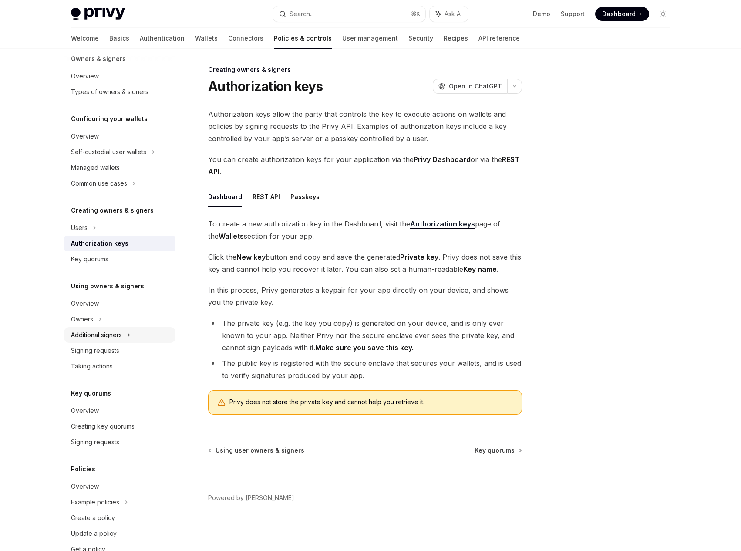
scroll to position [44, 0]
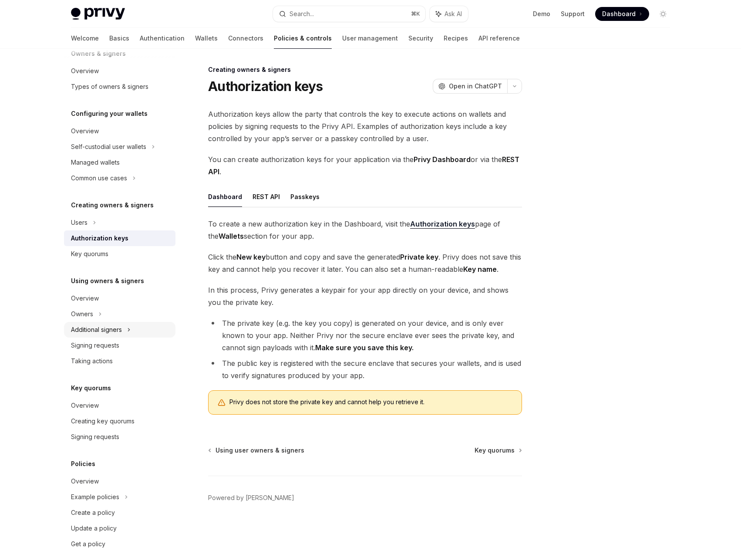
click at [100, 329] on div "Additional signers" at bounding box center [96, 329] width 51 height 10
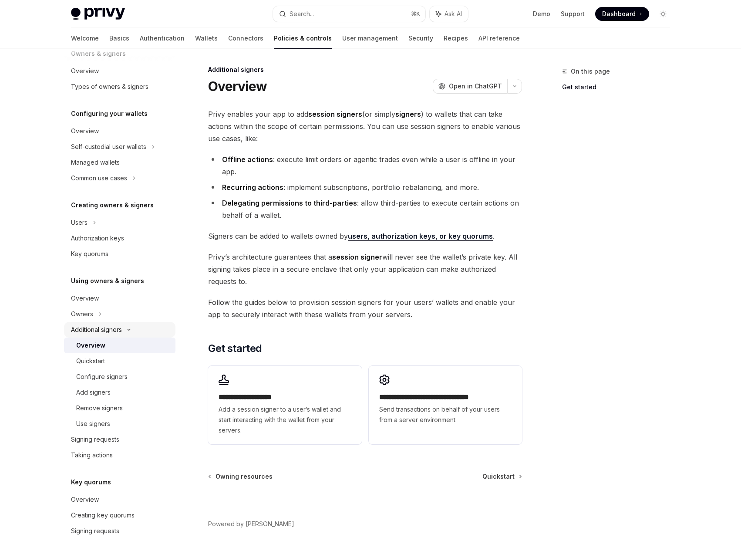
click at [107, 327] on div "Additional signers" at bounding box center [96, 329] width 51 height 10
click at [97, 345] on div "Signing requests" at bounding box center [95, 345] width 48 height 10
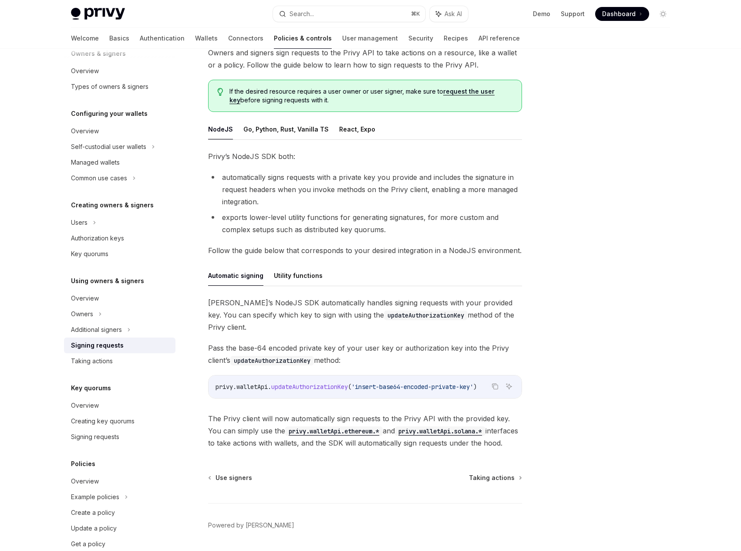
scroll to position [64, 0]
click at [316, 382] on span "updateAuthorizationKey" at bounding box center [309, 386] width 77 height 8
copy code "privy . walletApi . updateAuthorizationKey ( 'insert-base64-encoded-private-key…"
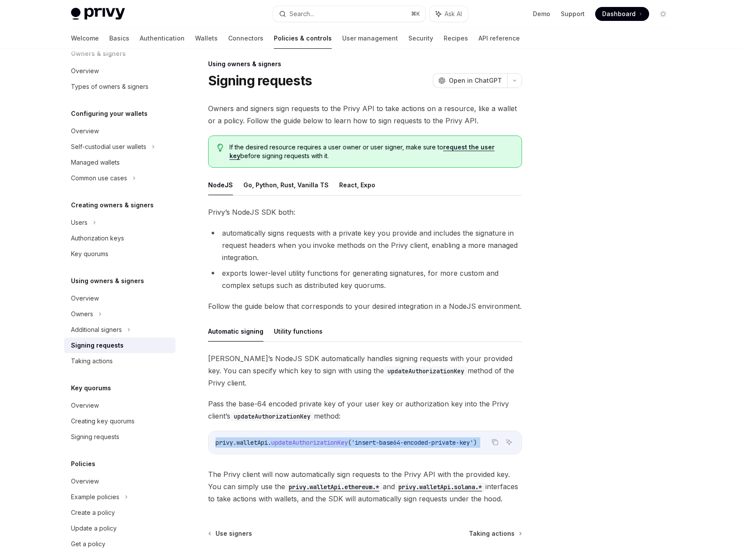
scroll to position [2, 0]
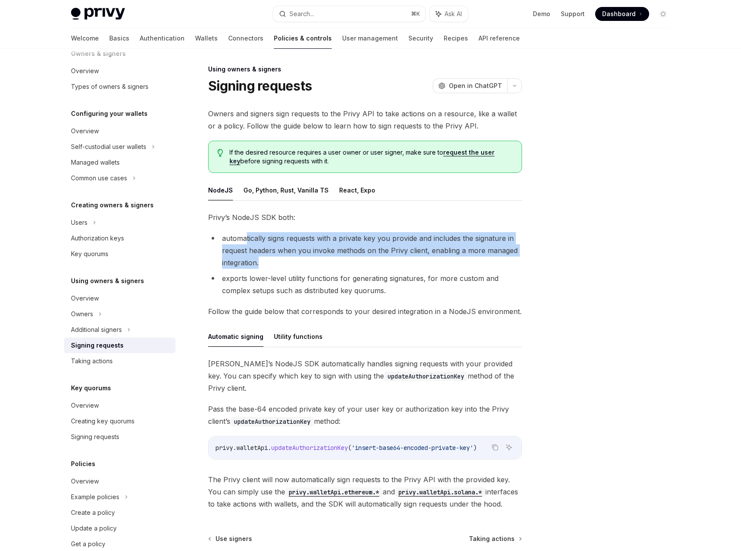
drag, startPoint x: 245, startPoint y: 238, endPoint x: 269, endPoint y: 258, distance: 31.2
click at [268, 258] on li "automatically signs requests with a private key you provide and includes the si…" at bounding box center [365, 250] width 314 height 37
click at [269, 258] on li "automatically signs requests with a private key you provide and includes the si…" at bounding box center [365, 250] width 314 height 37
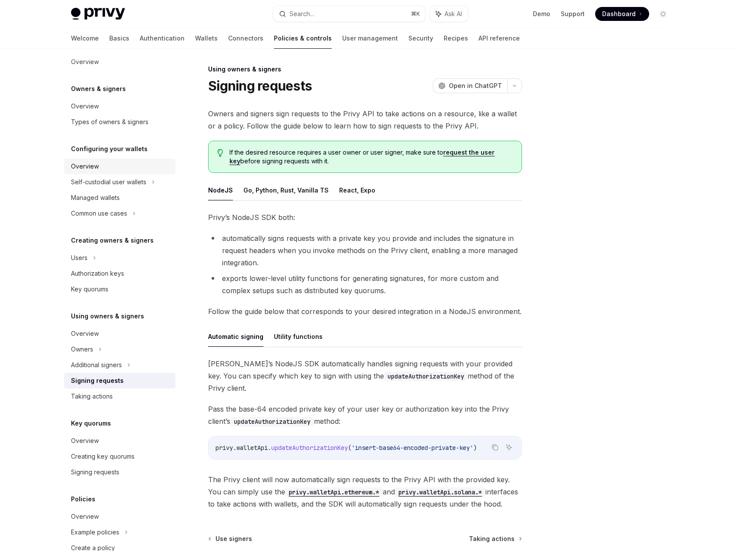
scroll to position [7, 0]
click at [94, 273] on div "Authorization keys" at bounding box center [97, 275] width 53 height 10
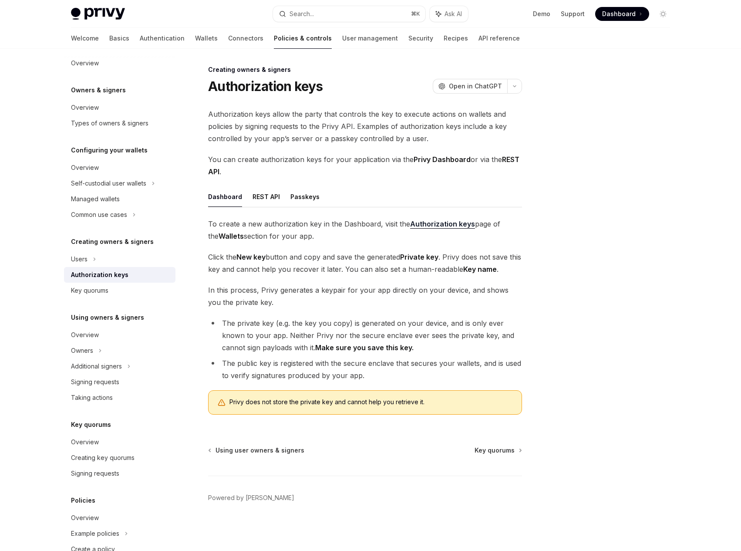
type textarea "*"
drag, startPoint x: 253, startPoint y: 220, endPoint x: 281, endPoint y: 242, distance: 35.4
click at [281, 242] on span "To create a new authorization key in the Dashboard, visit the Authorization key…" at bounding box center [365, 230] width 314 height 24
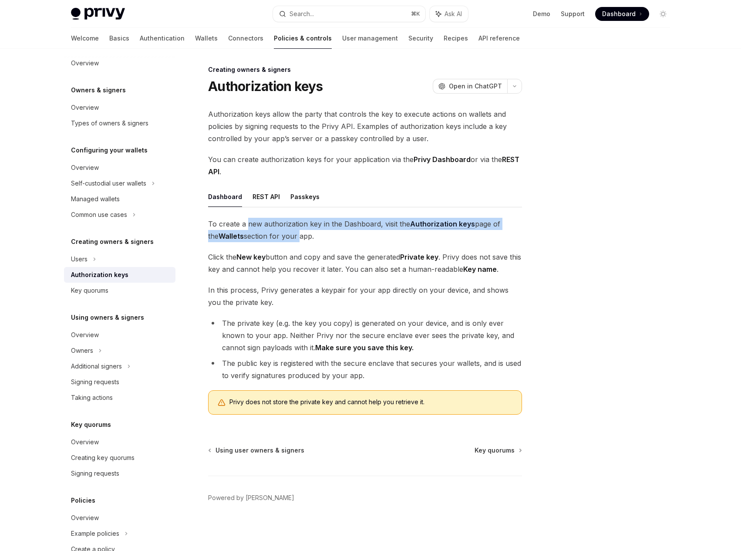
drag, startPoint x: 281, startPoint y: 242, endPoint x: 254, endPoint y: 226, distance: 30.8
click at [254, 226] on span "To create a new authorization key in the Dashboard, visit the Authorization key…" at bounding box center [365, 230] width 314 height 24
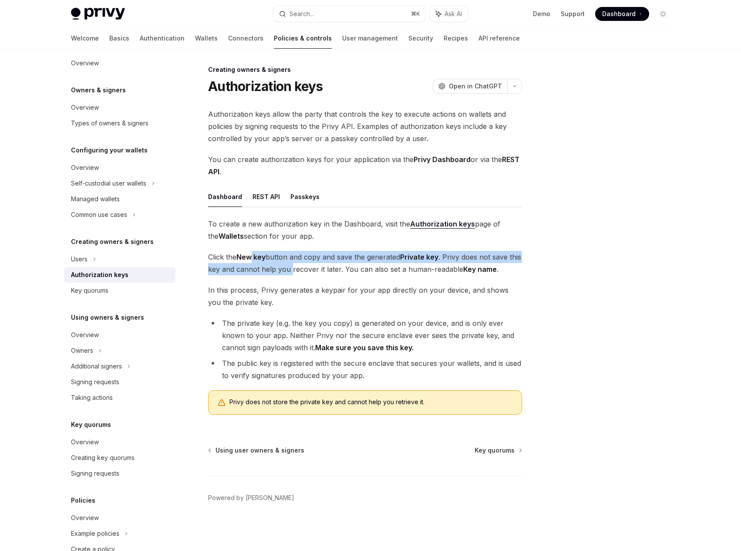
drag, startPoint x: 255, startPoint y: 254, endPoint x: 305, endPoint y: 274, distance: 54.1
click at [305, 274] on span "Click the New key button and copy and save the generated Private key . Privy do…" at bounding box center [365, 263] width 314 height 24
drag, startPoint x: 286, startPoint y: 262, endPoint x: 278, endPoint y: 255, distance: 9.9
click at [278, 255] on span "Click the New key button and copy and save the generated Private key . Privy do…" at bounding box center [365, 263] width 314 height 24
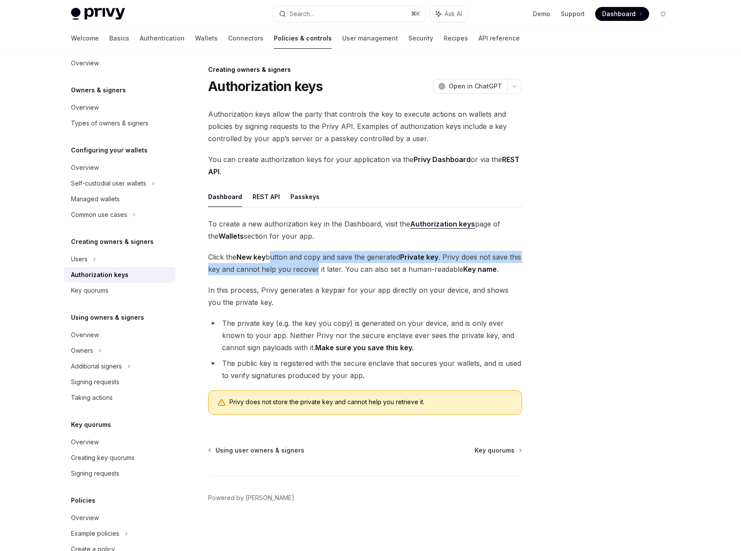
click at [278, 255] on span "Click the New key button and copy and save the generated Private key . Privy do…" at bounding box center [365, 263] width 314 height 24
